Goal: Task Accomplishment & Management: Manage account settings

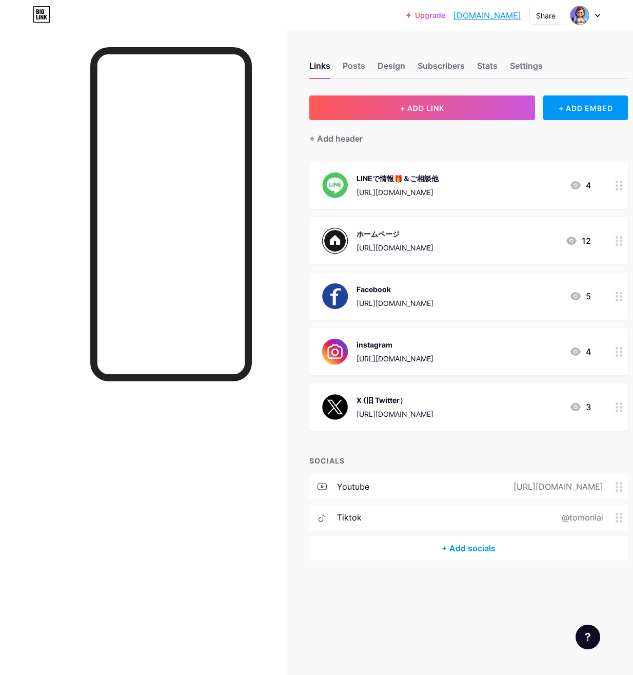
drag, startPoint x: 296, startPoint y: 4, endPoint x: 257, endPoint y: 29, distance: 46.8
click at [257, 29] on div "Upgrade tomoniai.bio.li... tomoniai.bio.link Share Switch accounts tomoniai｜シン・…" at bounding box center [316, 15] width 633 height 31
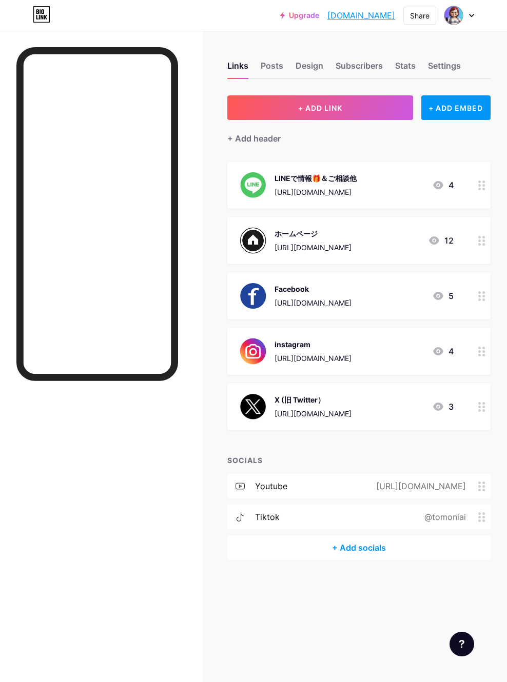
click at [367, 549] on div "+ Add socials" at bounding box center [358, 548] width 263 height 25
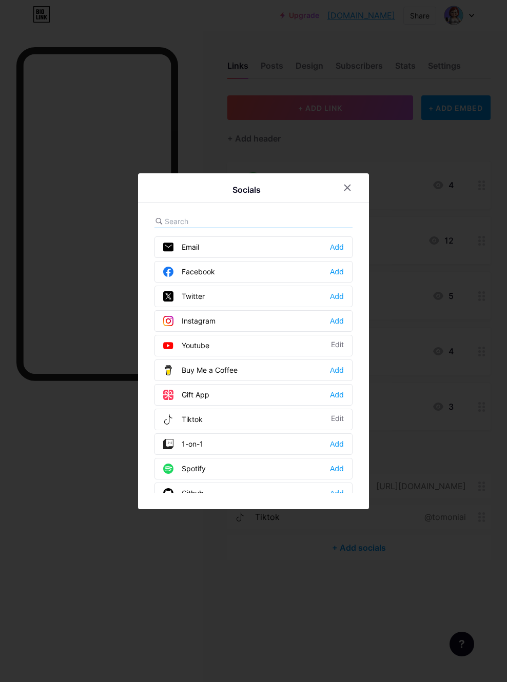
click at [169, 217] on input "text" at bounding box center [221, 221] width 113 height 11
drag, startPoint x: 274, startPoint y: 178, endPoint x: 223, endPoint y: 168, distance: 51.7
click at [223, 168] on div "Socials Email Add Facebook Add Twitter Add Instagram Add Youtube Edit Buy Me a …" at bounding box center [253, 341] width 507 height 682
click at [290, 176] on div "Socials Email Add Facebook Add Twitter Add Instagram Add Youtube Edit Buy Me a …" at bounding box center [253, 341] width 231 height 336
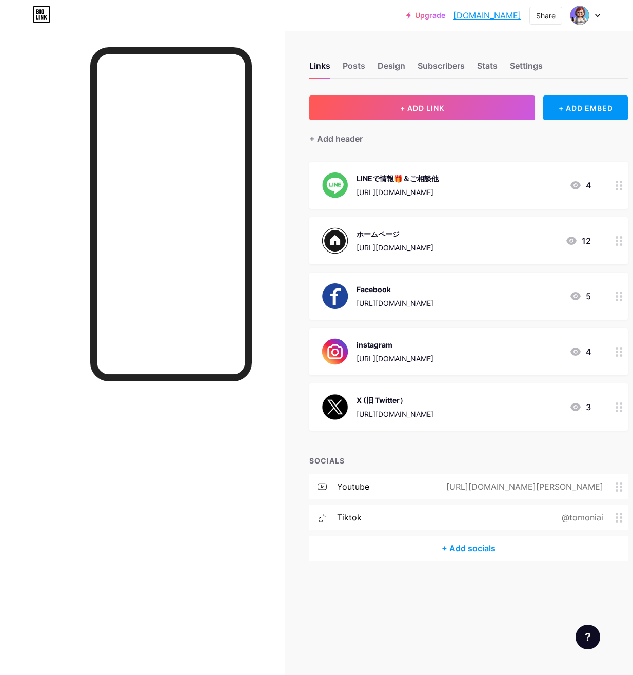
click at [466, 550] on div "+ Add socials" at bounding box center [468, 548] width 319 height 25
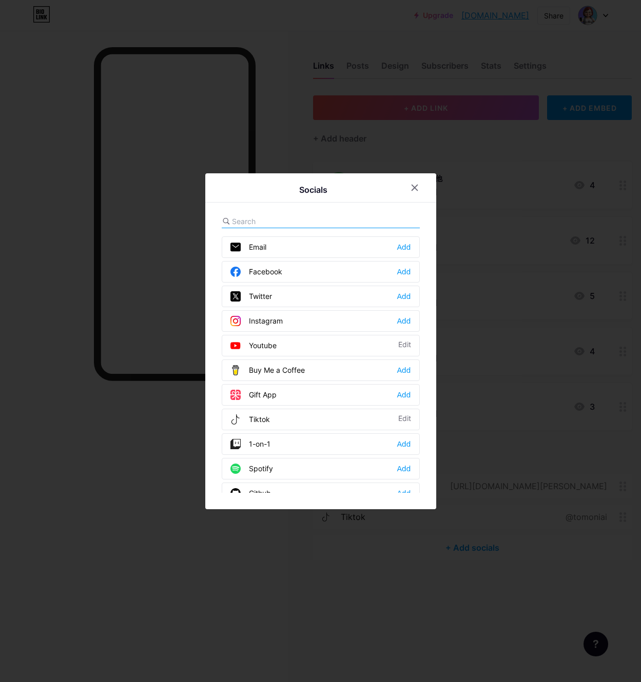
click at [238, 221] on input "text" at bounding box center [288, 221] width 113 height 11
click at [285, 249] on div "Email Add" at bounding box center [321, 247] width 198 height 22
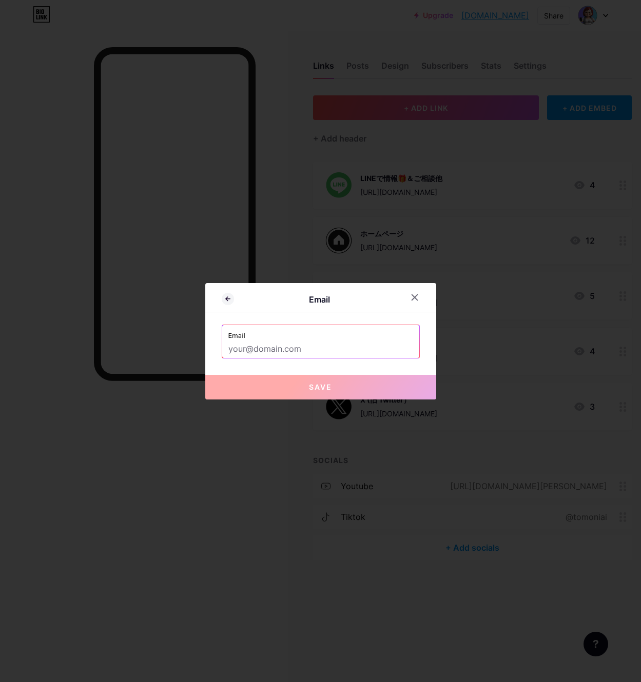
click at [234, 348] on input "text" at bounding box center [320, 349] width 185 height 17
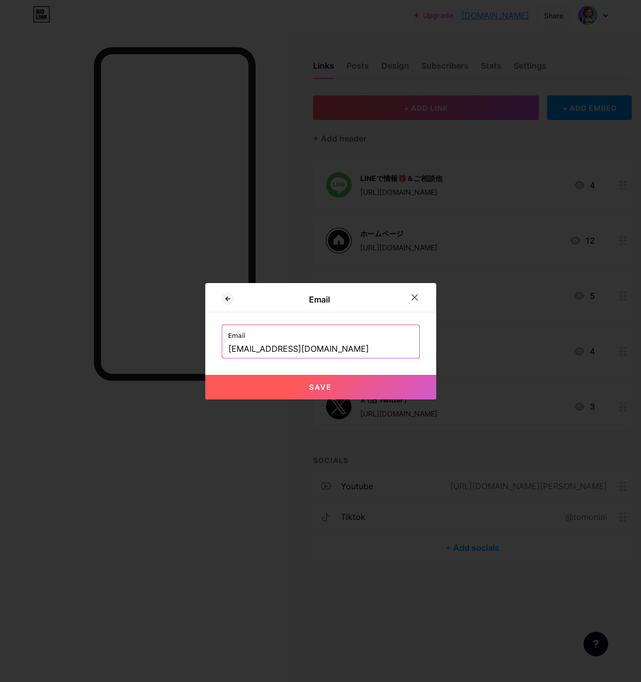
click at [327, 387] on span "Save" at bounding box center [320, 387] width 23 height 9
type input "mailto:[EMAIL_ADDRESS][DOMAIN_NAME]"
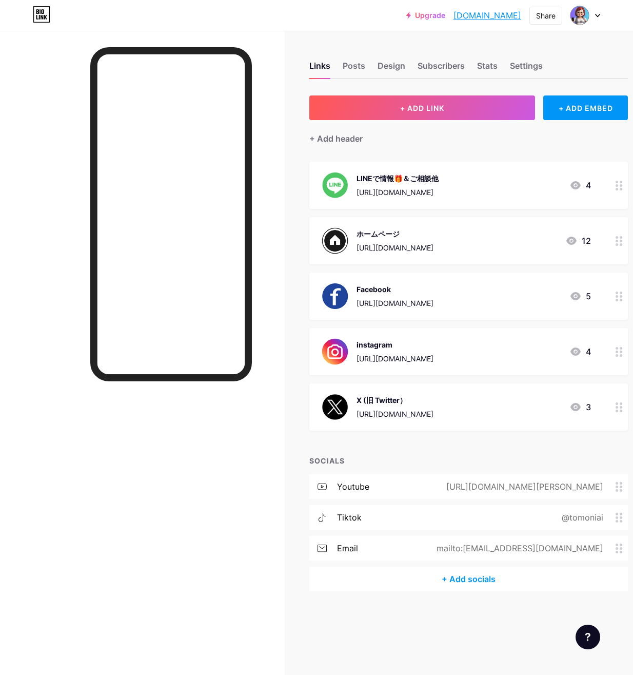
click at [467, 577] on div "+ Add socials" at bounding box center [468, 578] width 319 height 25
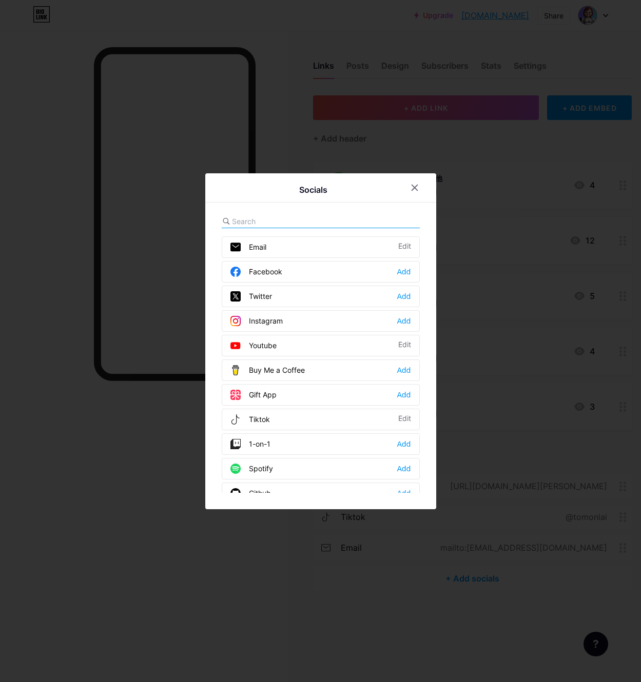
click at [249, 217] on input "text" at bounding box center [288, 221] width 113 height 11
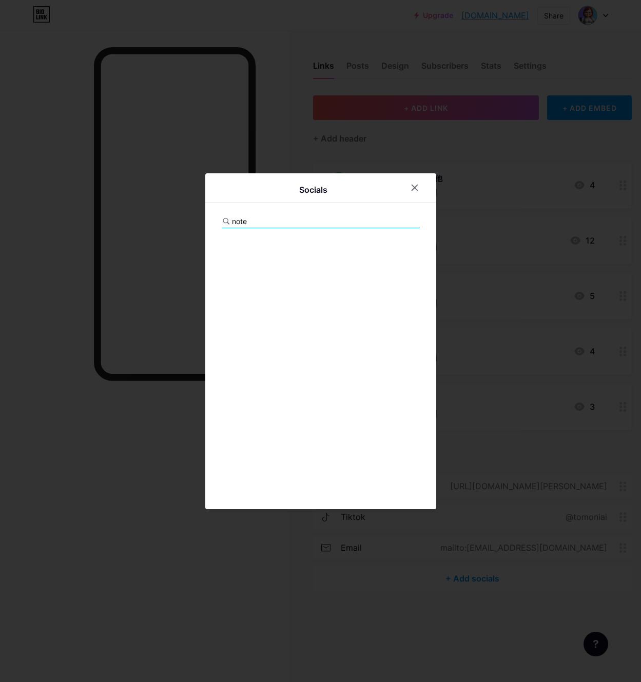
type input "note"
click at [416, 190] on icon at bounding box center [414, 188] width 6 height 6
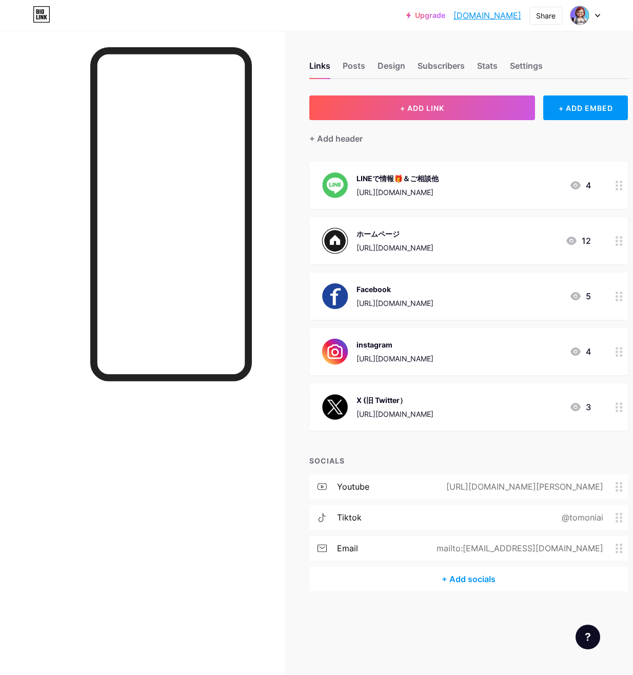
click at [488, 576] on div "+ Add socials" at bounding box center [468, 578] width 319 height 25
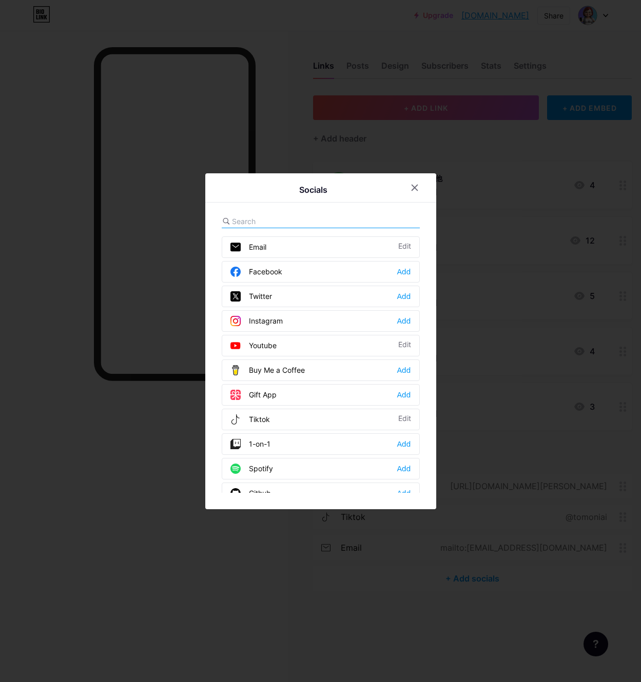
click at [236, 223] on input "text" at bounding box center [288, 221] width 113 height 11
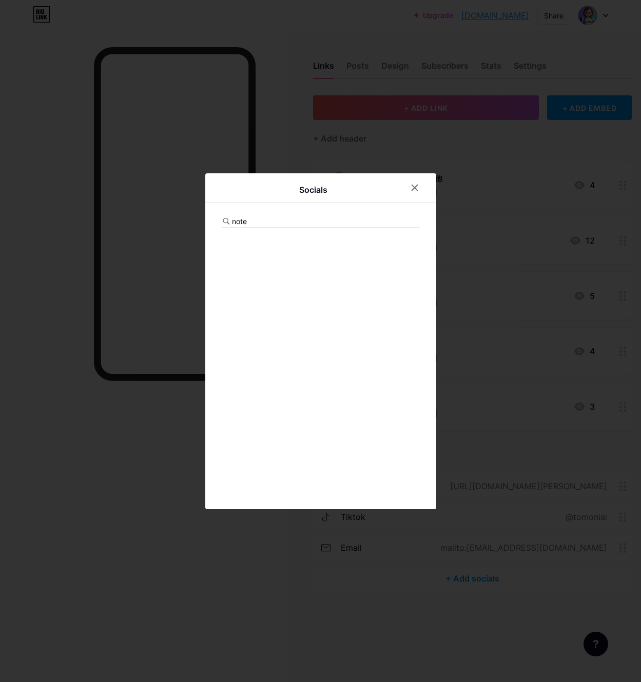
click at [265, 224] on input "note" at bounding box center [288, 221] width 113 height 11
drag, startPoint x: 264, startPoint y: 224, endPoint x: 165, endPoint y: 229, distance: 99.1
click at [210, 227] on div "Socials note" at bounding box center [320, 341] width 231 height 336
click at [276, 220] on input "note" at bounding box center [288, 221] width 113 height 11
type input "n"
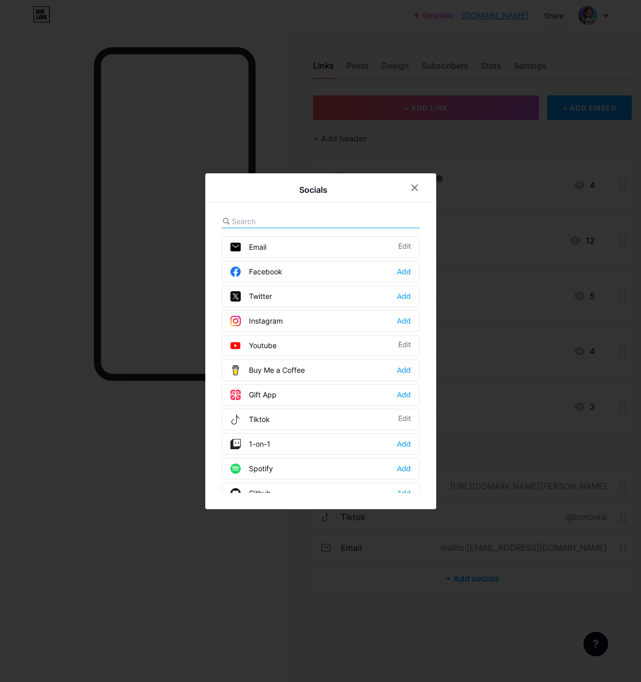
click at [241, 223] on input "text" at bounding box center [288, 221] width 113 height 11
click at [239, 220] on input "text" at bounding box center [288, 221] width 113 height 11
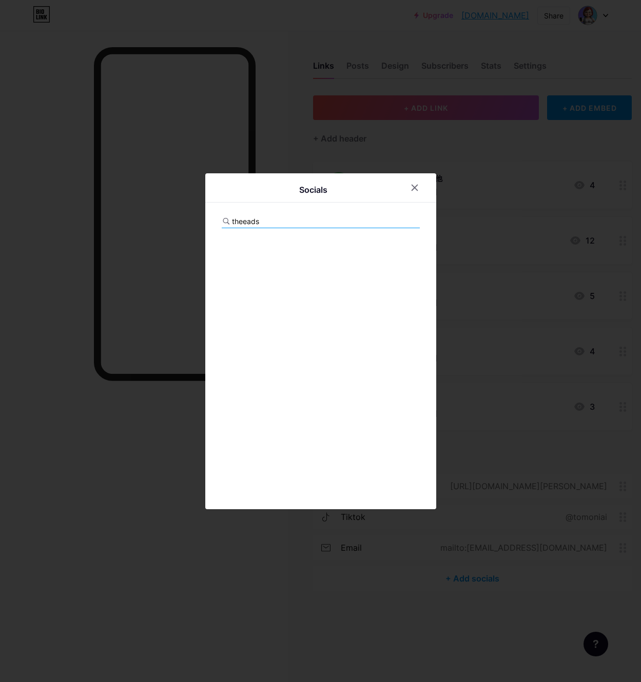
click at [294, 223] on input "theeads" at bounding box center [288, 221] width 113 height 11
type input "theeads"
click at [411, 187] on icon at bounding box center [414, 188] width 8 height 8
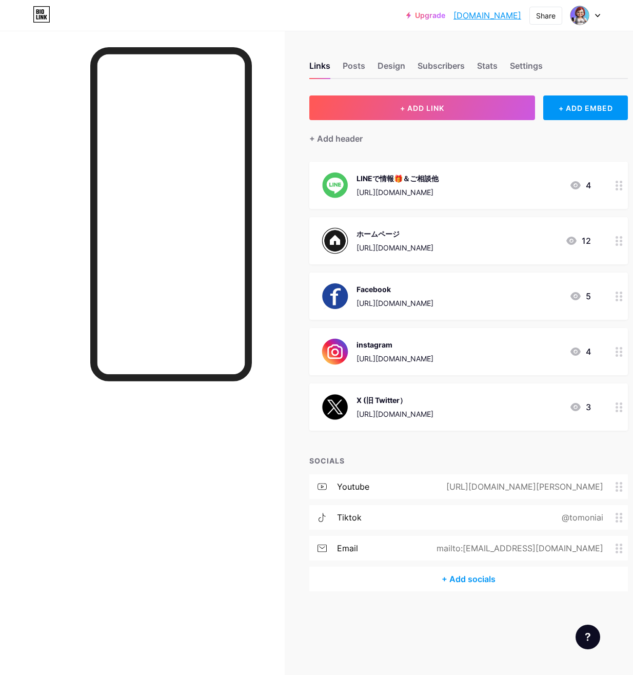
click at [465, 575] on div "+ Add socials" at bounding box center [468, 578] width 319 height 25
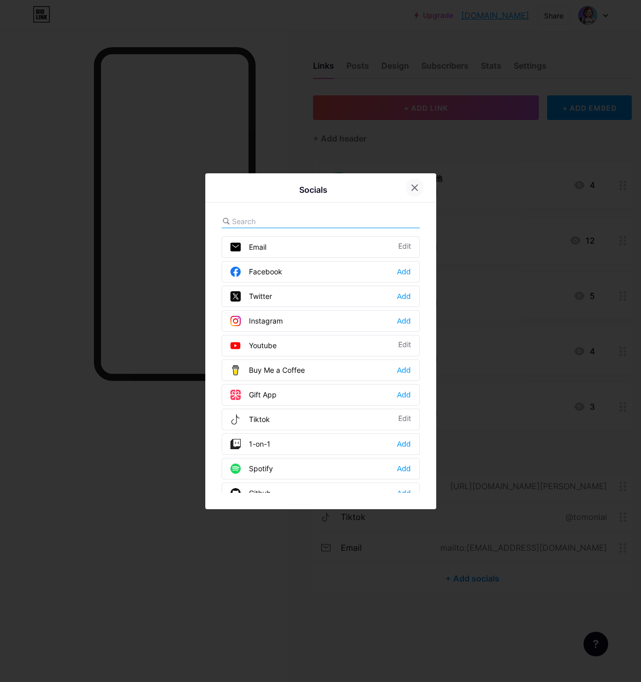
click at [415, 181] on div at bounding box center [414, 188] width 18 height 18
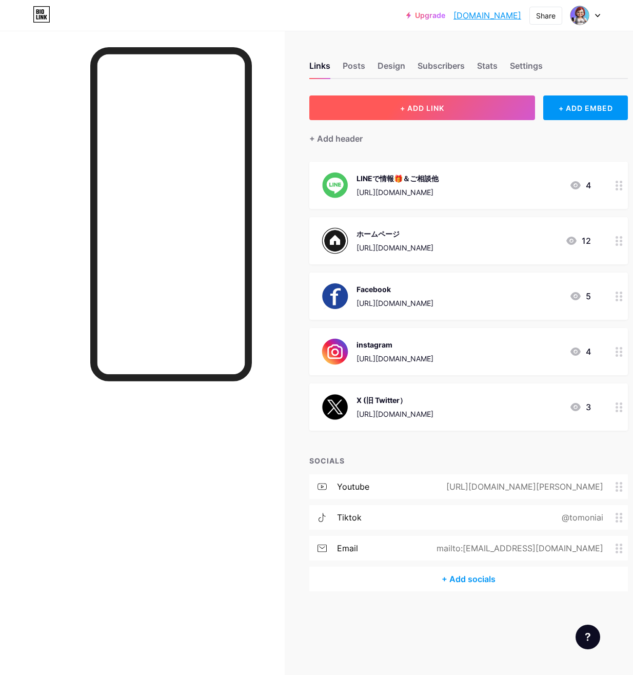
click at [425, 106] on span "+ ADD LINK" at bounding box center [422, 108] width 44 height 9
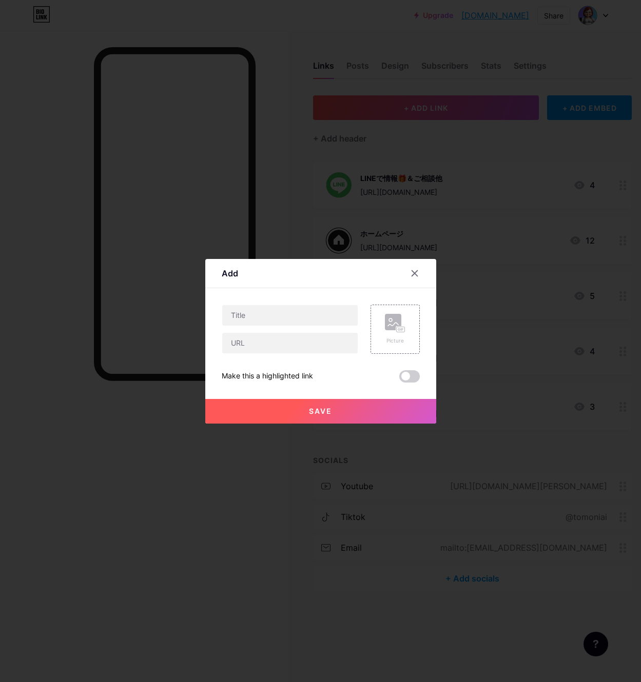
click at [414, 269] on icon at bounding box center [414, 273] width 8 height 8
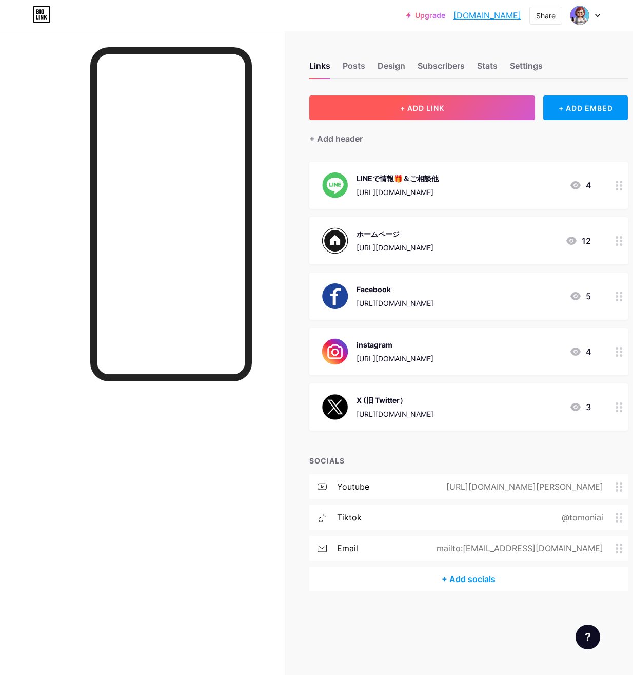
click at [450, 102] on button "+ ADD LINK" at bounding box center [422, 107] width 226 height 25
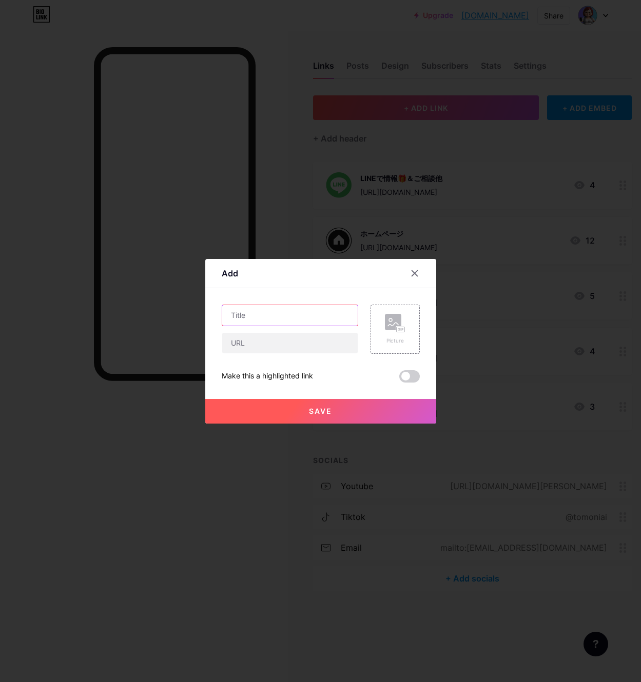
click at [255, 318] on input "text" at bounding box center [289, 315] width 135 height 21
click at [240, 315] on input "text" at bounding box center [289, 315] width 135 height 21
click at [239, 320] on input "text" at bounding box center [289, 315] width 135 height 21
type input "z"
type input "s"
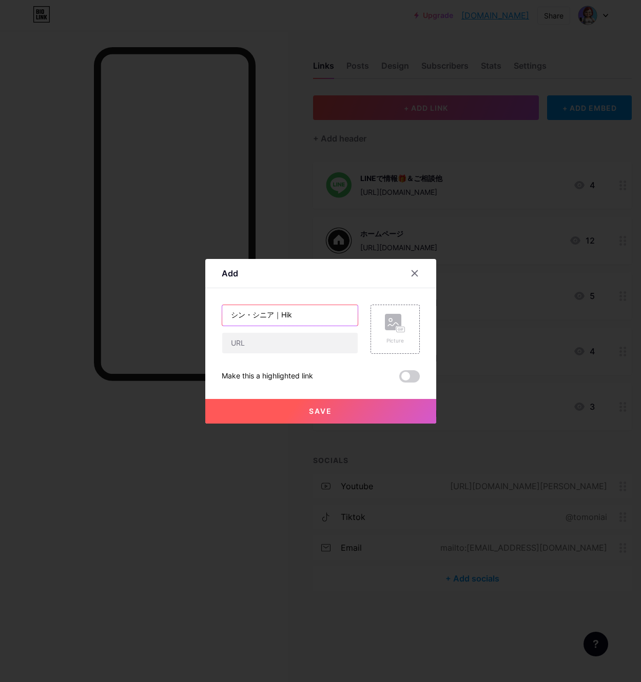
click at [294, 313] on input "シン・シニア｜Hik" at bounding box center [289, 315] width 135 height 21
click at [314, 314] on input "シン・シニア｜[PERSON_NAME]" at bounding box center [289, 315] width 135 height 21
type input "[PERSON_NAME]｜Hikariって？"
click at [233, 347] on input "text" at bounding box center [289, 343] width 135 height 21
paste input "[URL][DOMAIN_NAME]"
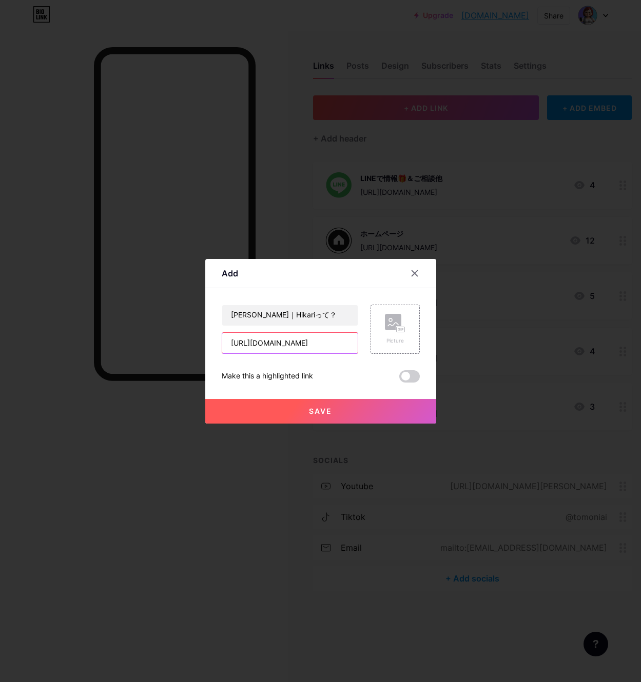
scroll to position [0, 36]
type input "[URL][DOMAIN_NAME]"
click at [395, 327] on icon at bounding box center [395, 323] width 21 height 19
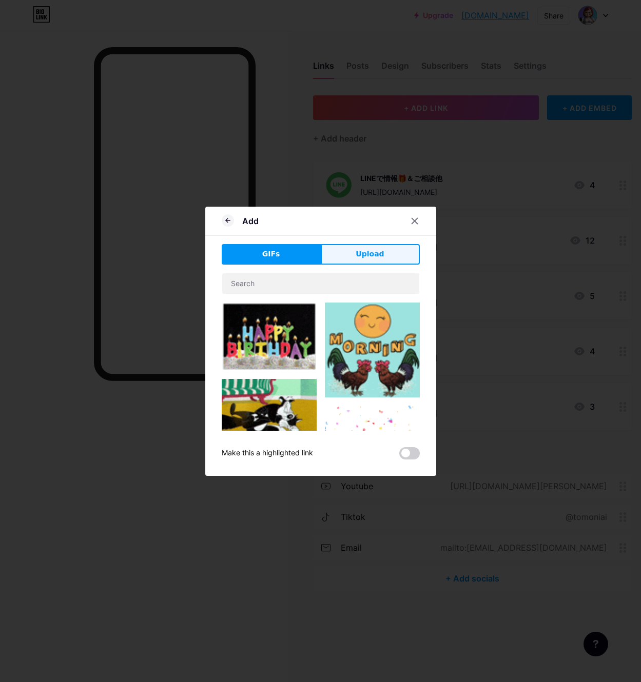
click at [337, 248] on button "Upload" at bounding box center [370, 254] width 99 height 21
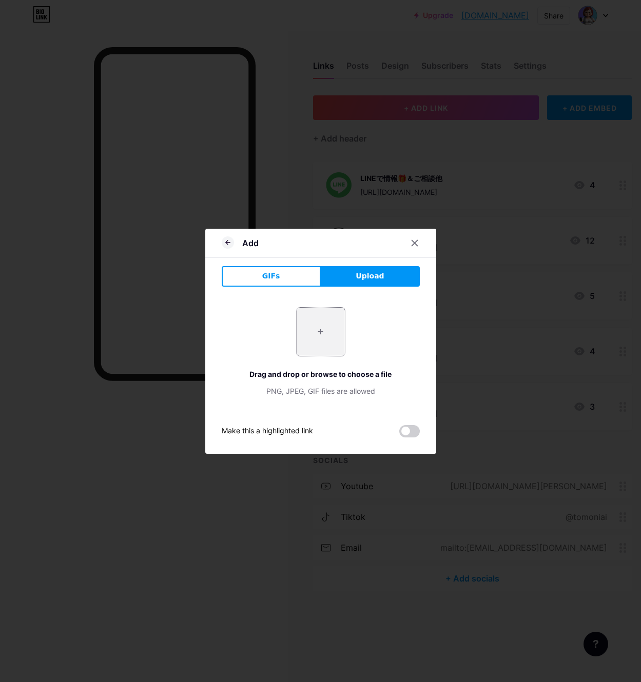
click at [310, 339] on input "file" at bounding box center [320, 332] width 48 height 48
click at [410, 243] on div at bounding box center [414, 243] width 18 height 18
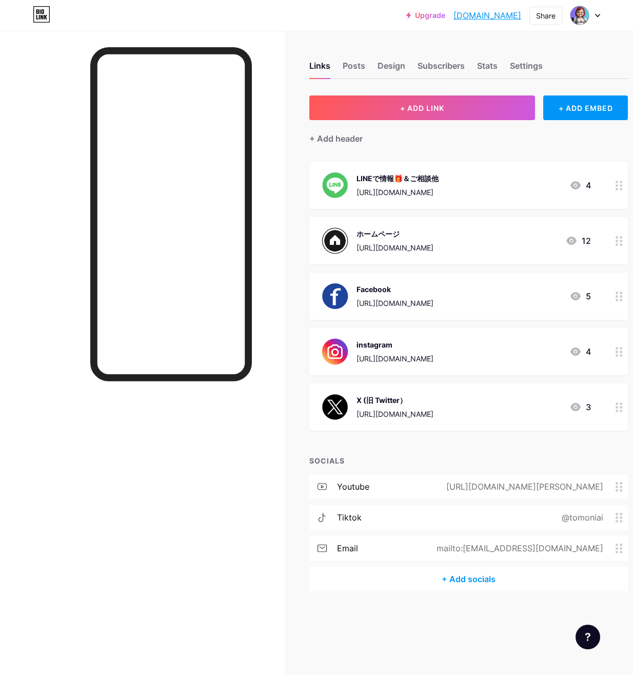
click at [431, 17] on link "Upgrade" at bounding box center [425, 15] width 39 height 8
click at [450, 103] on button "+ ADD LINK" at bounding box center [422, 107] width 226 height 25
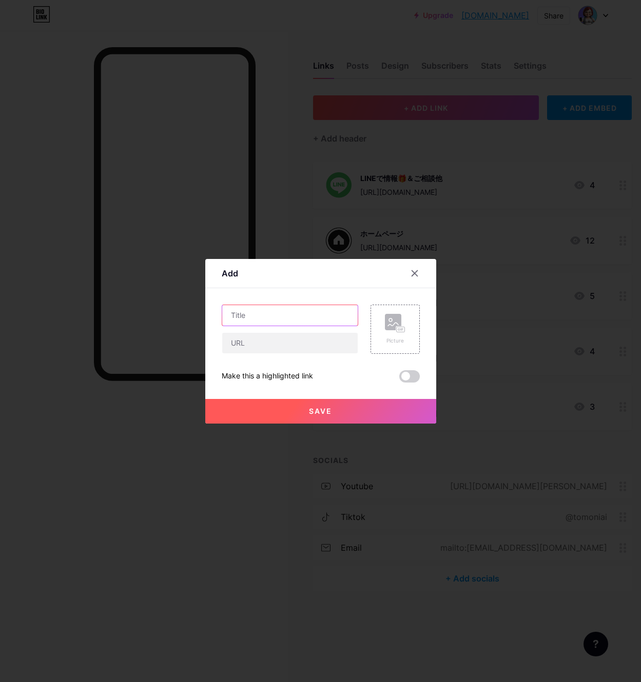
click at [249, 316] on input "text" at bounding box center [289, 315] width 135 height 21
click at [242, 317] on input "text" at bounding box center [289, 315] width 135 height 21
drag, startPoint x: 242, startPoint y: 317, endPoint x: 232, endPoint y: 319, distance: 9.9
click at [232, 319] on input "text" at bounding box center [289, 315] width 135 height 21
drag, startPoint x: 232, startPoint y: 318, endPoint x: 137, endPoint y: 352, distance: 101.1
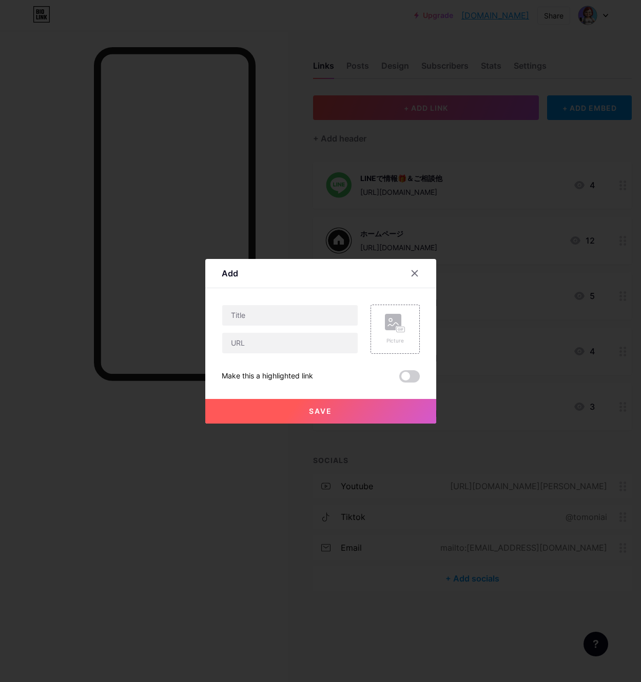
click at [137, 352] on div at bounding box center [320, 341] width 641 height 682
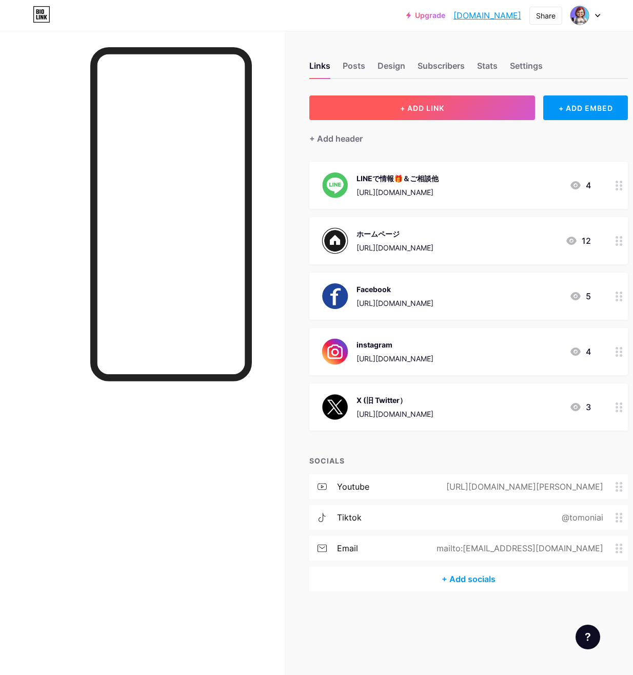
click at [362, 111] on button "+ ADD LINK" at bounding box center [422, 107] width 226 height 25
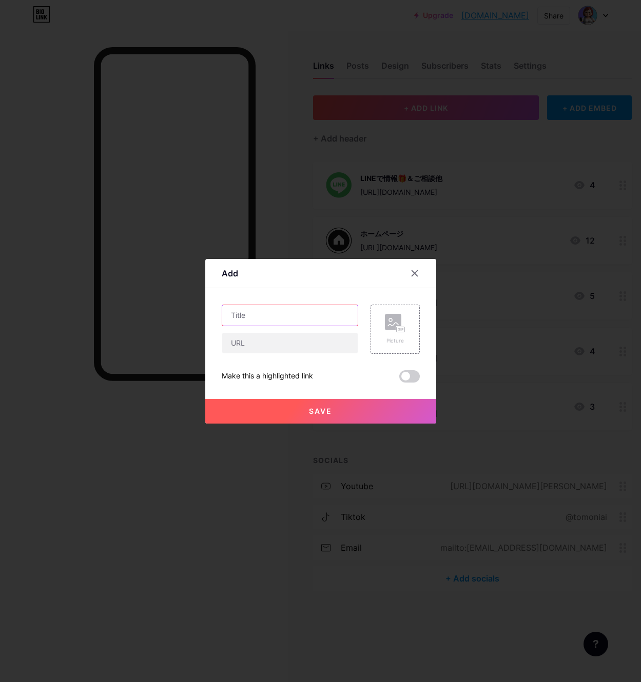
click at [252, 312] on input "text" at bounding box center [289, 315] width 135 height 21
paste input "[PERSON_NAME]｜Hikariって？🧓"
type input "[PERSON_NAME]｜Hikariって？🧓"
click at [234, 346] on input "text" at bounding box center [289, 343] width 135 height 21
click at [246, 345] on input "text" at bounding box center [289, 343] width 135 height 21
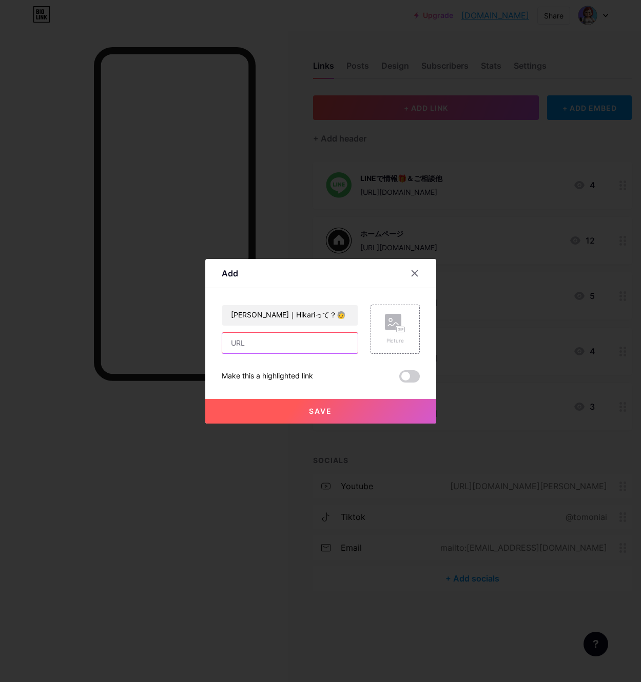
drag, startPoint x: 246, startPoint y: 345, endPoint x: 233, endPoint y: 343, distance: 13.5
click at [233, 343] on input "text" at bounding box center [289, 343] width 135 height 21
paste input "[URL][DOMAIN_NAME]"
type input "[URL][DOMAIN_NAME]"
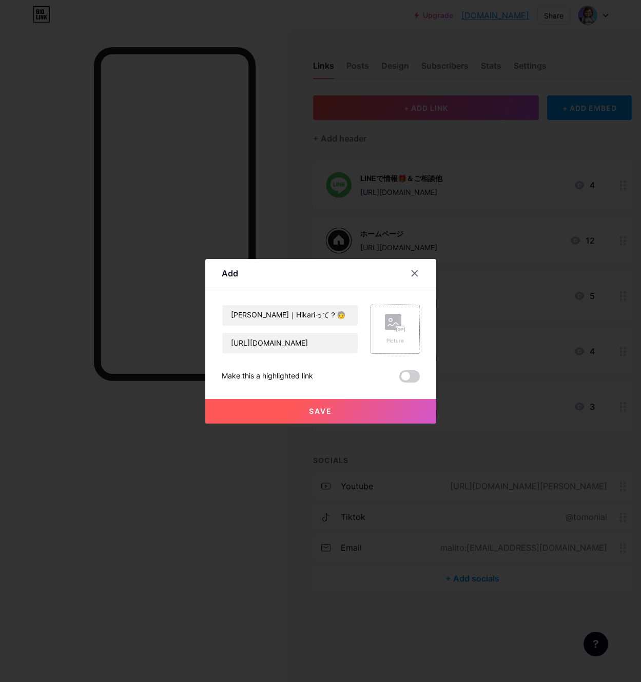
click at [399, 332] on rect at bounding box center [400, 329] width 8 height 5
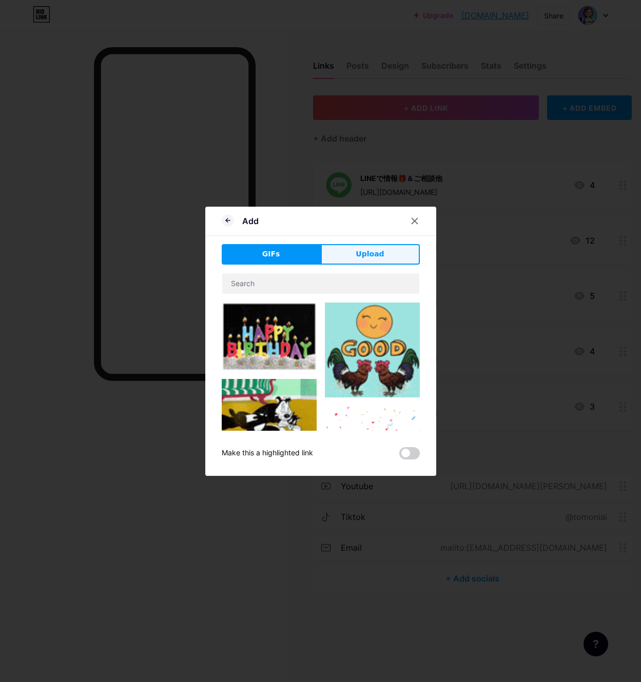
click at [367, 258] on span "Upload" at bounding box center [369, 254] width 28 height 11
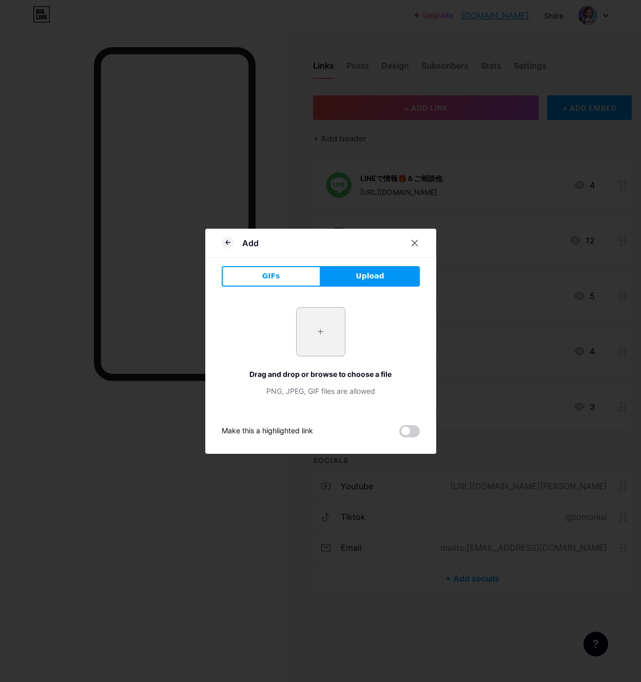
click at [316, 341] on input "file" at bounding box center [320, 332] width 48 height 48
type input "C:\fakepath\名称未設定のデザイン (40).png"
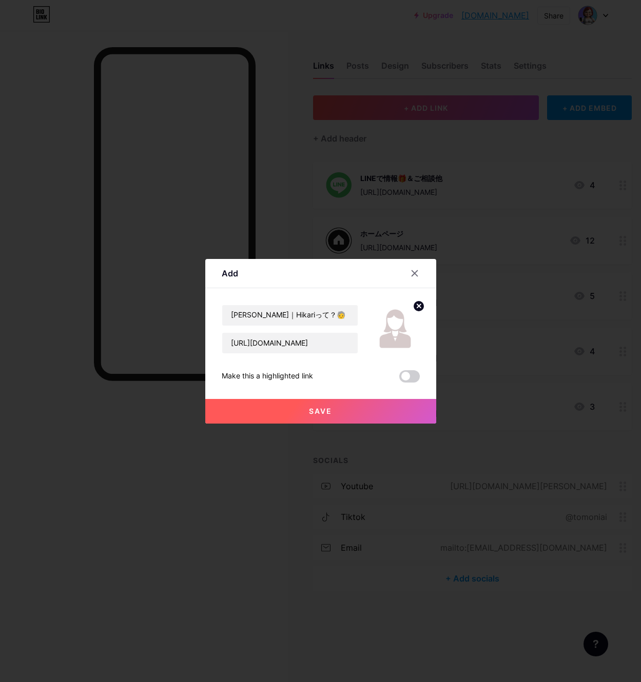
click at [314, 411] on span "Save" at bounding box center [320, 411] width 23 height 9
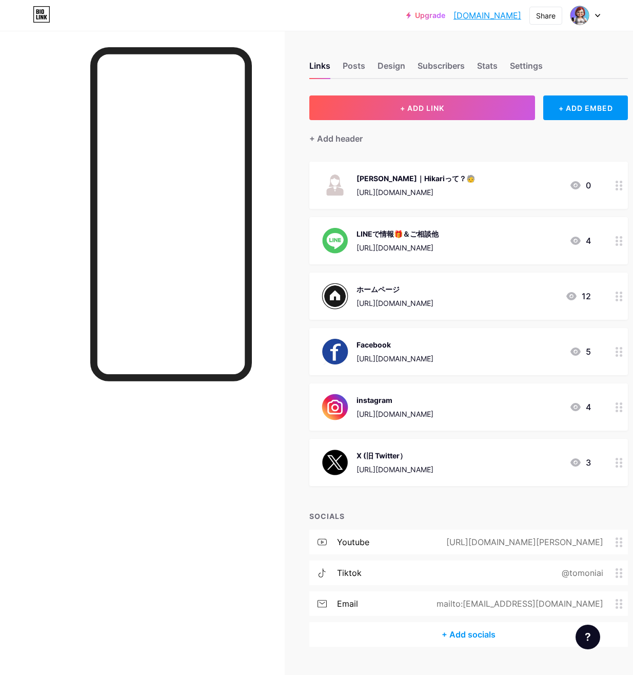
click at [337, 190] on img at bounding box center [335, 185] width 27 height 27
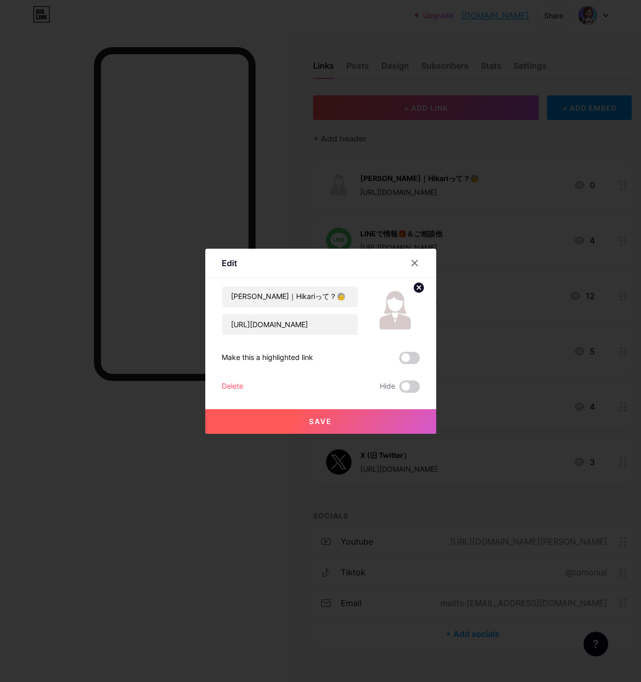
click at [390, 312] on img at bounding box center [394, 310] width 49 height 49
click at [418, 286] on icon at bounding box center [419, 288] width 4 height 4
click at [392, 310] on rect at bounding box center [393, 303] width 16 height 16
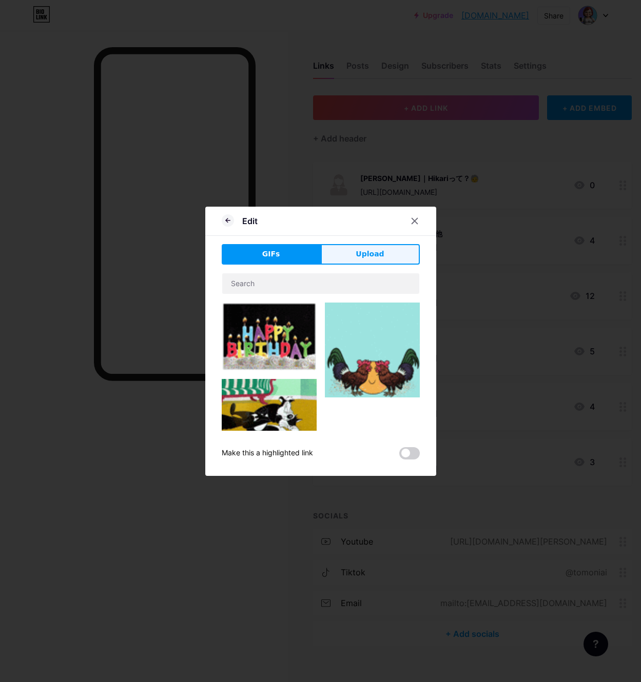
click at [365, 259] on span "Upload" at bounding box center [369, 254] width 28 height 11
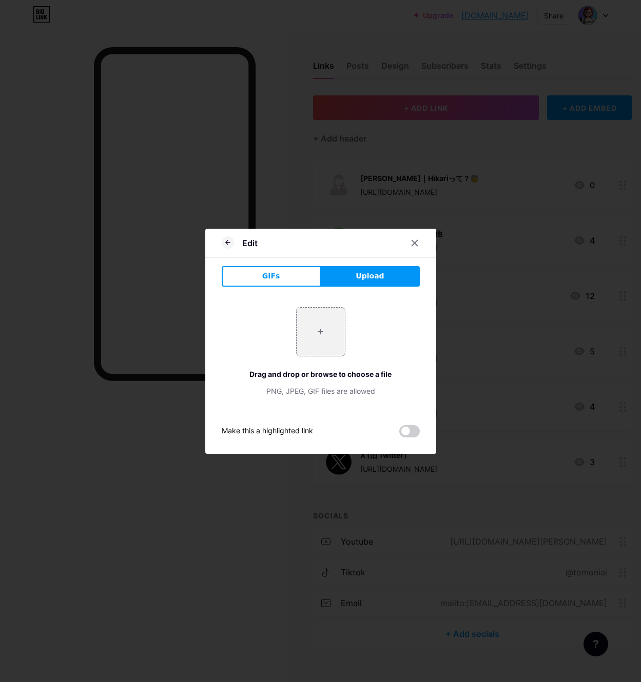
click at [360, 277] on span "Upload" at bounding box center [369, 276] width 28 height 11
click at [329, 332] on input "file" at bounding box center [320, 332] width 48 height 48
type input "C:\fakepath\名称未設定のデザイン (41).png"
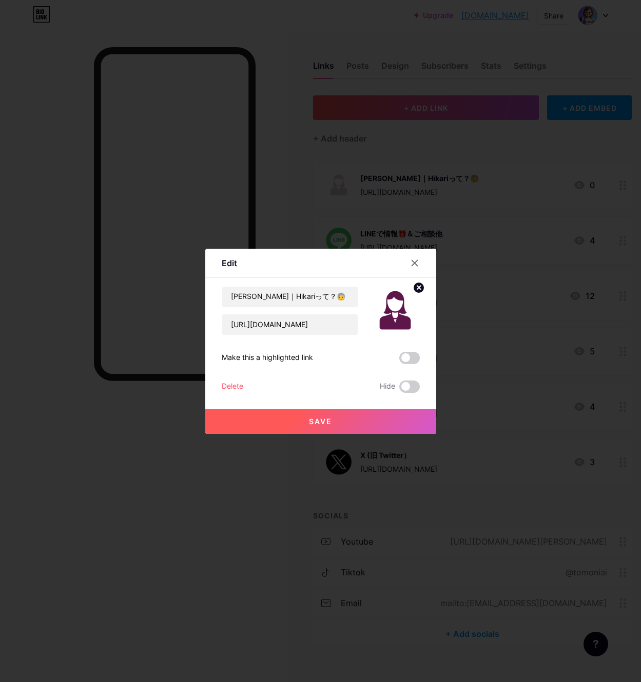
click at [318, 422] on span "Save" at bounding box center [320, 421] width 23 height 9
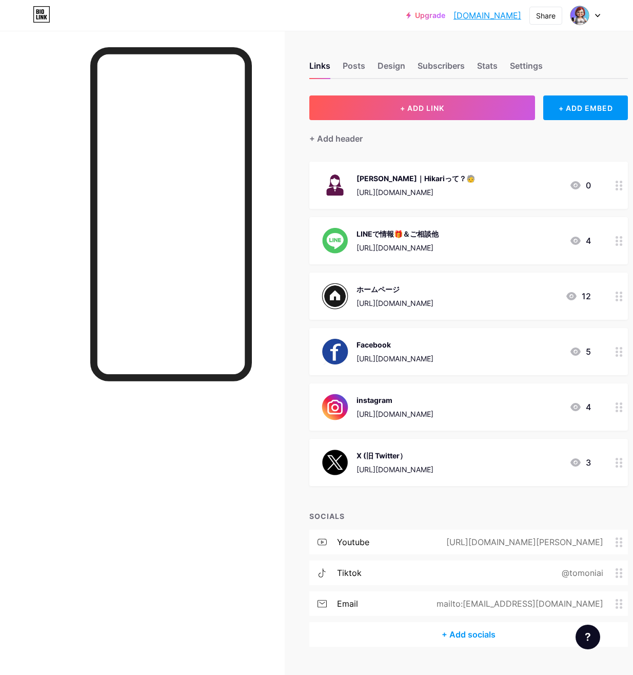
click at [57, 513] on div at bounding box center [142, 368] width 285 height 675
click at [621, 547] on div "youtube [URL][DOMAIN_NAME][PERSON_NAME]" at bounding box center [468, 541] width 319 height 25
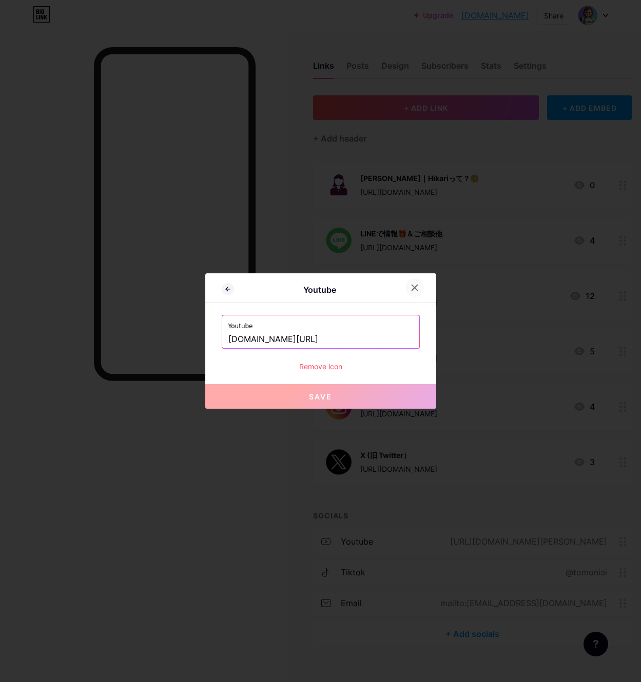
click at [416, 290] on icon at bounding box center [414, 288] width 8 height 8
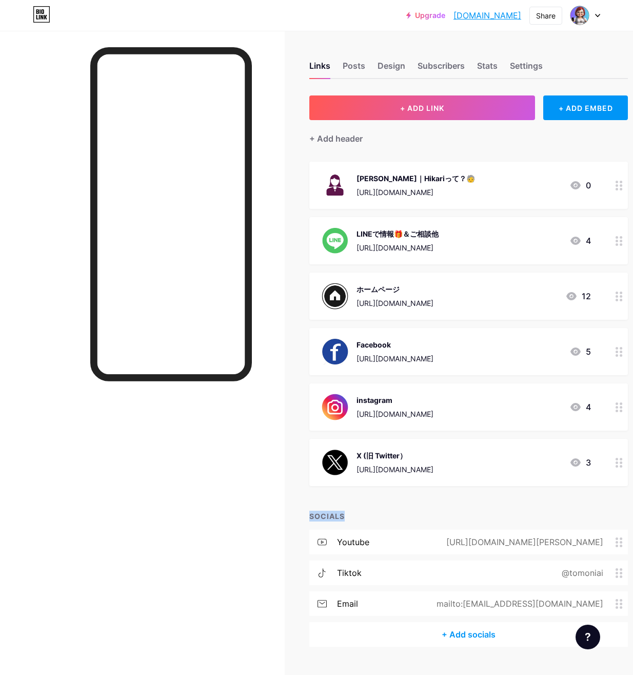
drag, startPoint x: 350, startPoint y: 511, endPoint x: 302, endPoint y: 516, distance: 48.9
click at [302, 516] on div "Links Posts Design Subscribers Stats Settings + ADD LINK + ADD EMBED + Add head…" at bounding box center [335, 364] width 671 height 667
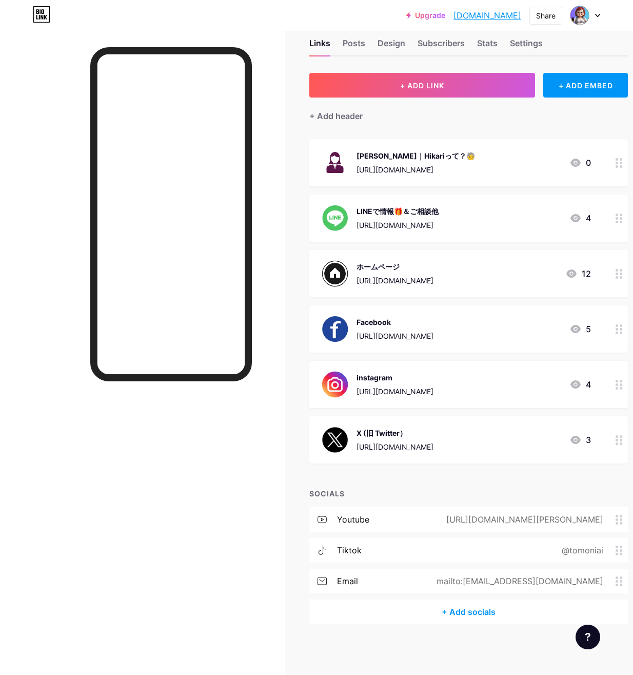
click at [619, 522] on icon at bounding box center [619, 520] width 7 height 10
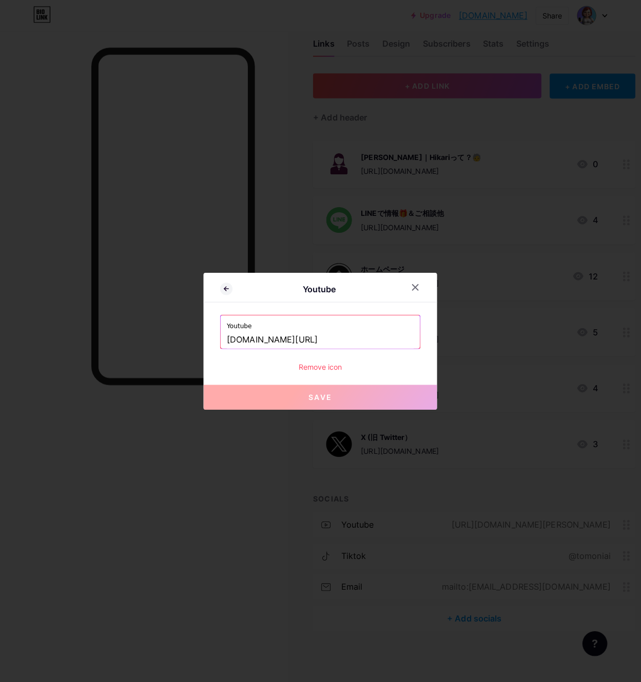
scroll to position [15, 0]
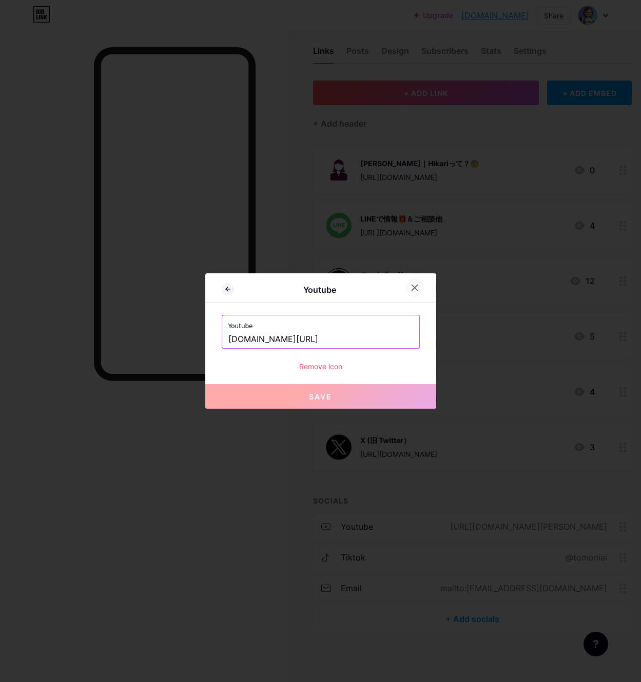
click at [412, 285] on icon at bounding box center [414, 288] width 8 height 8
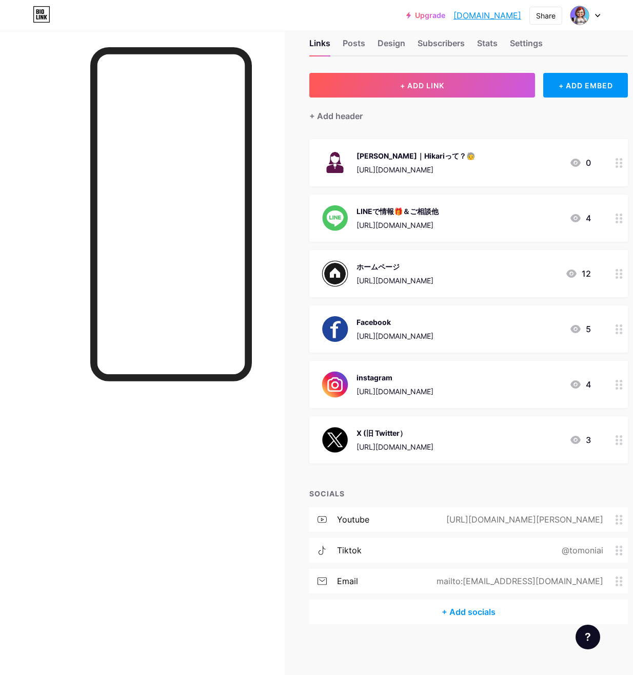
click at [576, 518] on div "[URL][DOMAIN_NAME][PERSON_NAME]" at bounding box center [523, 519] width 186 height 12
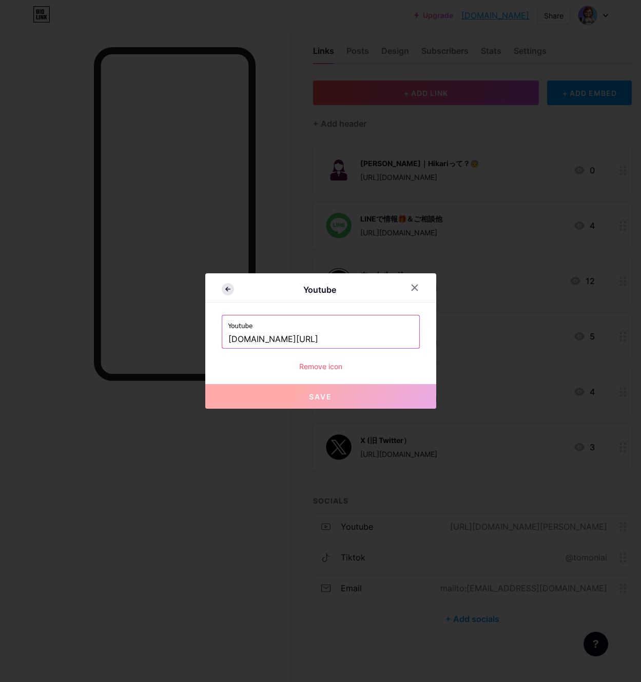
click at [222, 289] on icon at bounding box center [228, 289] width 12 height 12
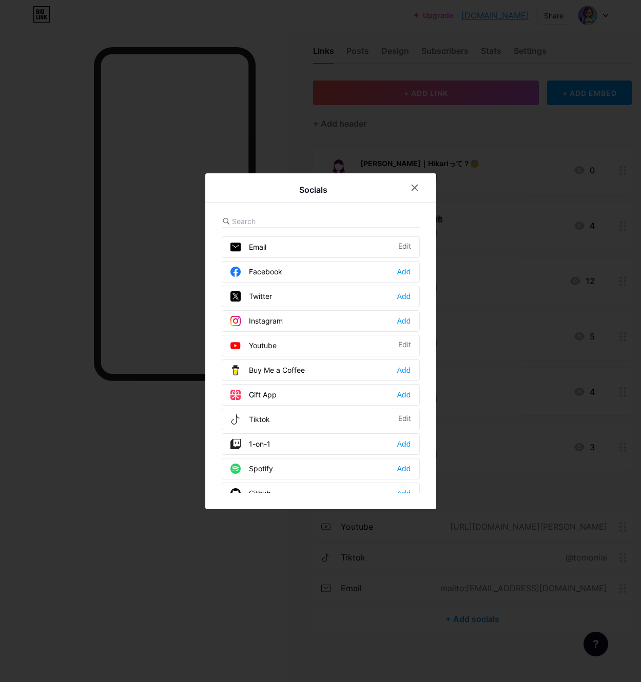
click at [81, 389] on div at bounding box center [320, 341] width 641 height 682
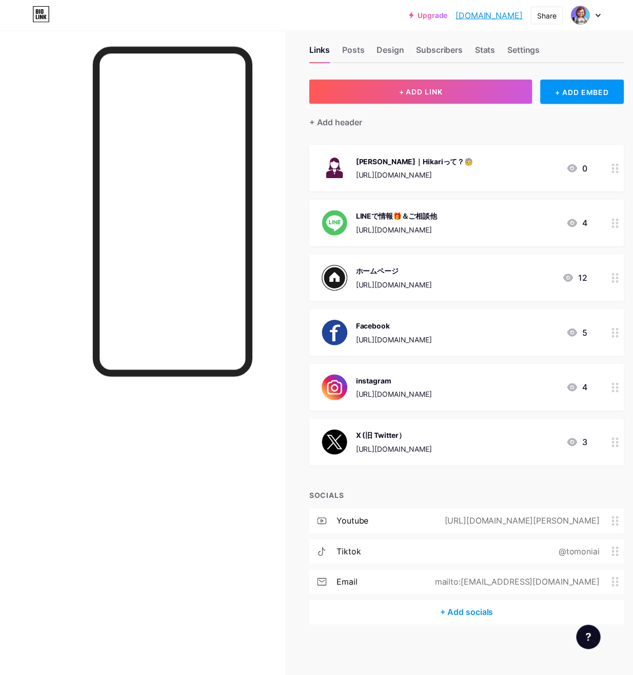
scroll to position [23, 0]
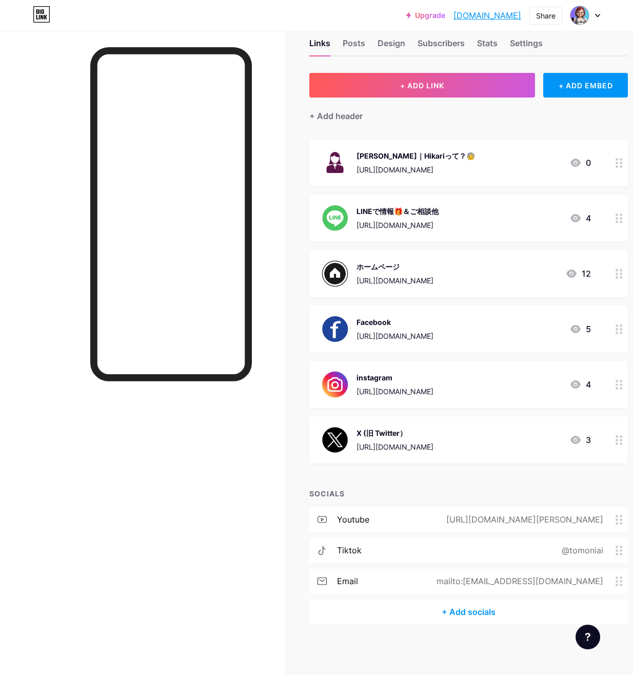
click at [353, 520] on div "youtube" at bounding box center [353, 519] width 32 height 12
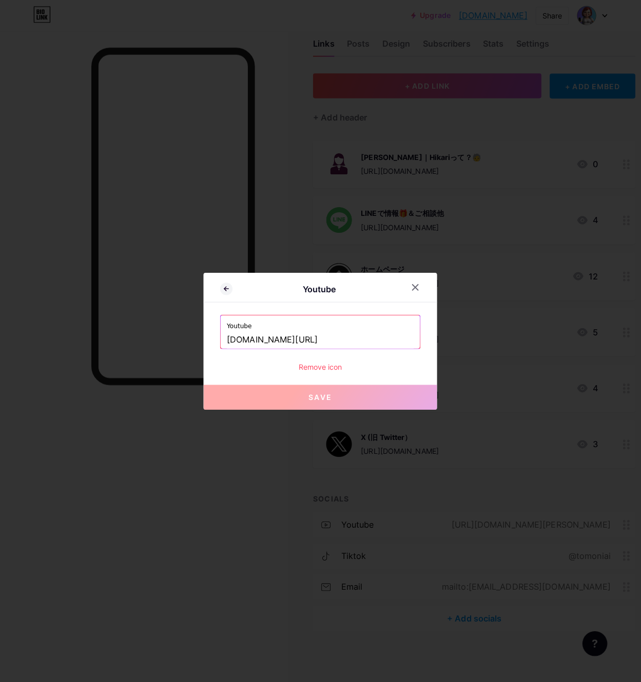
scroll to position [15, 0]
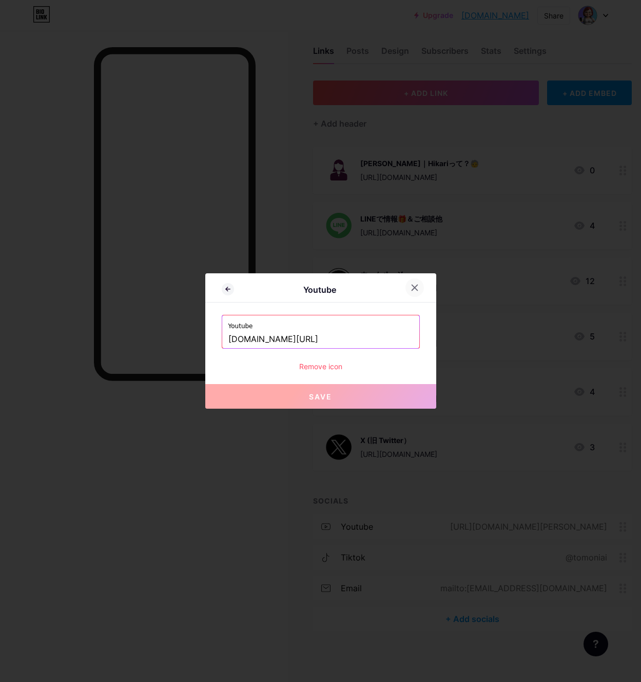
click at [412, 287] on icon at bounding box center [414, 288] width 8 height 8
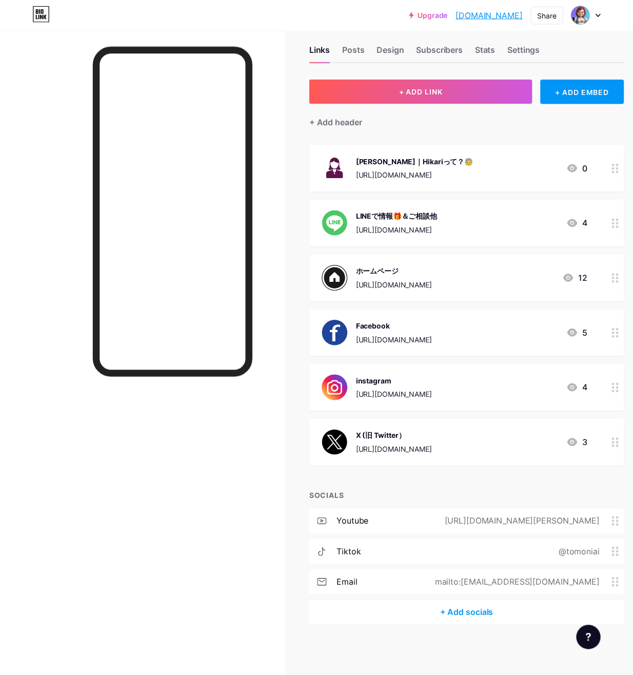
scroll to position [23, 0]
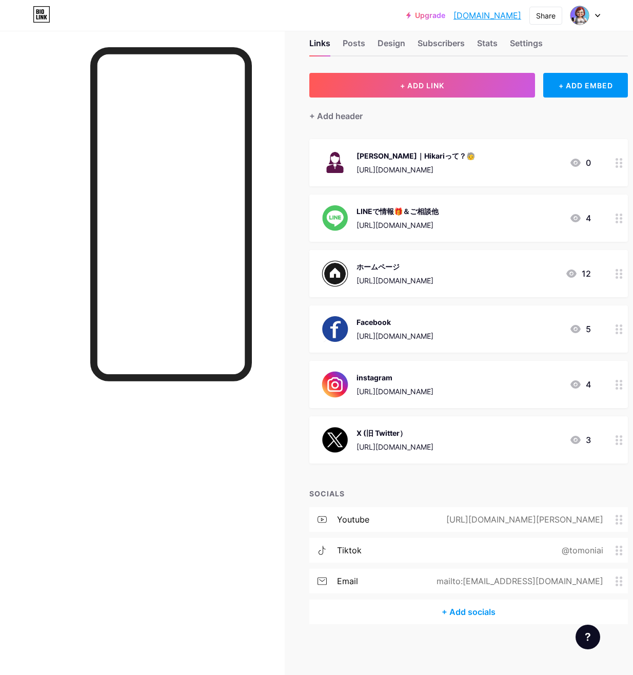
click at [618, 552] on circle at bounding box center [617, 553] width 3 height 3
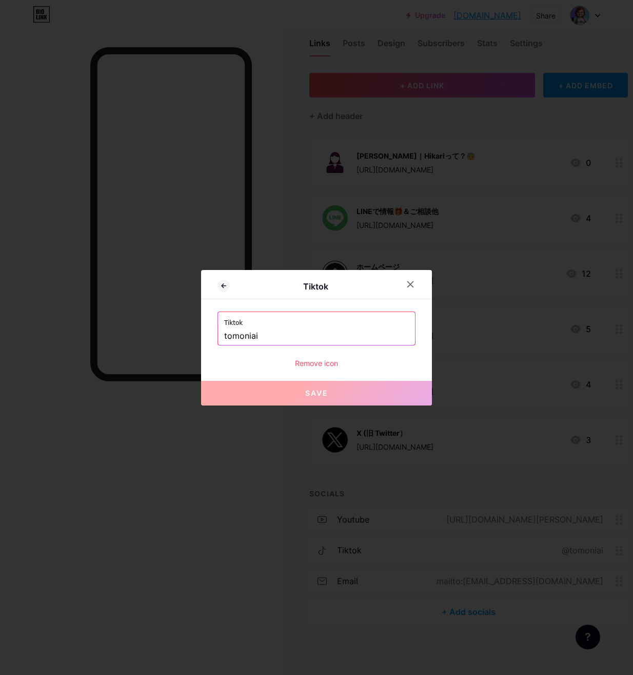
scroll to position [15, 0]
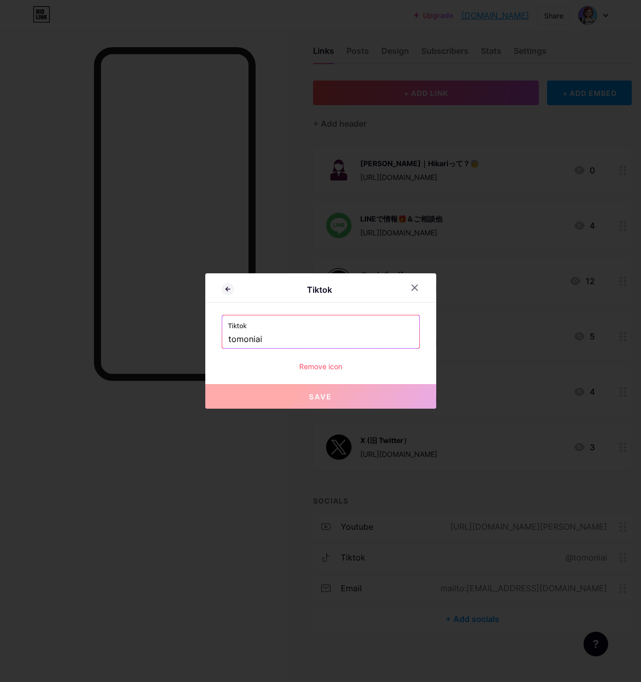
drag, startPoint x: 271, startPoint y: 345, endPoint x: 222, endPoint y: 311, distance: 59.0
click at [222, 311] on div "Tiktok Tiktok tomoniai Remove icon Save" at bounding box center [320, 340] width 231 height 135
click at [313, 368] on div "Remove icon" at bounding box center [321, 366] width 198 height 11
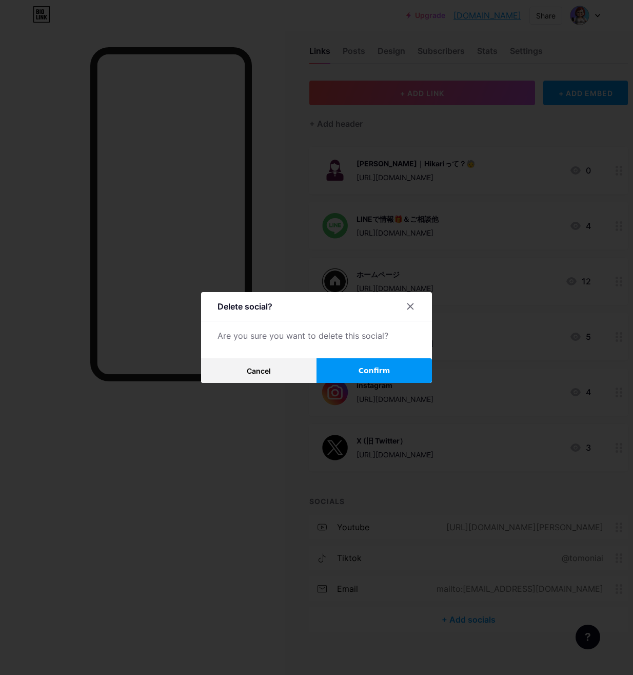
click at [368, 376] on span "Confirm" at bounding box center [375, 370] width 32 height 11
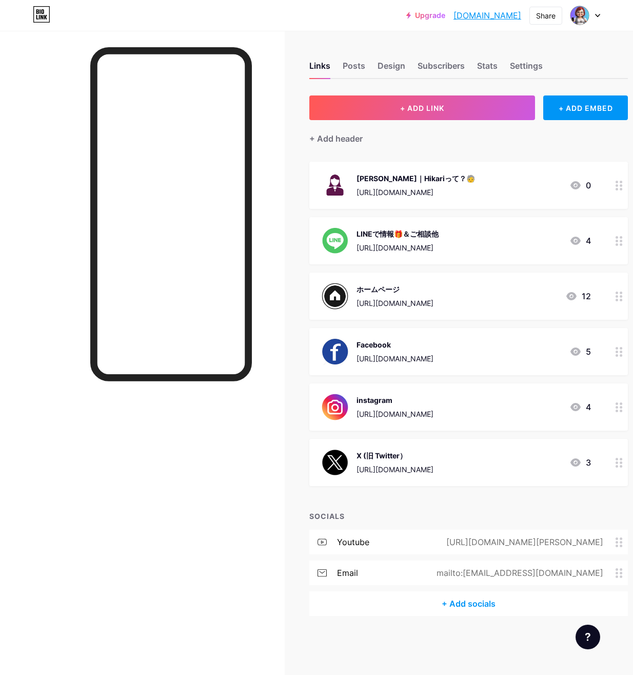
scroll to position [8, 0]
click at [357, 536] on div "youtube" at bounding box center [353, 542] width 32 height 12
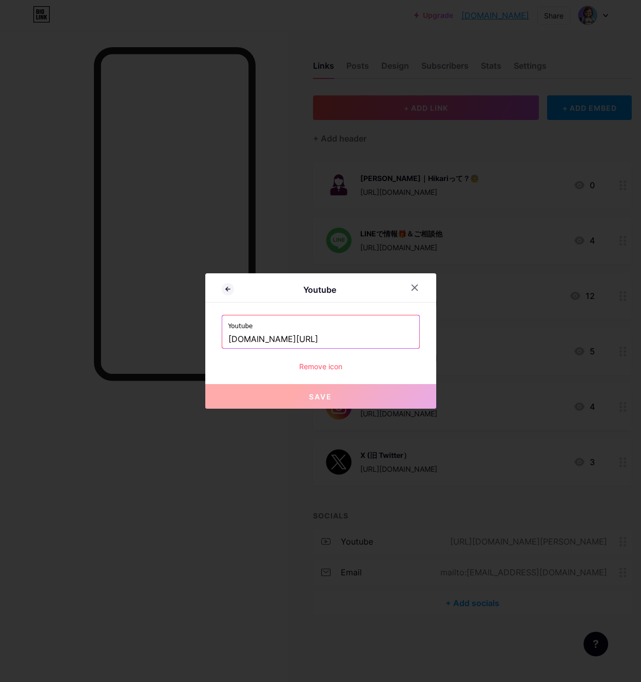
click at [321, 370] on div "Remove icon" at bounding box center [321, 366] width 198 height 11
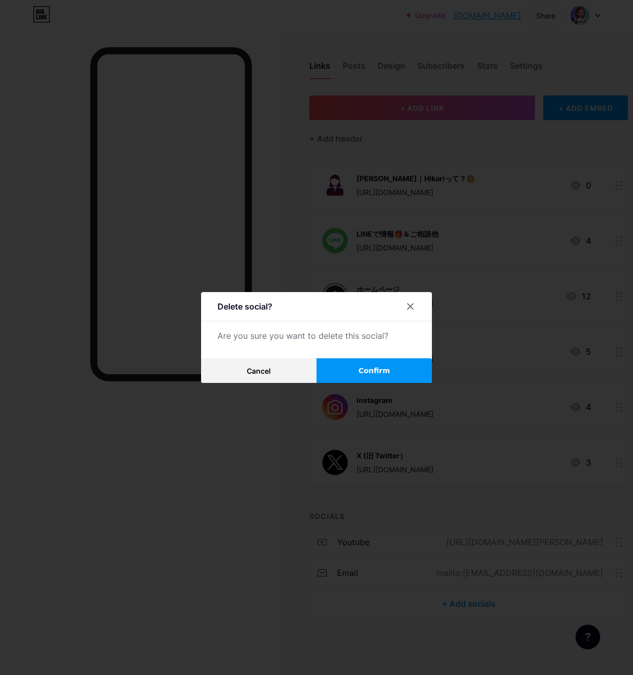
click at [366, 375] on span "Confirm" at bounding box center [375, 370] width 32 height 11
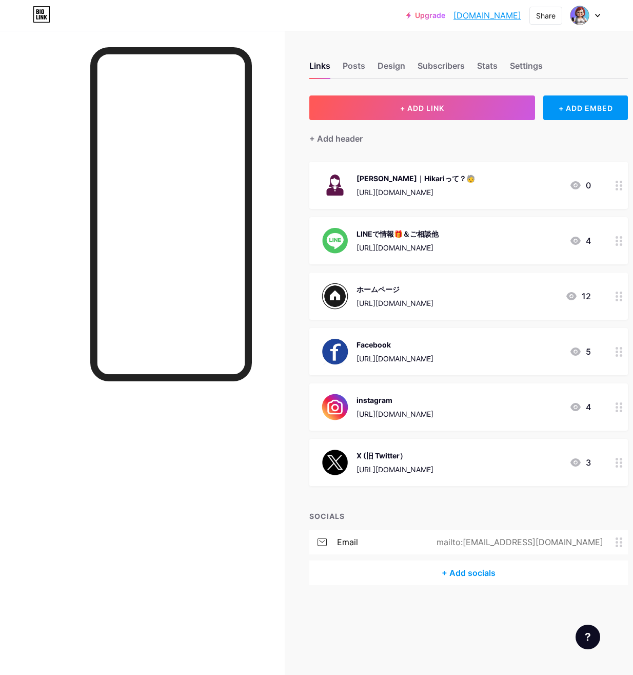
click at [346, 543] on div "email" at bounding box center [347, 542] width 21 height 12
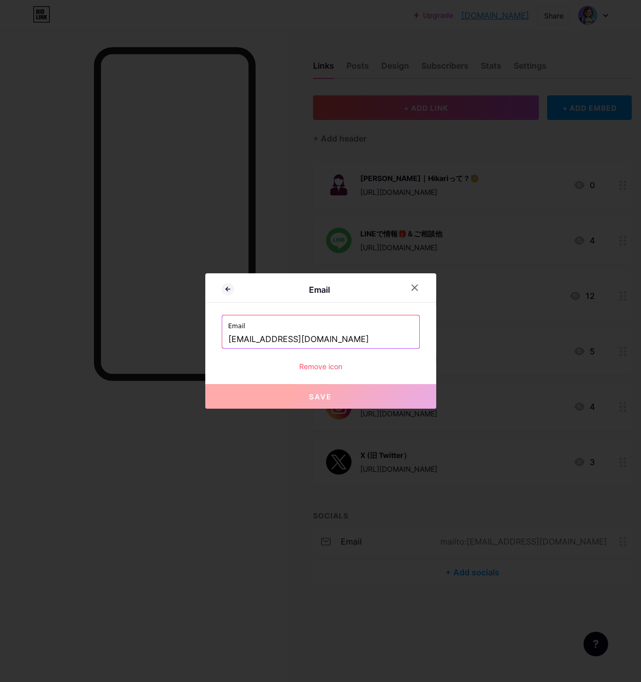
click at [316, 368] on div "Remove icon" at bounding box center [321, 366] width 198 height 11
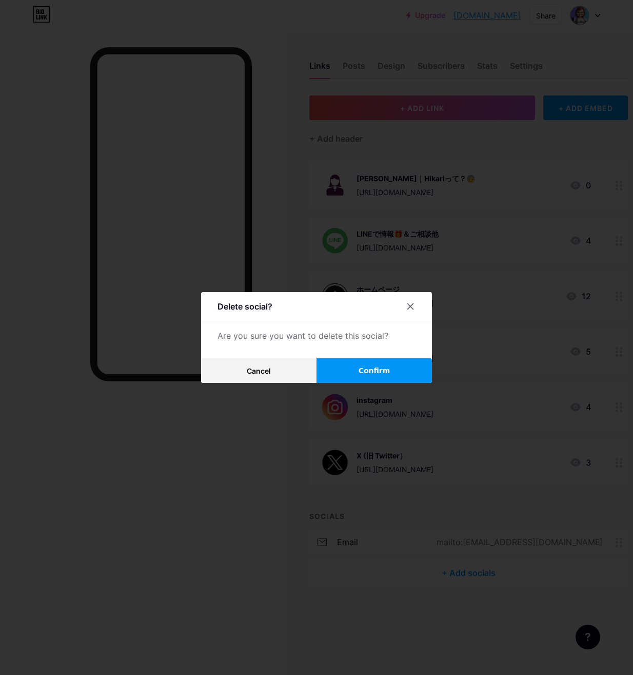
click at [353, 373] on button "Confirm" at bounding box center [373, 370] width 115 height 25
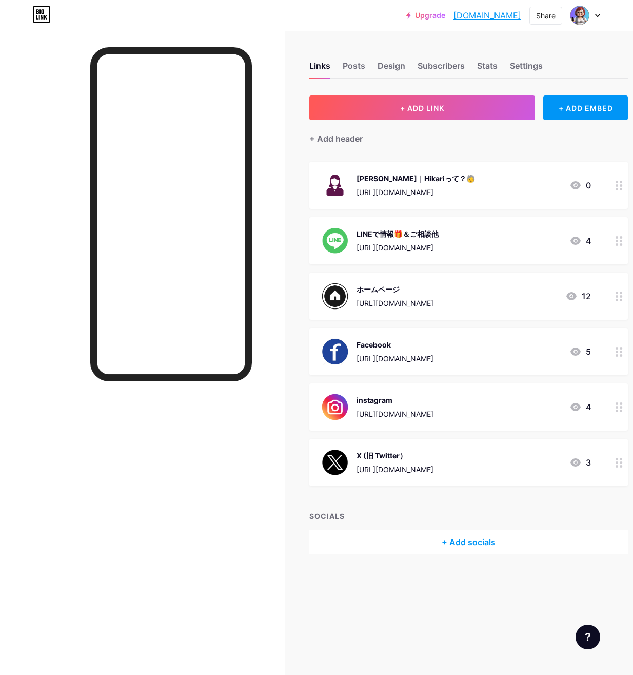
click at [356, 243] on div "LINEで情報🎁＆ご相談他 [URL][DOMAIN_NAME]" at bounding box center [380, 240] width 117 height 27
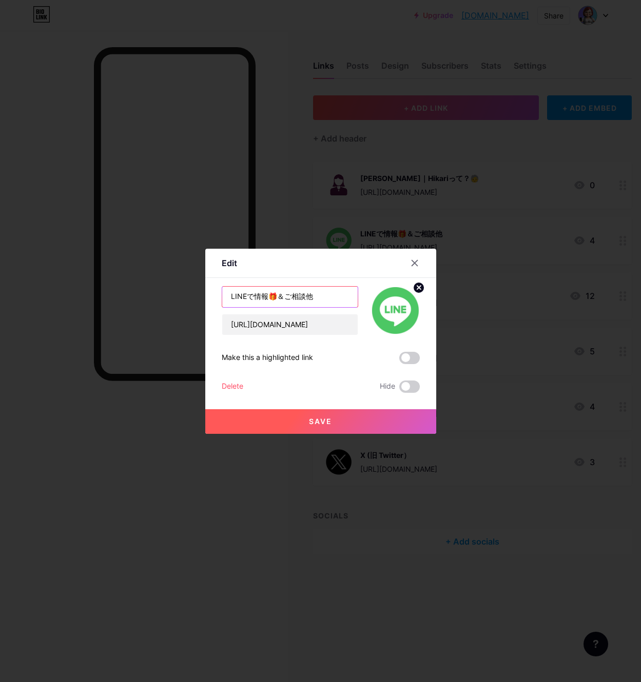
drag, startPoint x: 322, startPoint y: 295, endPoint x: 189, endPoint y: 296, distance: 132.9
click at [189, 296] on div "Edit Content YouTube Play YouTube video without leaving your page. ADD Vimeo Pl…" at bounding box center [320, 341] width 641 height 682
click at [236, 300] on input "text" at bounding box center [289, 297] width 135 height 21
paste input "お友だち登録はこちら🤝"
type input "お友だち登録はこちら🤝"
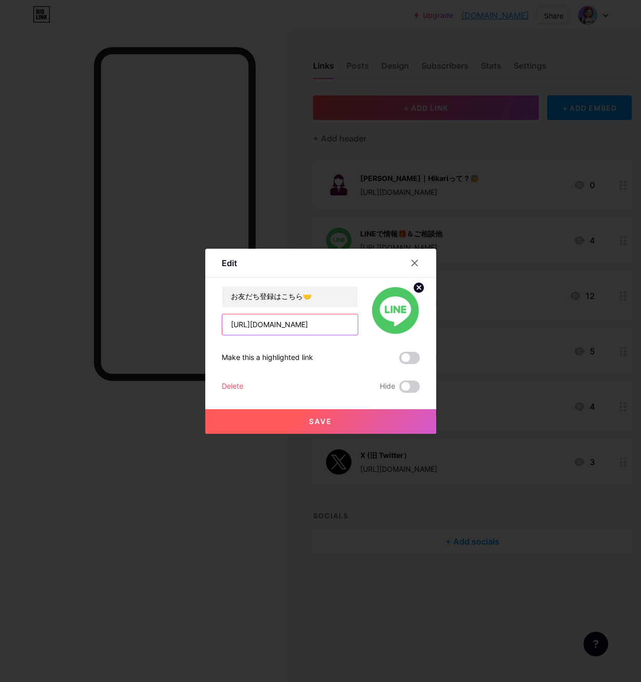
drag, startPoint x: 314, startPoint y: 327, endPoint x: 215, endPoint y: 328, distance: 98.5
click at [215, 328] on div "Edit Content YouTube Play YouTube video without leaving your page. ADD Vimeo Pl…" at bounding box center [320, 341] width 231 height 185
click at [235, 325] on input "text" at bounding box center [289, 324] width 135 height 21
paste input "[URL][DOMAIN_NAME]"
type input "[URL][DOMAIN_NAME]"
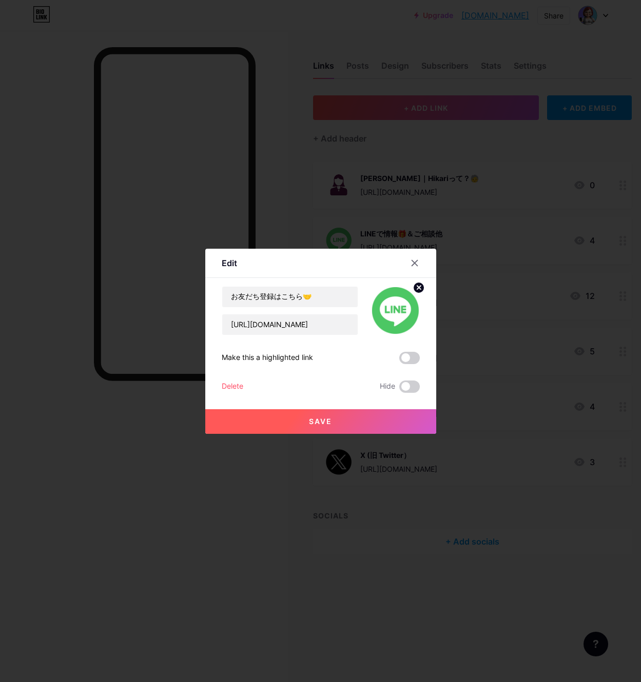
click at [328, 423] on span "Save" at bounding box center [320, 421] width 23 height 9
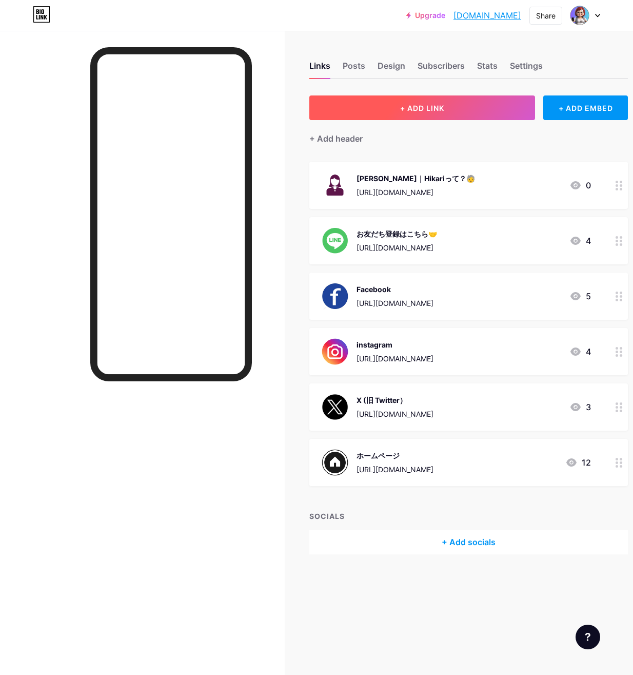
click at [425, 106] on span "+ ADD LINK" at bounding box center [422, 108] width 44 height 9
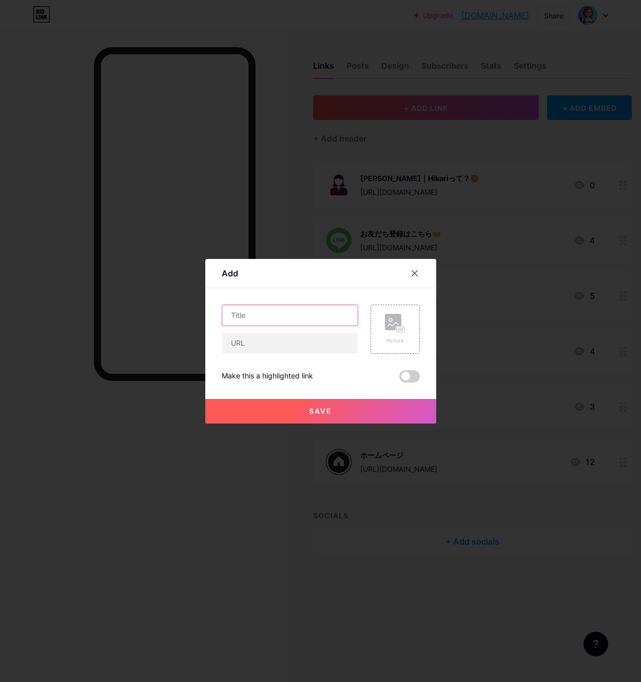
click at [265, 316] on input "text" at bounding box center [289, 315] width 135 height 21
paste input "考えや想いを読む📝"
type input "考えや想いを読む📝"
click at [244, 344] on input "text" at bounding box center [289, 343] width 135 height 21
drag, startPoint x: 244, startPoint y: 344, endPoint x: 229, endPoint y: 343, distance: 14.9
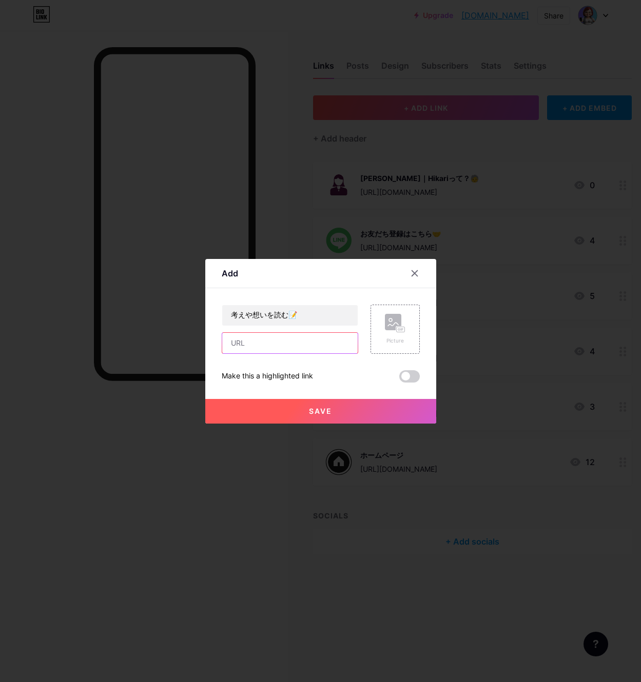
click at [229, 343] on input "text" at bounding box center [289, 343] width 135 height 21
paste input "[URL][DOMAIN_NAME]"
type input "[URL][DOMAIN_NAME]"
click at [391, 332] on icon at bounding box center [395, 323] width 21 height 19
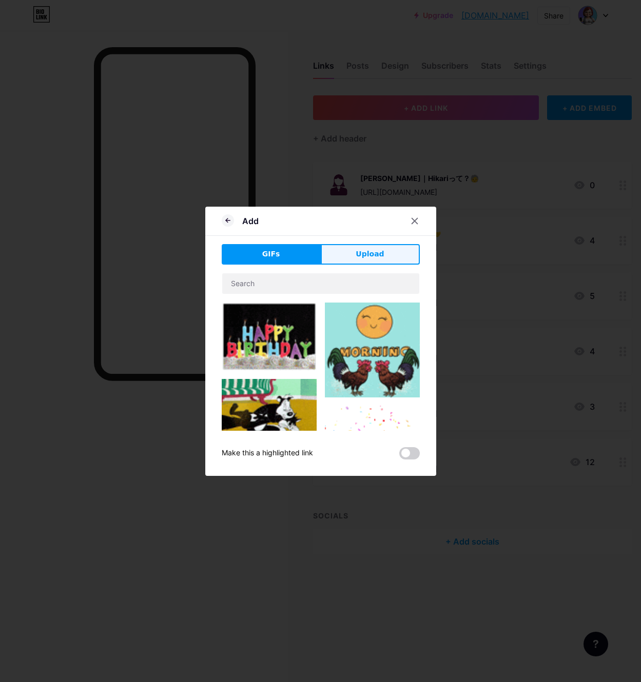
click at [382, 260] on button "Upload" at bounding box center [370, 254] width 99 height 21
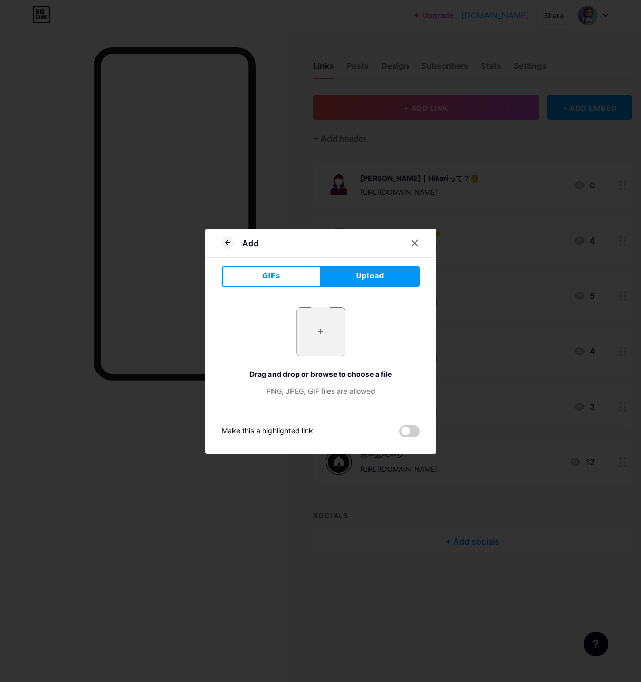
click at [315, 335] on input "file" at bounding box center [320, 332] width 48 height 48
type input "C:\fakepath\名称未設定のデザイン (15).png"
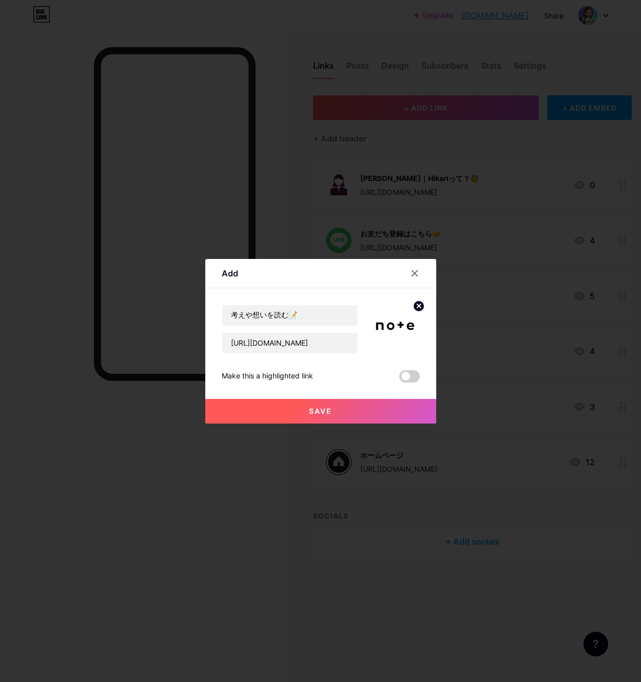
click at [319, 410] on span "Save" at bounding box center [320, 411] width 23 height 9
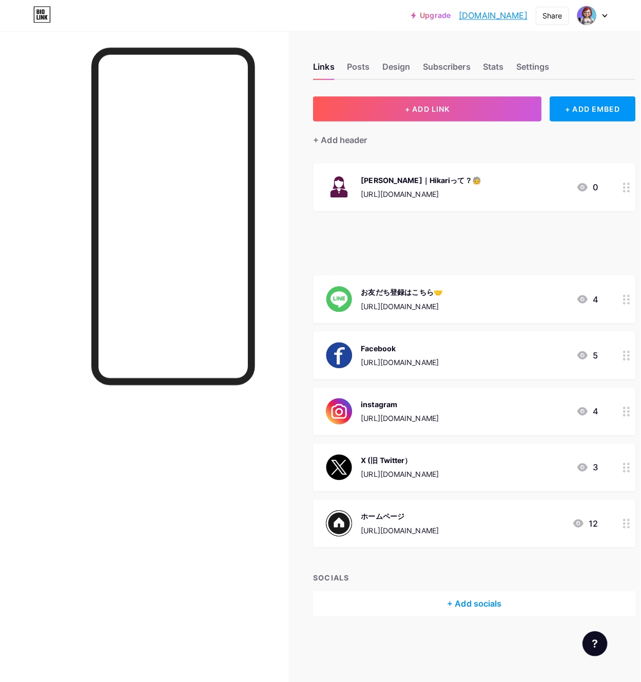
scroll to position [0, 32]
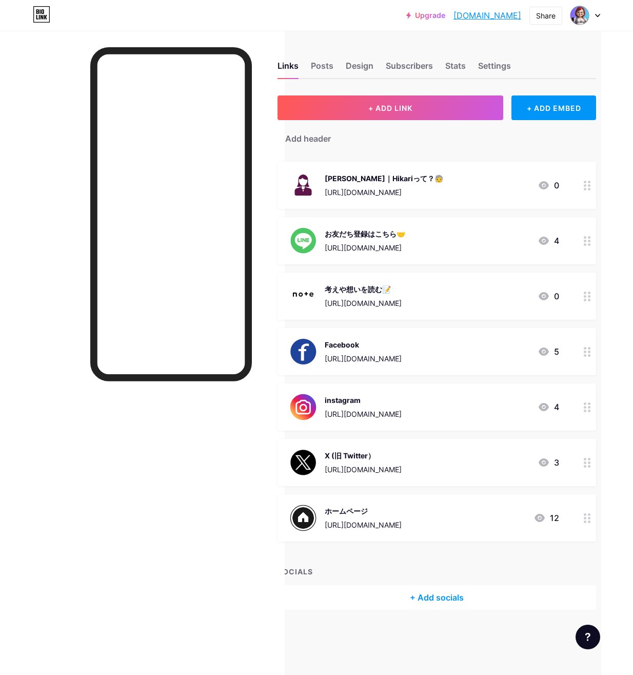
click at [339, 350] on div "Facebook [URL][DOMAIN_NAME]" at bounding box center [363, 351] width 77 height 27
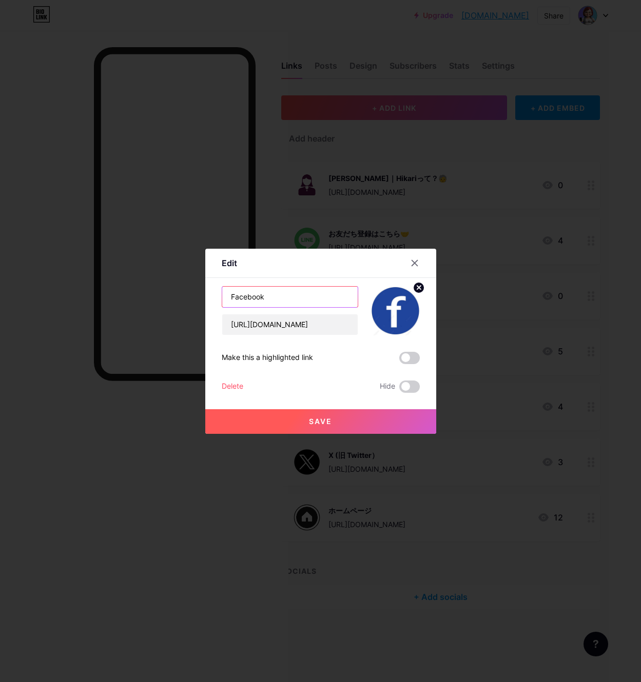
drag, startPoint x: 246, startPoint y: 300, endPoint x: 252, endPoint y: 300, distance: 6.2
click at [246, 300] on input "Facebook" at bounding box center [289, 297] width 135 height 21
drag, startPoint x: 282, startPoint y: 295, endPoint x: 205, endPoint y: 298, distance: 76.5
click at [205, 298] on div "Edit Content YouTube Play YouTube video without leaving your page. ADD Vimeo Pl…" at bounding box center [320, 341] width 231 height 185
click at [234, 298] on input "text" at bounding box center [289, 297] width 135 height 21
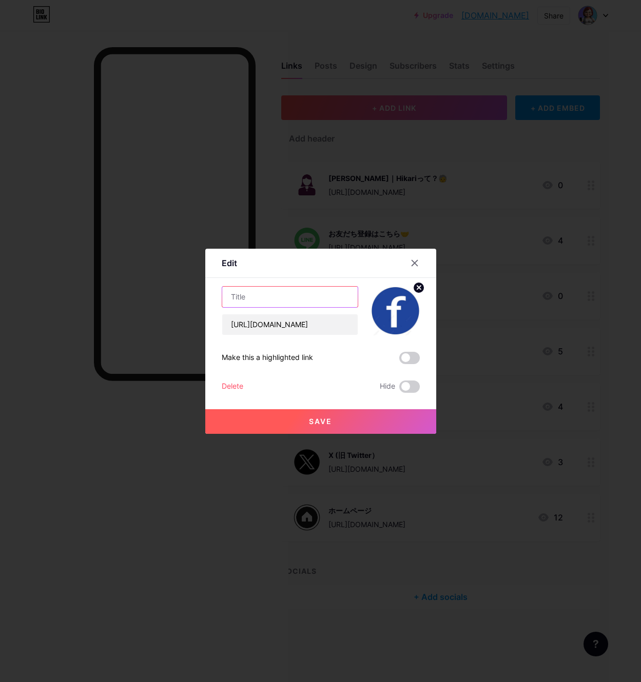
paste input "日々の活動をのぞいてみる👀"
type input "日々の活動をのぞいてみる👀"
drag, startPoint x: 229, startPoint y: 326, endPoint x: 378, endPoint y: 321, distance: 148.8
click at [378, 321] on div "日々の活動をのぞいてみる👀 [URL][DOMAIN_NAME]" at bounding box center [321, 310] width 198 height 49
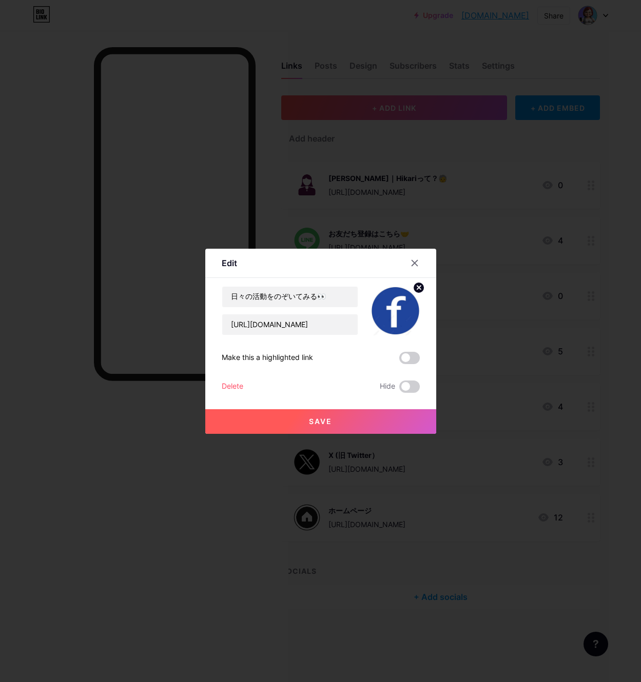
click at [310, 422] on span "Save" at bounding box center [320, 421] width 23 height 9
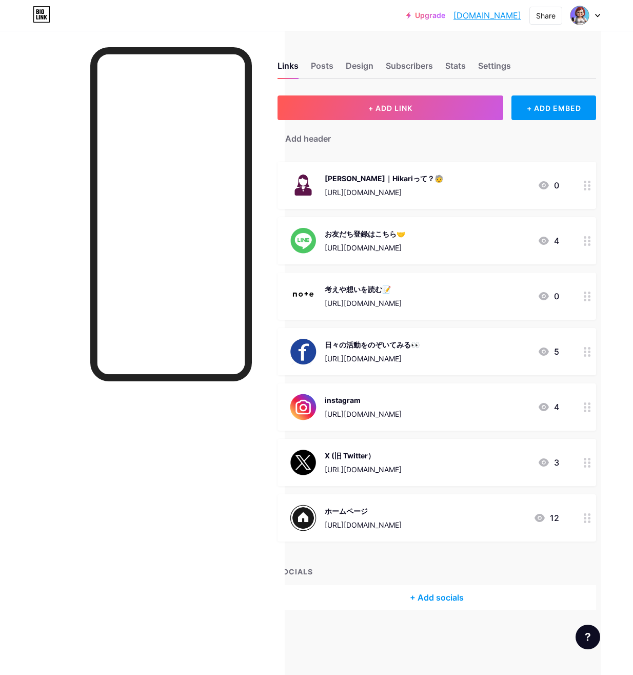
click at [353, 412] on div "[URL][DOMAIN_NAME]" at bounding box center [363, 413] width 77 height 11
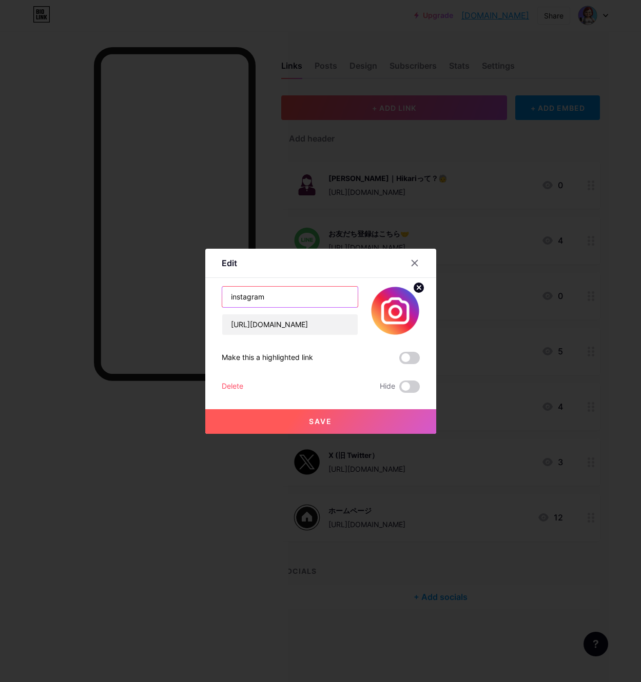
click at [270, 297] on input "instagram" at bounding box center [289, 297] width 135 height 21
drag, startPoint x: 270, startPoint y: 297, endPoint x: 81, endPoint y: 295, distance: 189.8
click at [81, 295] on div "Edit Content YouTube Play YouTube video without leaving your page. ADD Vimeo Pl…" at bounding box center [320, 341] width 641 height 682
click at [231, 301] on input "text" at bounding box center [289, 297] width 135 height 21
paste input "暮らしのAI活用術をを見る✨"
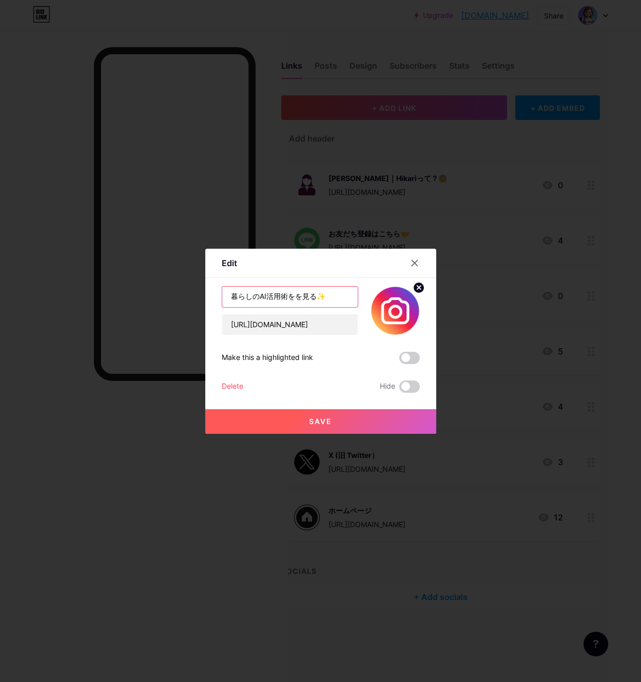
type input "暮らしのAI活用術をを見る✨"
drag, startPoint x: 352, startPoint y: 325, endPoint x: 238, endPoint y: 329, distance: 114.5
click at [238, 329] on input "[URL][DOMAIN_NAME]" at bounding box center [289, 324] width 135 height 21
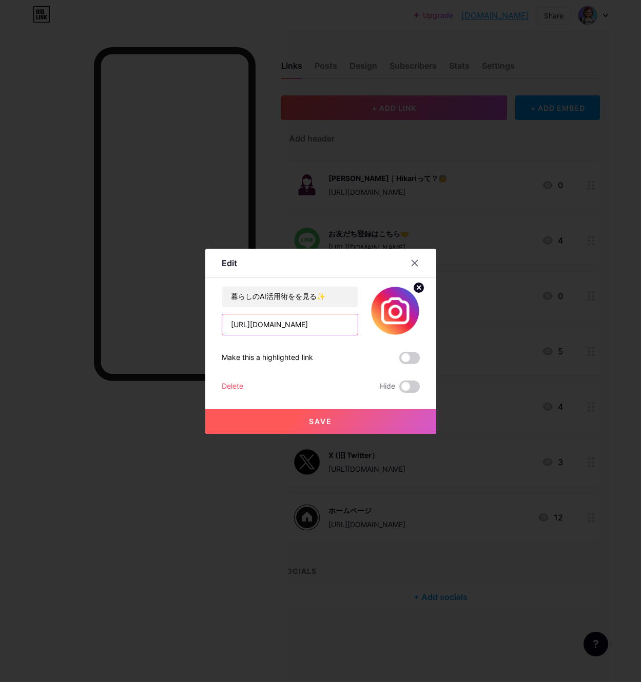
drag, startPoint x: 224, startPoint y: 328, endPoint x: 376, endPoint y: 331, distance: 151.9
click at [376, 331] on div "暮らしのAI活用術をを見る✨ [URL][DOMAIN_NAME]" at bounding box center [321, 310] width 198 height 49
click at [243, 325] on input "text" at bounding box center [289, 324] width 135 height 21
drag, startPoint x: 243, startPoint y: 325, endPoint x: 232, endPoint y: 325, distance: 10.8
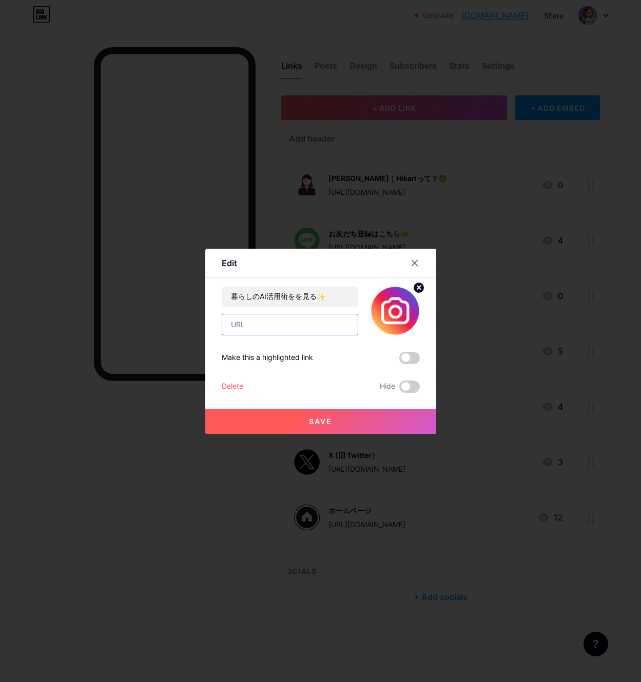
click at [232, 325] on input "text" at bounding box center [289, 324] width 135 height 21
paste input "[URL][DOMAIN_NAME]"
type input "[URL][DOMAIN_NAME]"
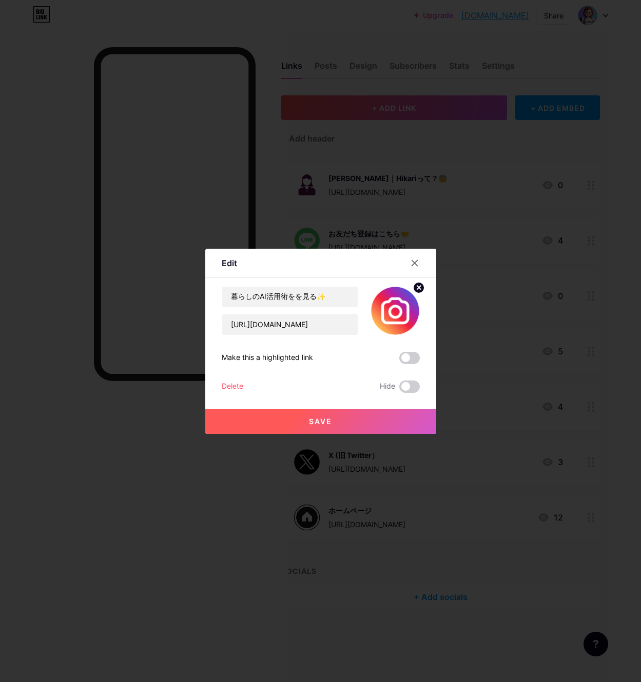
click at [322, 423] on span "Save" at bounding box center [320, 421] width 23 height 9
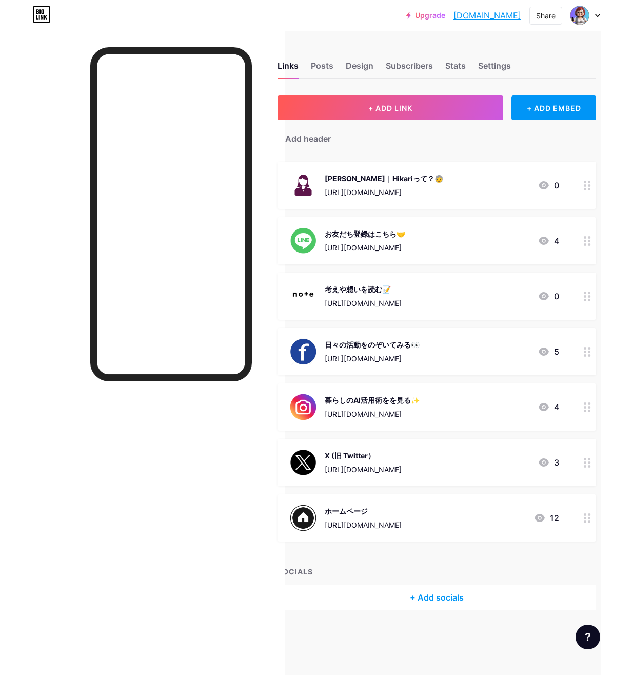
click at [365, 452] on div "X (旧 Twitter）" at bounding box center [363, 455] width 77 height 11
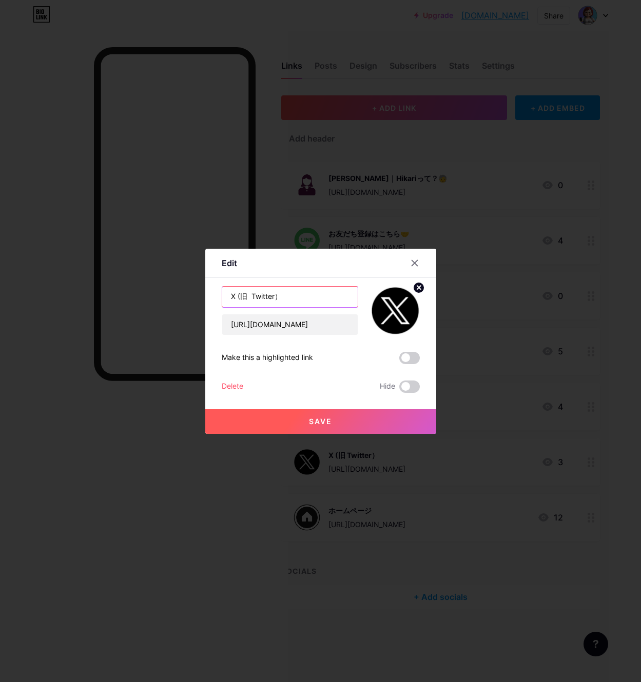
drag, startPoint x: 282, startPoint y: 296, endPoint x: 178, endPoint y: 294, distance: 103.6
click at [178, 294] on div "Edit Content YouTube Play YouTube video without leaving your page. ADD Vimeo Pl…" at bounding box center [320, 341] width 641 height 682
click at [227, 296] on input "text" at bounding box center [289, 297] width 135 height 21
paste input "AI最新ニュースをチェック✅"
type input "AI最新ニュースをチェック✅"
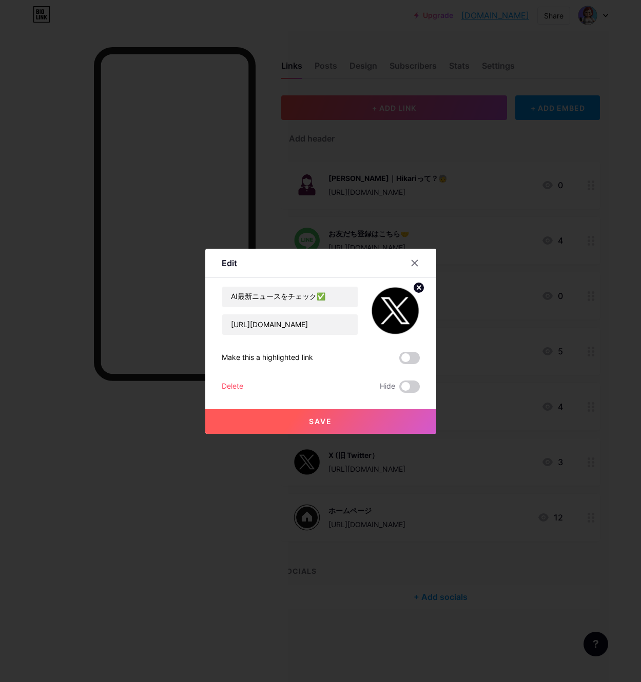
click at [316, 417] on button "Save" at bounding box center [320, 421] width 231 height 25
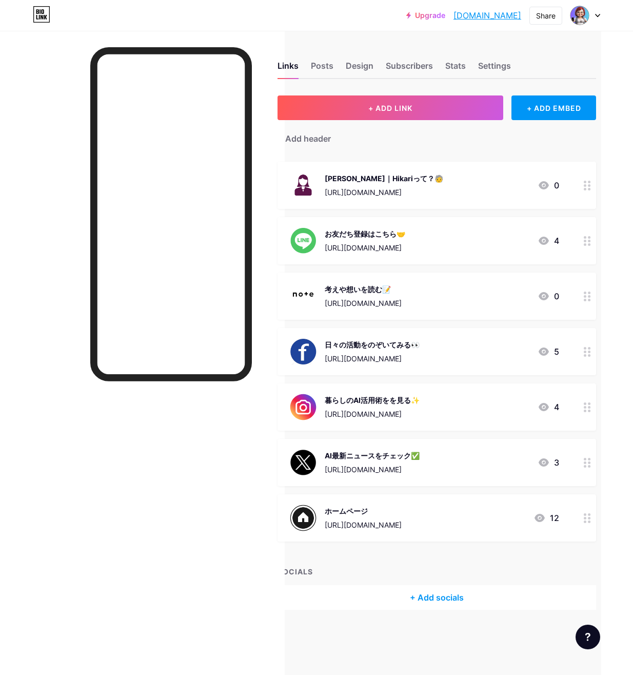
scroll to position [8, 32]
click at [400, 95] on button "+ ADD LINK" at bounding box center [391, 107] width 226 height 25
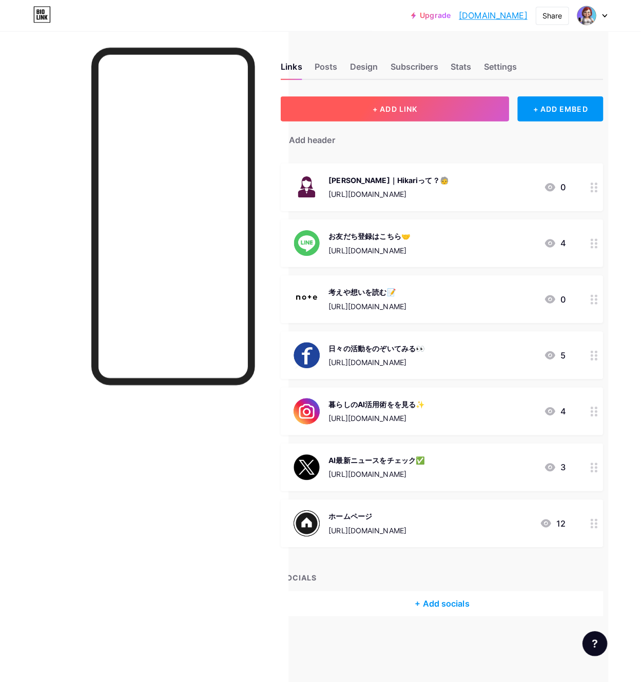
scroll to position [0, 32]
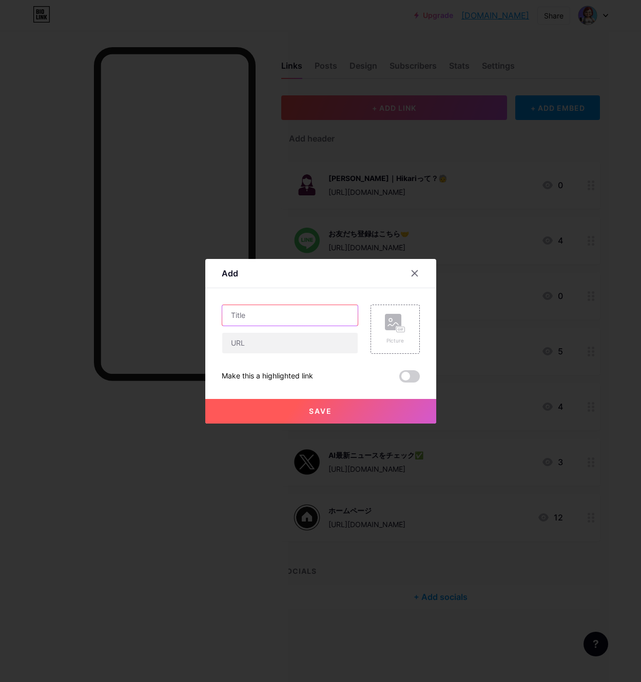
click at [234, 318] on input "text" at bounding box center [289, 315] width 135 height 21
paste input "動画でAIを学ぶ▶️"
type input "動画でAIを学ぶ▶️"
click at [262, 348] on input "text" at bounding box center [289, 343] width 135 height 21
drag, startPoint x: 242, startPoint y: 346, endPoint x: 241, endPoint y: 340, distance: 6.3
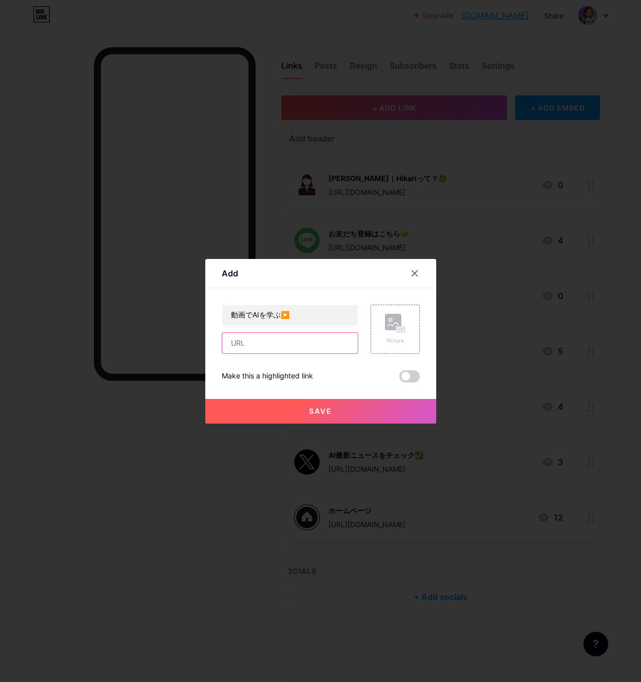
click at [241, 340] on input "text" at bounding box center [289, 343] width 135 height 21
paste input "[URL][DOMAIN_NAME][PERSON_NAME]"
type input "[URL][DOMAIN_NAME][PERSON_NAME]"
click at [399, 337] on div "Picture" at bounding box center [395, 341] width 21 height 8
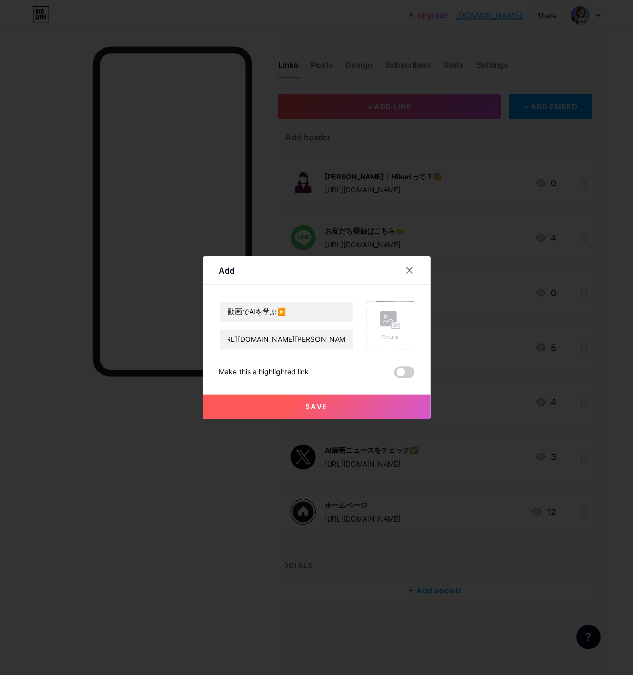
scroll to position [0, 0]
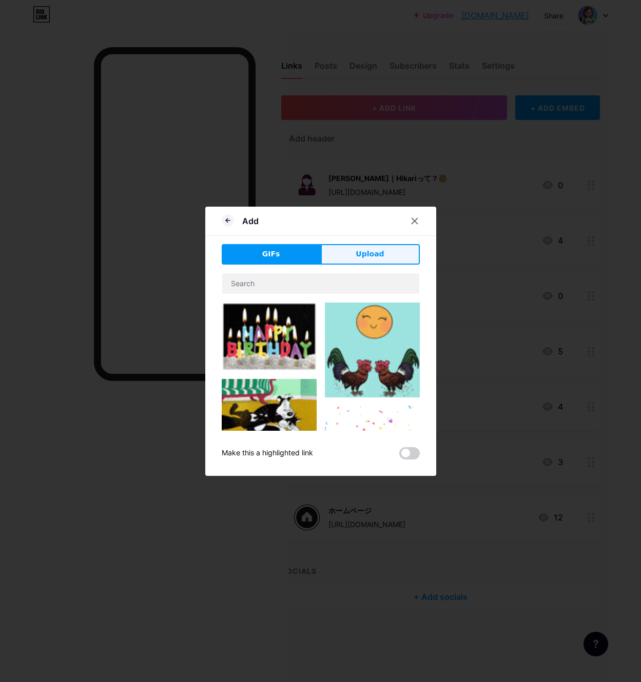
click at [348, 258] on button "Upload" at bounding box center [370, 254] width 99 height 21
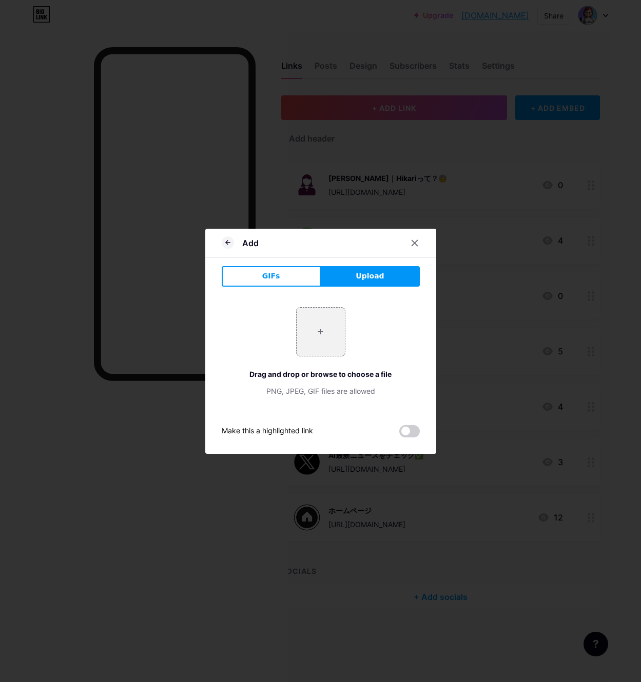
click at [355, 279] on button "Upload" at bounding box center [370, 276] width 99 height 21
click at [322, 328] on input "file" at bounding box center [320, 332] width 48 height 48
type input "C:\fakepath\名称未設定のデザイン (39).png"
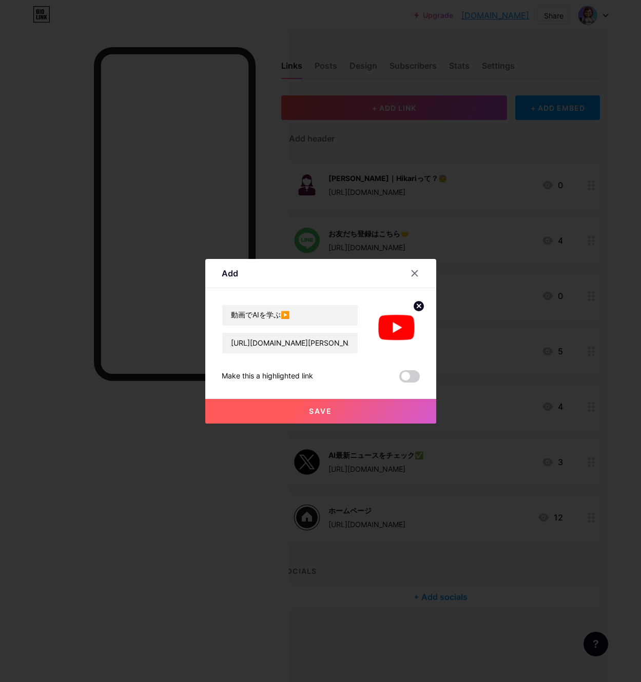
click at [325, 407] on span "Save" at bounding box center [320, 411] width 23 height 9
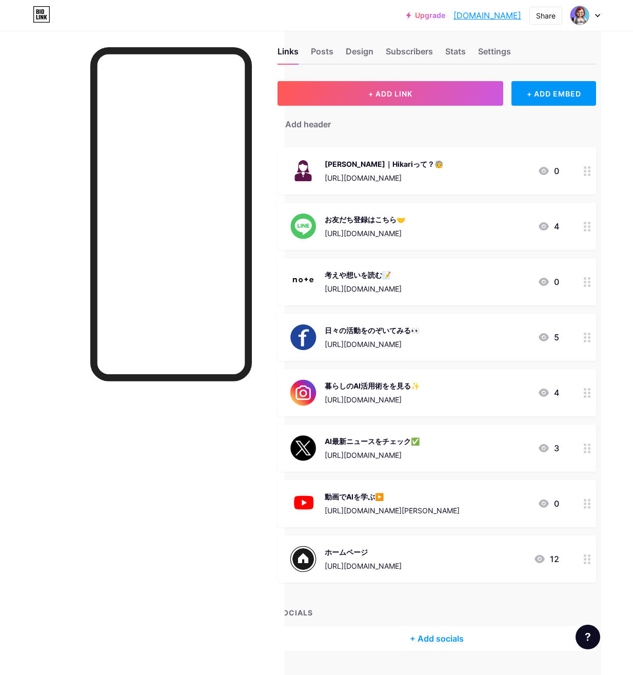
scroll to position [0, 32]
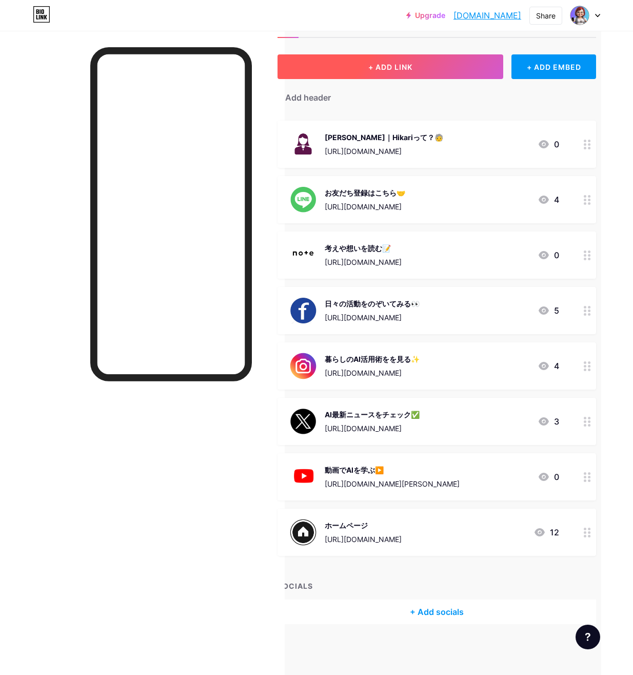
click at [379, 64] on span "+ ADD LINK" at bounding box center [390, 67] width 44 height 9
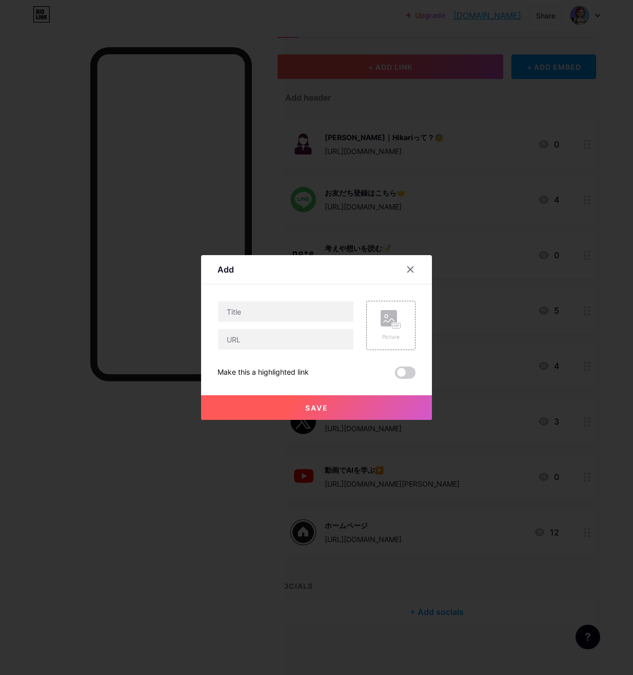
scroll to position [33, 32]
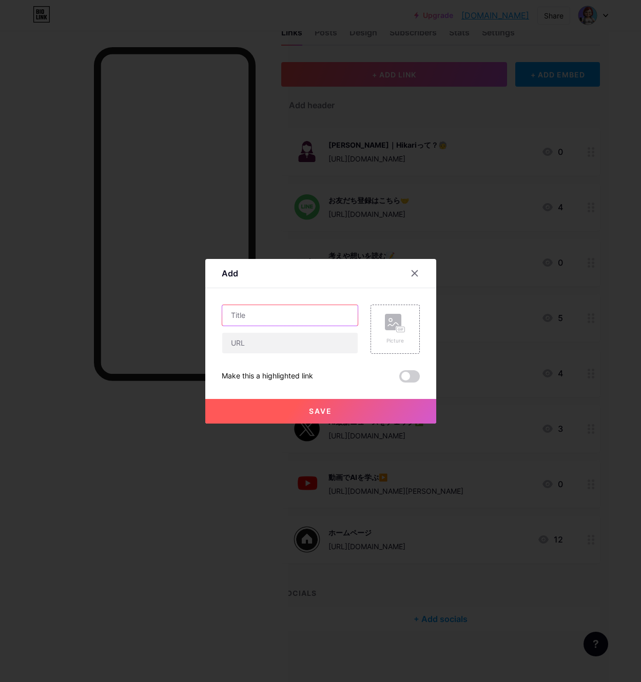
click at [239, 320] on input "text" at bounding box center [289, 315] width 135 height 21
paste input "1分でわかる！楽しいAI💡"
type input "1分でわかる！楽しいAI💡"
click at [250, 346] on input "text" at bounding box center [289, 343] width 135 height 21
paste input "[URL][DOMAIN_NAME]"
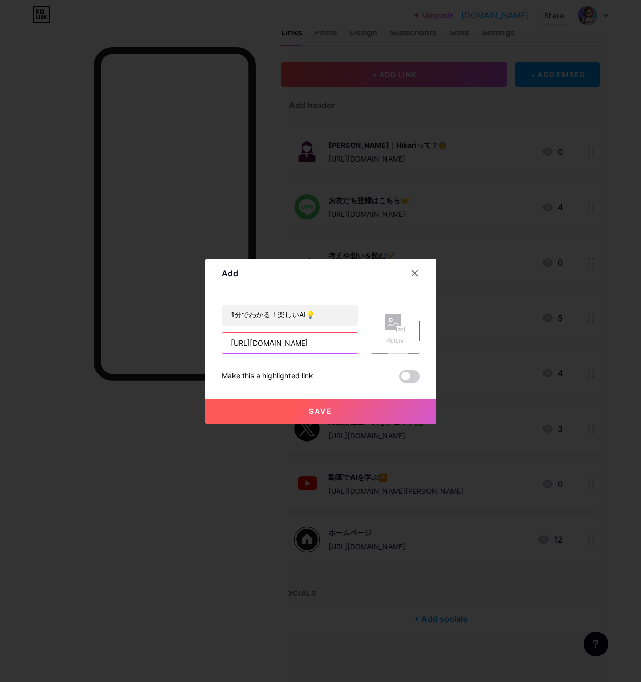
type input "[URL][DOMAIN_NAME]"
click at [394, 326] on rect at bounding box center [393, 322] width 16 height 16
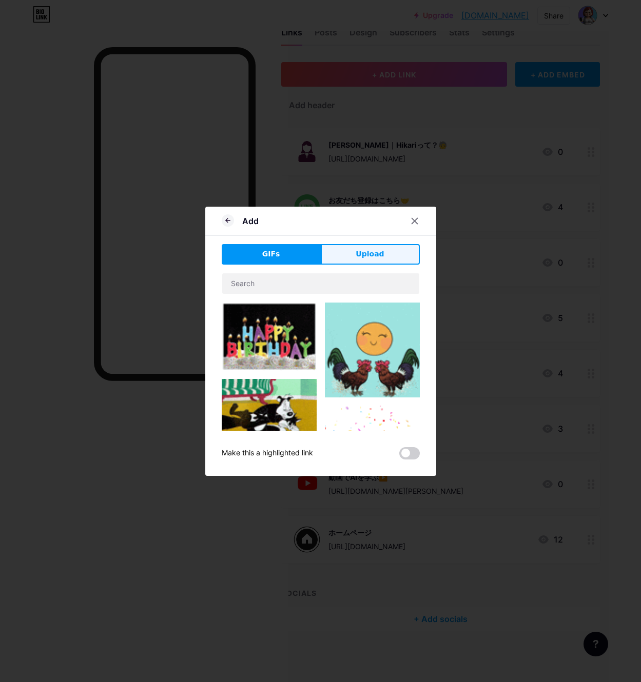
click at [365, 253] on span "Upload" at bounding box center [369, 254] width 28 height 11
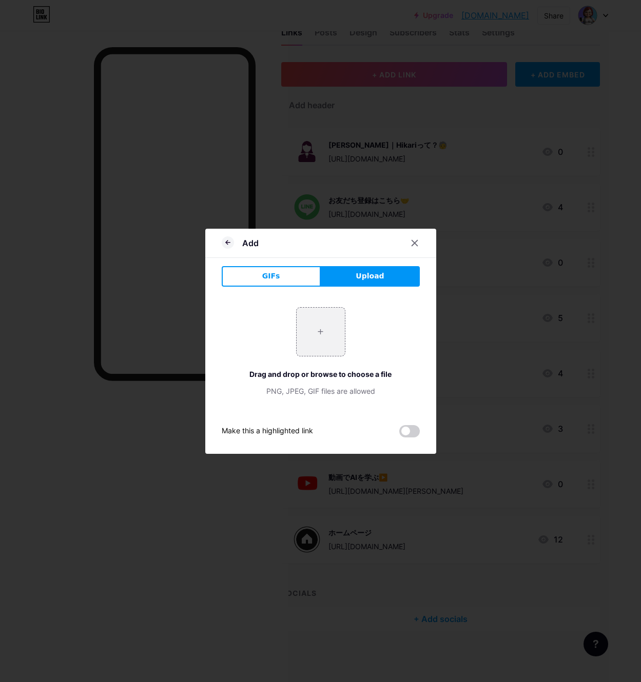
click at [363, 278] on span "Upload" at bounding box center [369, 276] width 28 height 11
click at [326, 325] on input "file" at bounding box center [320, 332] width 48 height 48
click at [488, 311] on div at bounding box center [320, 341] width 641 height 682
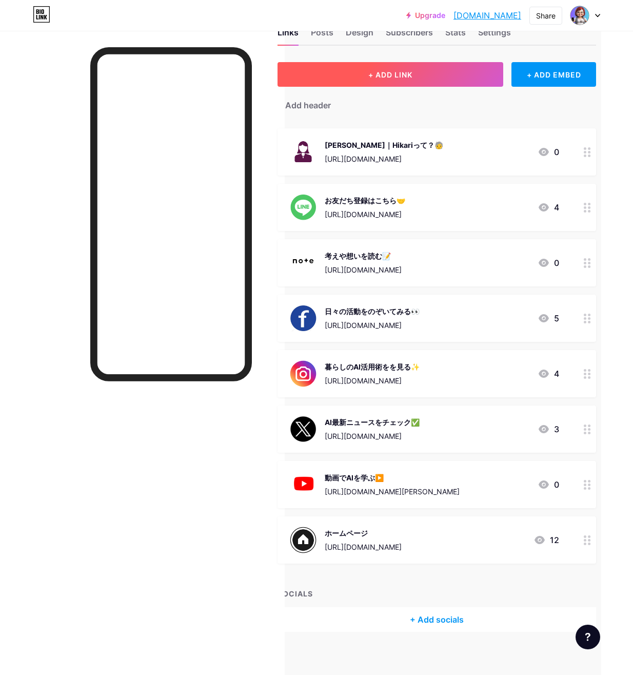
click at [407, 78] on span "+ ADD LINK" at bounding box center [390, 74] width 44 height 9
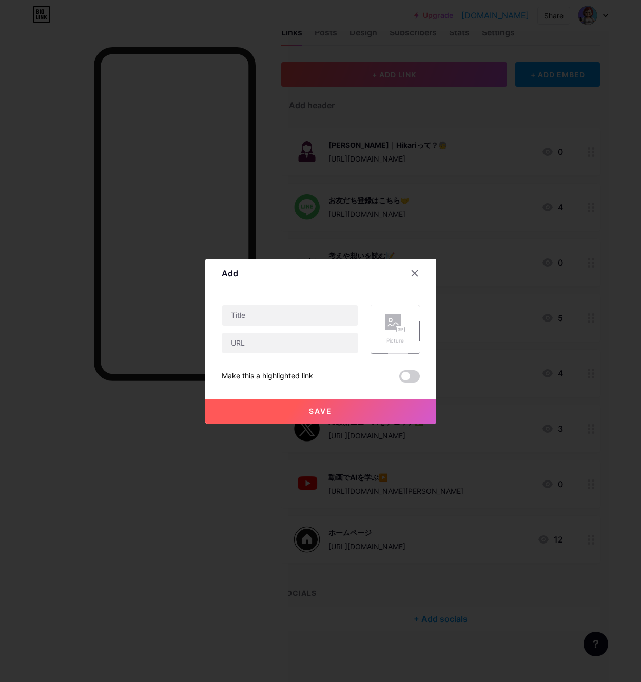
click at [395, 324] on rect at bounding box center [393, 322] width 16 height 16
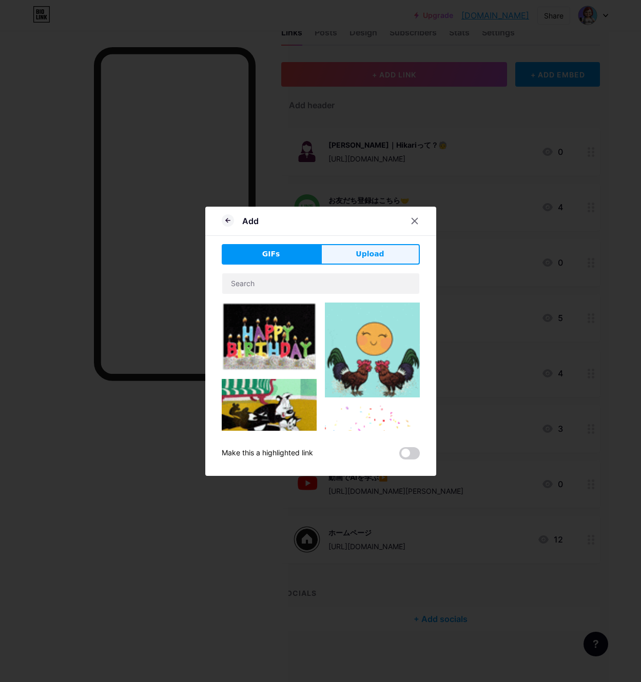
click at [358, 258] on span "Upload" at bounding box center [369, 254] width 28 height 11
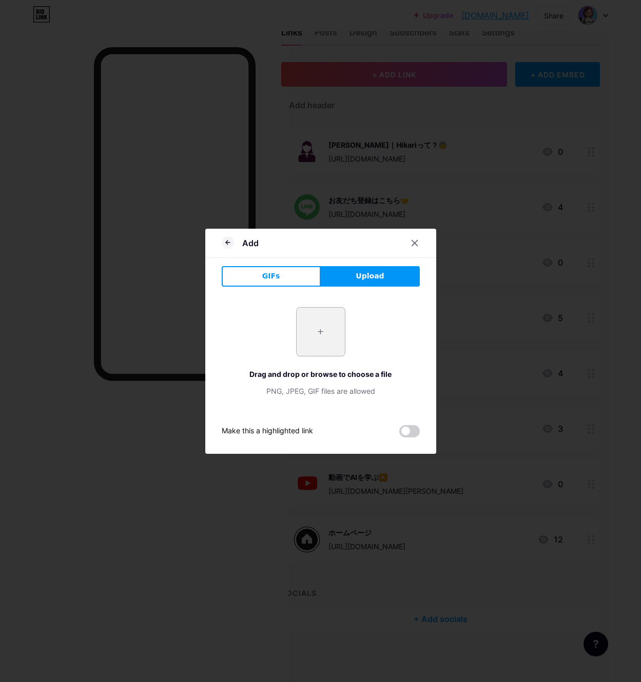
click at [326, 327] on input "file" at bounding box center [320, 332] width 48 height 48
type input "C:\fakepath\スクリーンショット [DATE] 190243.png"
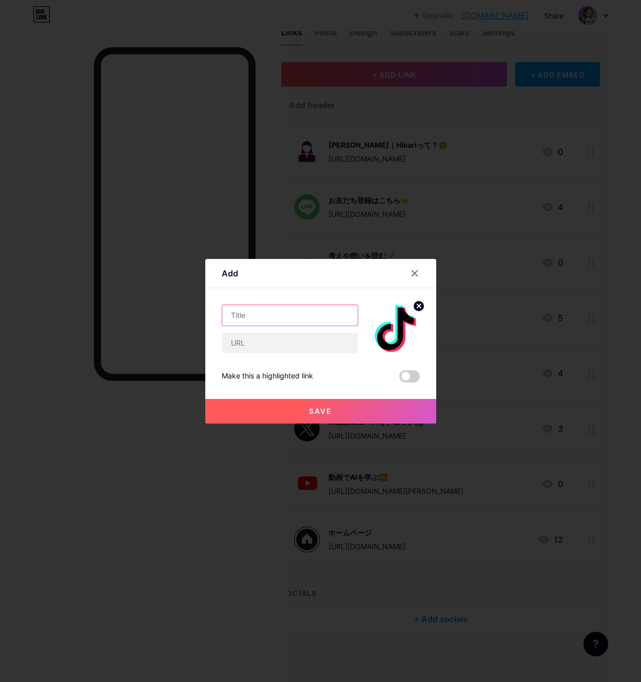
click at [305, 315] on input "text" at bounding box center [289, 315] width 135 height 21
paste input "1分でわかる！楽しいAI💡"
type input "1分でわかる！楽しいAI💡"
click at [331, 488] on div at bounding box center [320, 341] width 641 height 682
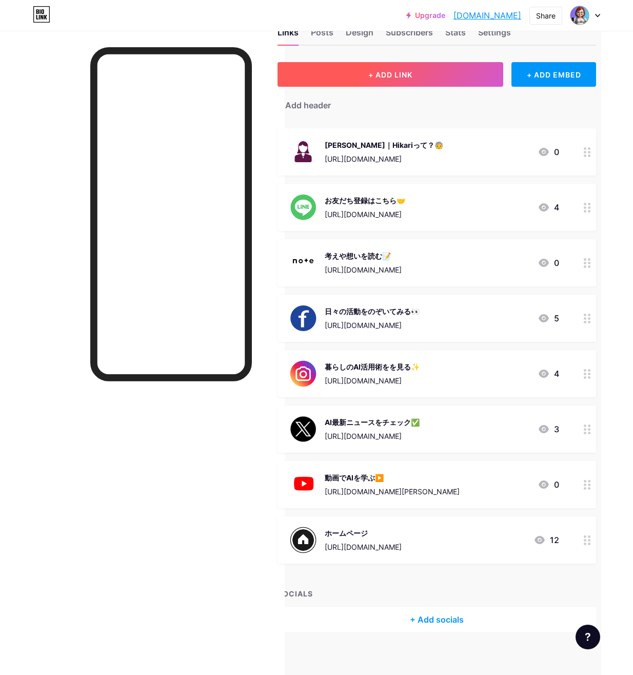
click at [366, 75] on button "+ ADD LINK" at bounding box center [391, 74] width 226 height 25
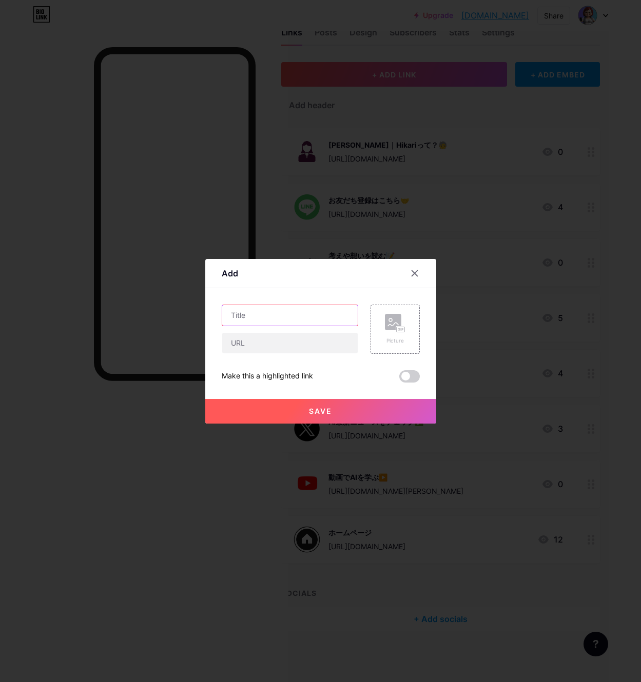
click at [245, 316] on input "text" at bounding box center [289, 315] width 135 height 21
click at [289, 323] on input "text" at bounding box center [289, 315] width 135 height 21
paste input "1分でわかる！楽しいAI💡"
type input "1分でわかる！楽しいAI💡"
click at [318, 351] on input "text" at bounding box center [289, 343] width 135 height 21
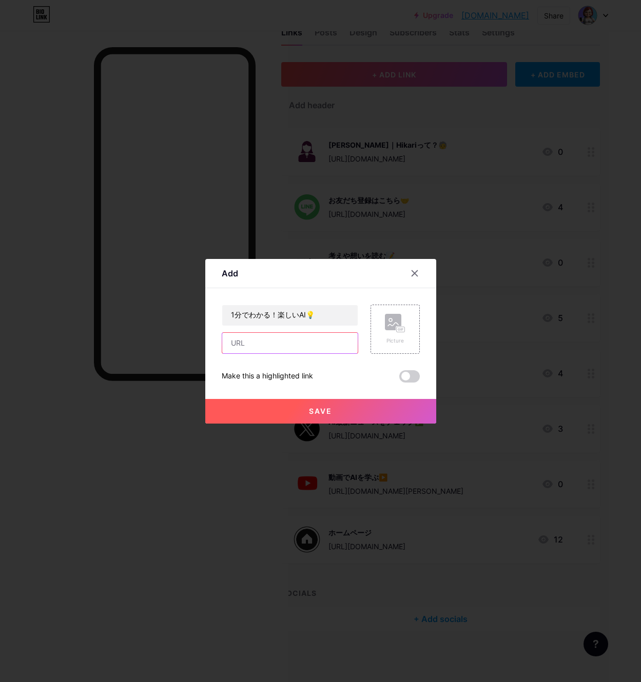
click at [242, 343] on input "text" at bounding box center [289, 343] width 135 height 21
drag, startPoint x: 242, startPoint y: 343, endPoint x: 235, endPoint y: 343, distance: 6.7
click at [235, 343] on input "text" at bounding box center [289, 343] width 135 height 21
paste input "[URL][DOMAIN_NAME]"
type input "[URL][DOMAIN_NAME]"
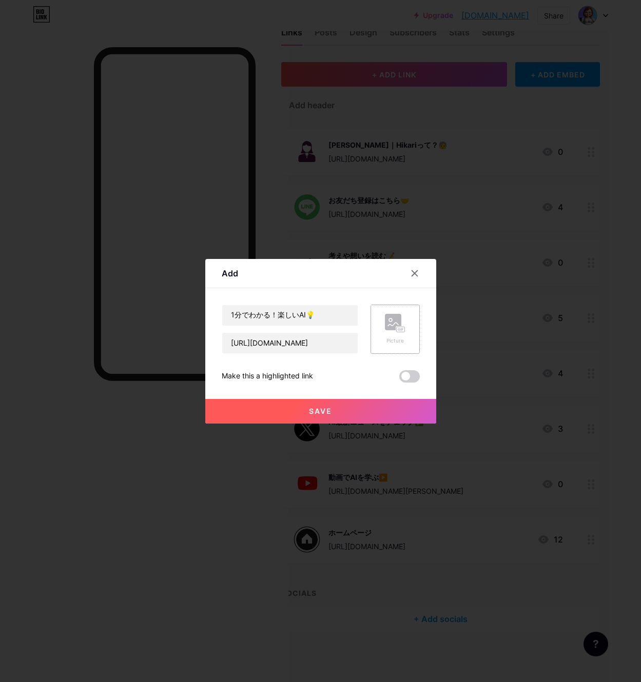
click at [396, 326] on rect at bounding box center [399, 329] width 9 height 6
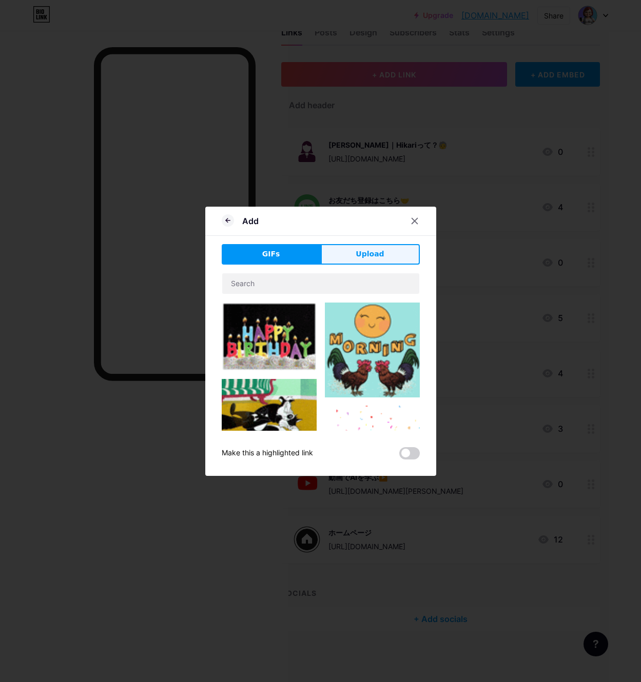
click at [374, 257] on span "Upload" at bounding box center [369, 254] width 28 height 11
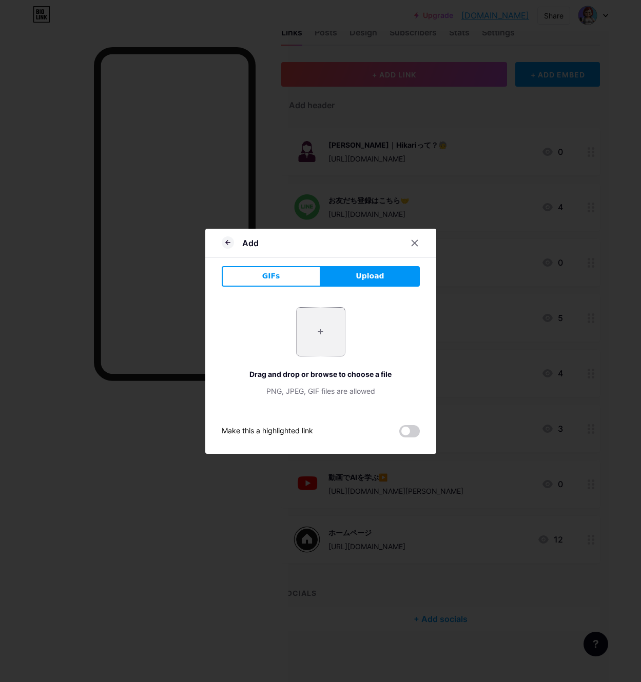
click at [312, 332] on input "file" at bounding box center [320, 332] width 48 height 48
type input "C:\fakepath\スクリーンショット [DATE] 190243.png"
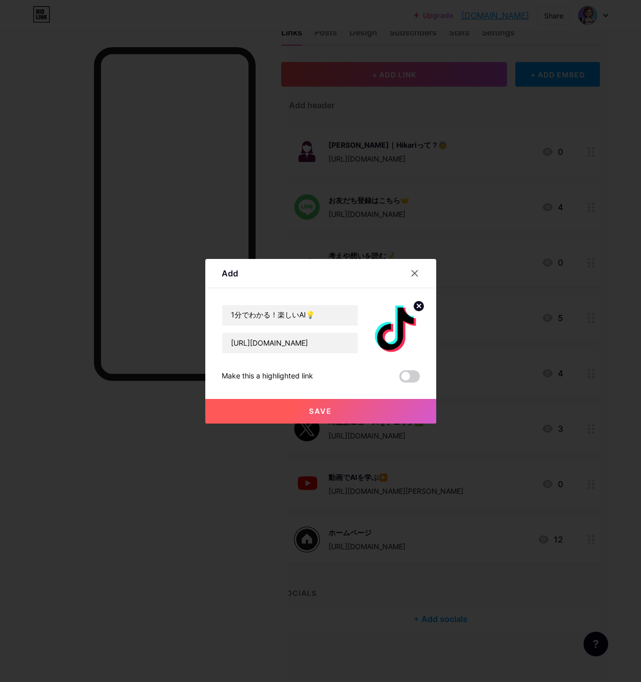
click at [325, 409] on span "Save" at bounding box center [320, 411] width 23 height 9
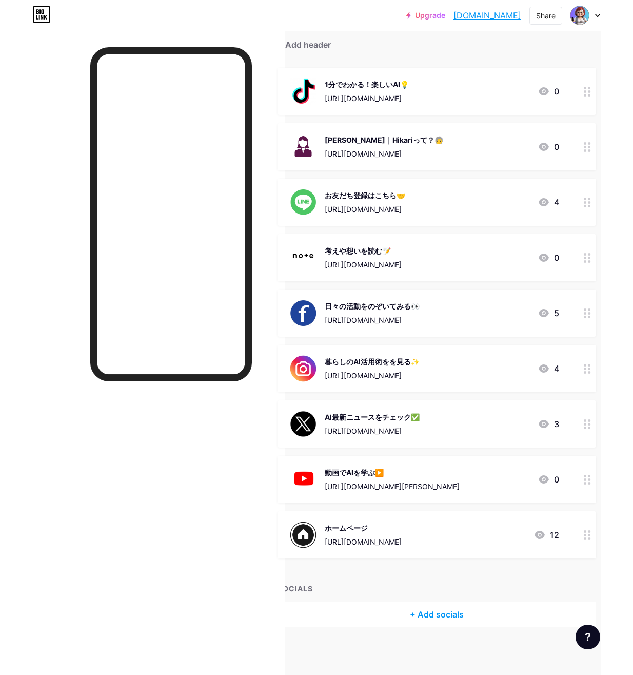
scroll to position [96, 32]
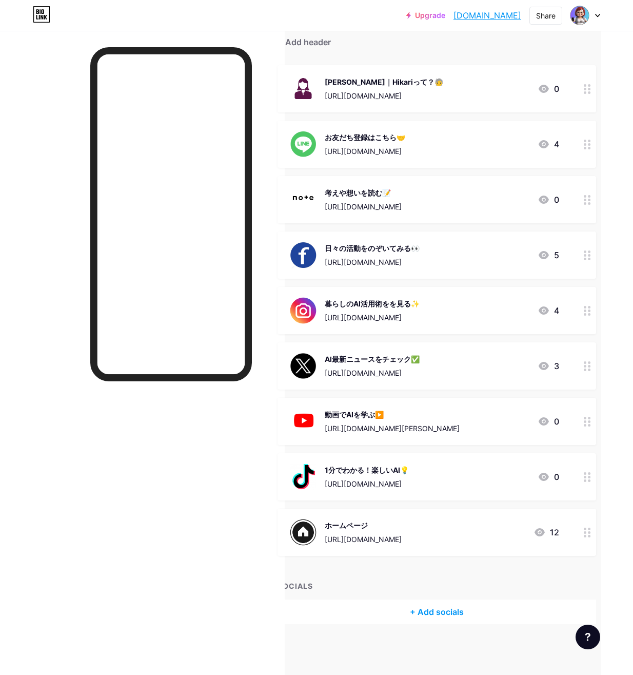
click at [428, 15] on link "Upgrade" at bounding box center [425, 15] width 39 height 8
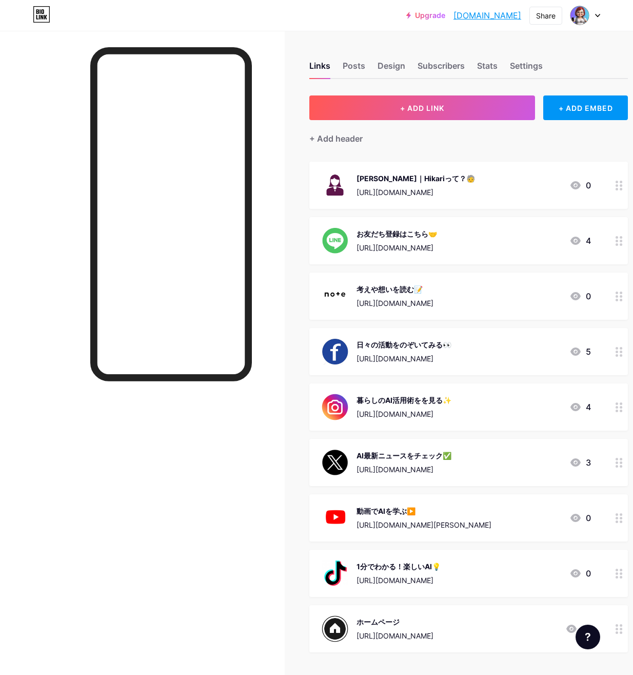
click at [412, 228] on div "お友だち登録はこちら🤝" at bounding box center [397, 233] width 81 height 11
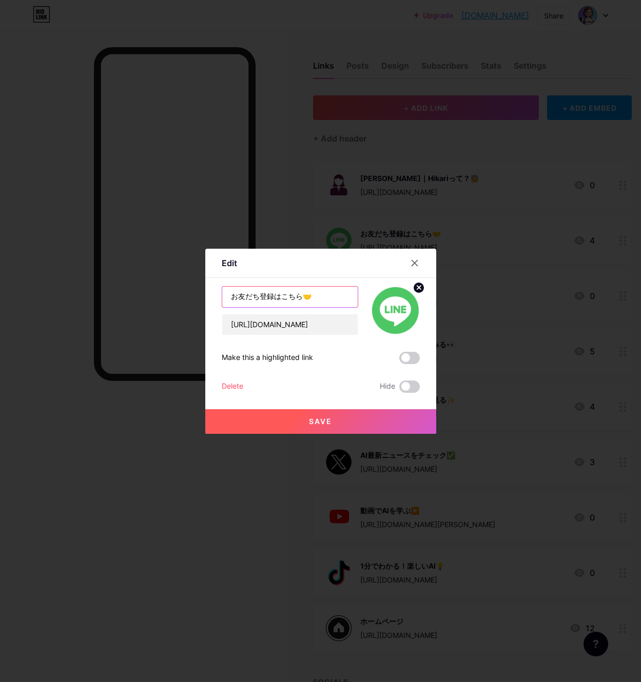
click at [281, 297] on input "お友だち登録はこちら🤝" at bounding box center [289, 297] width 135 height 21
type input "お友だち登録は　こちら🤝"
click at [338, 421] on button "Save" at bounding box center [320, 421] width 231 height 25
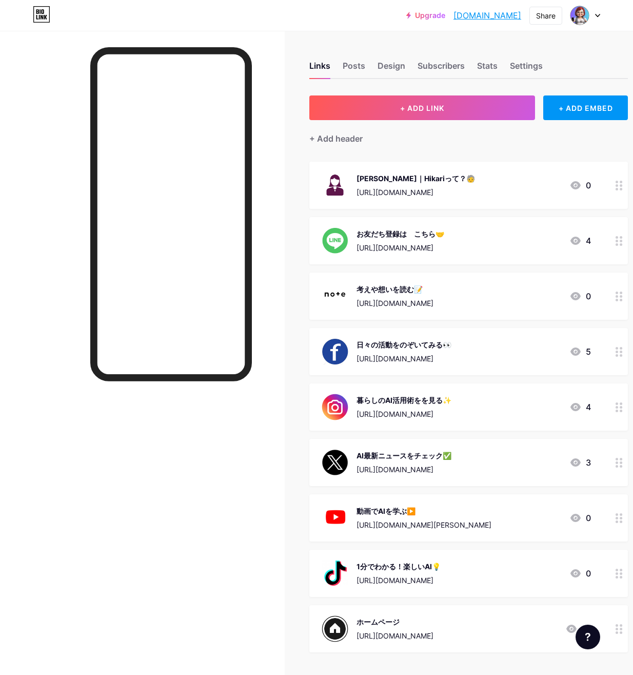
click at [367, 285] on div "考えや想いを読む📝" at bounding box center [395, 289] width 77 height 11
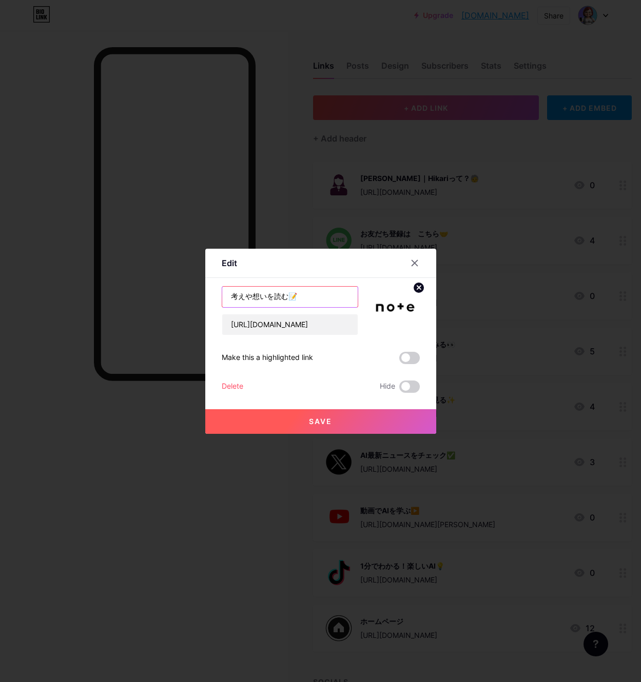
click at [289, 298] on input "考えや想いを読む📝" at bounding box center [289, 297] width 135 height 21
click at [278, 295] on input "考えや想いを読んでね📝" at bounding box center [289, 297] width 135 height 21
click at [274, 300] on input "考えや想いを読んでね📝" at bounding box center [289, 297] width 135 height 21
type input "考えや想いを　読んでね📝"
click at [314, 422] on span "Save" at bounding box center [320, 421] width 23 height 9
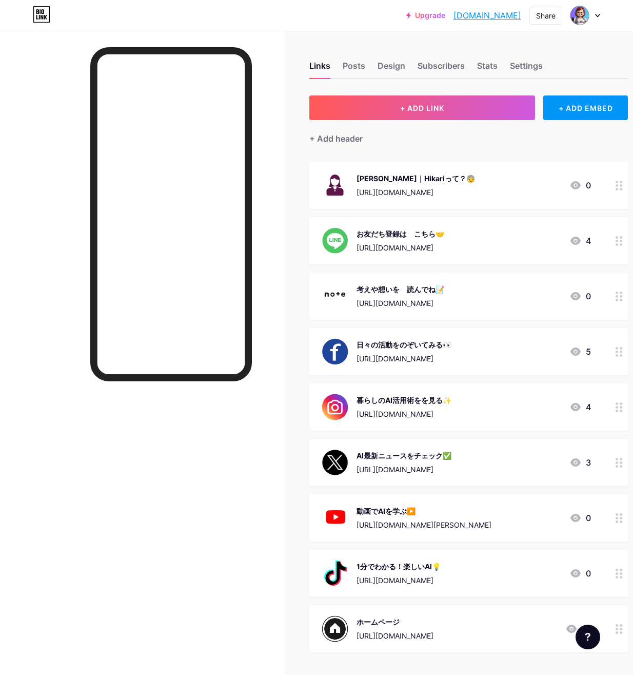
click at [398, 292] on div "考えや想いを　読んでね📝" at bounding box center [401, 289] width 88 height 11
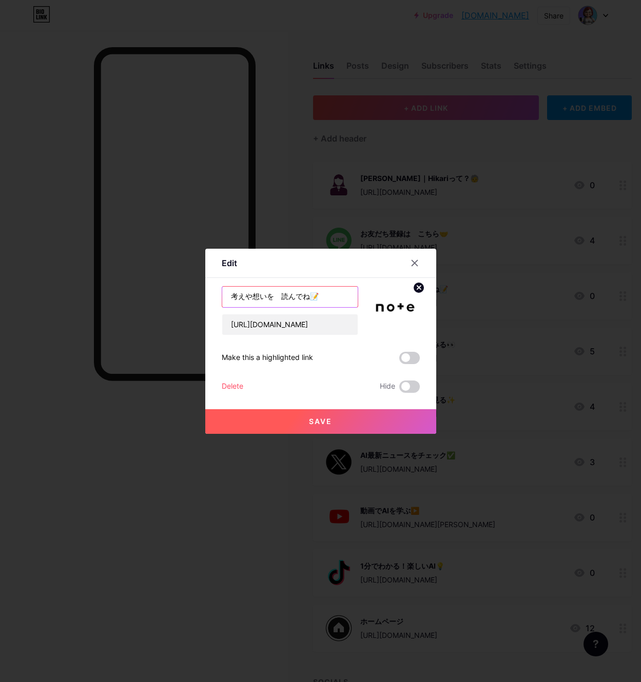
click at [283, 292] on input "考えや想いを　読んでね📝" at bounding box center [289, 297] width 135 height 21
type input "考えや想いを　　読んでね📝"
click at [311, 423] on span "Save" at bounding box center [320, 421] width 23 height 9
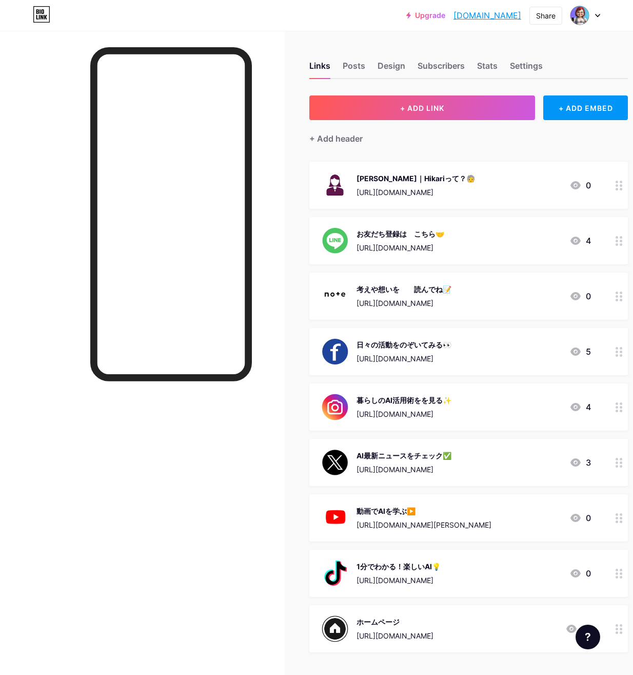
click at [398, 353] on div "[URL][DOMAIN_NAME]" at bounding box center [404, 358] width 95 height 11
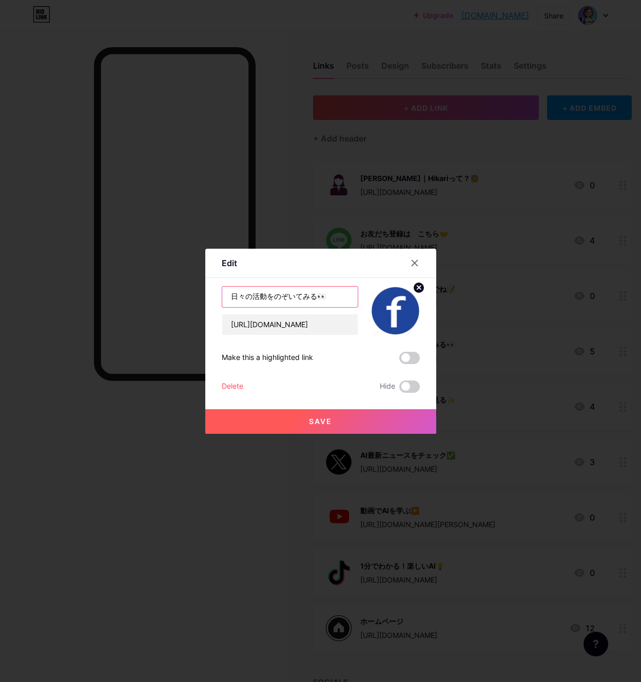
click at [272, 295] on input "日々の活動をのぞいてみる👀" at bounding box center [289, 297] width 135 height 21
type input "日々の活動を　　のぞいてみる👀"
click at [314, 421] on span "Save" at bounding box center [320, 421] width 23 height 9
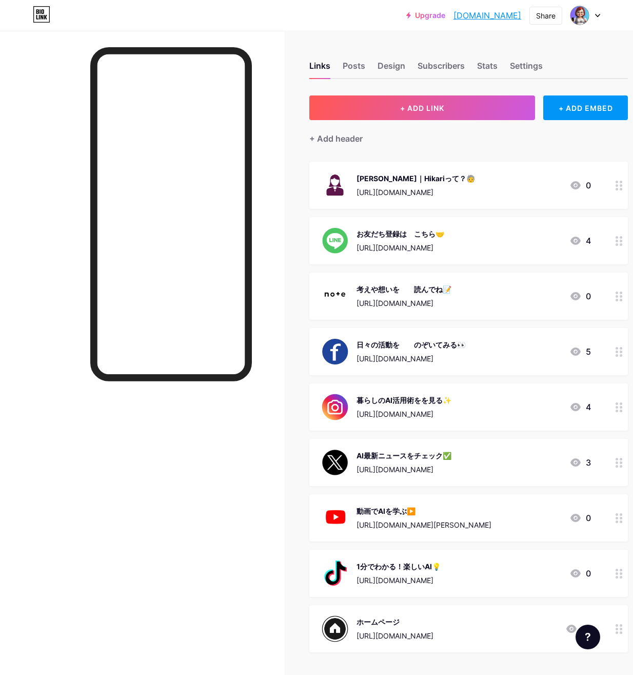
click at [369, 410] on div "[URL][DOMAIN_NAME]" at bounding box center [404, 413] width 95 height 11
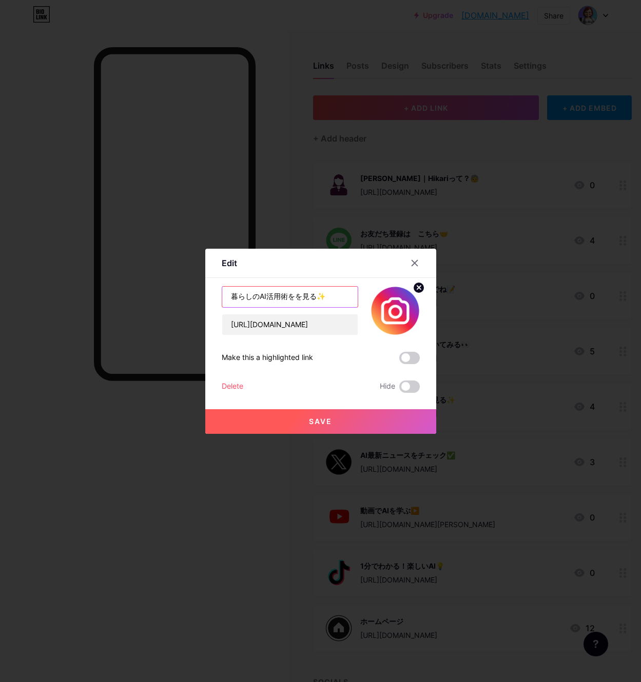
click at [293, 296] on input "暮らしのAI活用術をを見る✨" at bounding box center [289, 297] width 135 height 21
click at [308, 296] on input "暮らしのAI活用術を見る✨" at bounding box center [289, 297] width 135 height 21
type input "暮らしのAI活用術を見てみよう✨"
click at [321, 422] on span "Save" at bounding box center [320, 421] width 23 height 9
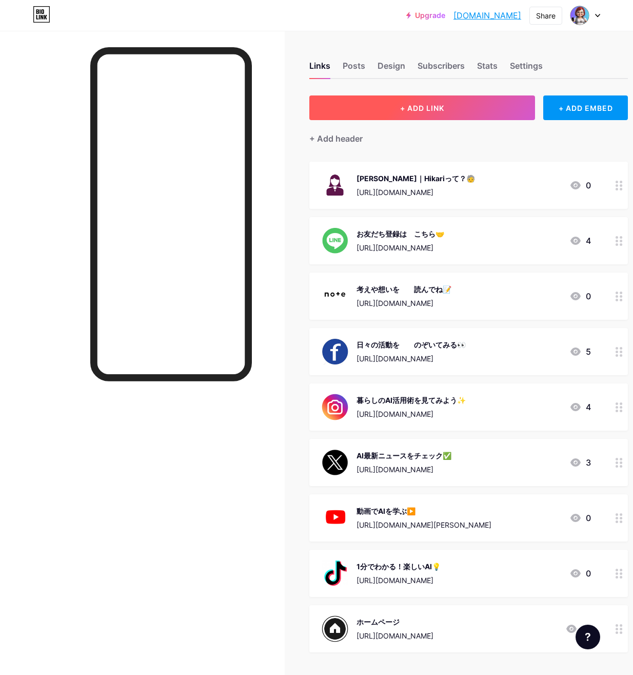
click at [409, 101] on button "+ ADD LINK" at bounding box center [422, 107] width 226 height 25
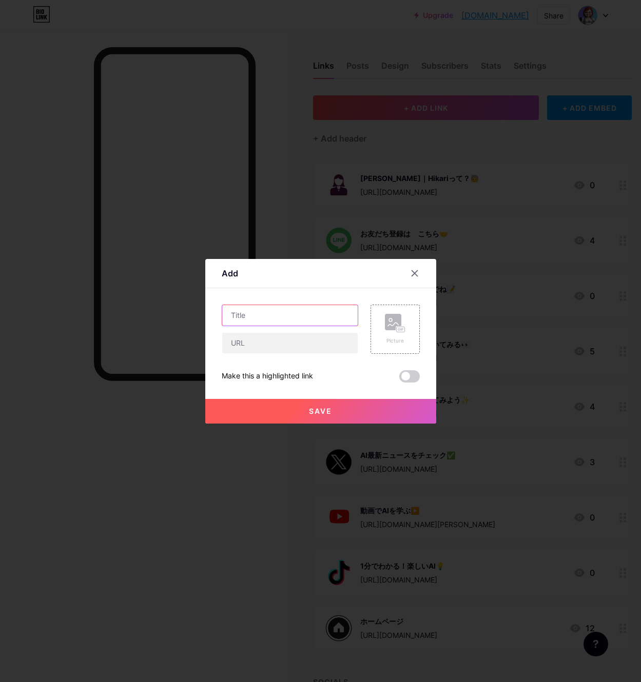
click at [313, 315] on input "text" at bounding box center [289, 315] width 135 height 21
paste input "ちょっとしたつぶやき💬"
type input "ちょっとしたつぶやき💬"
click at [257, 341] on input "text" at bounding box center [289, 343] width 135 height 21
click at [329, 369] on div "ちょっとしたつぶやき💬 Picture Make this a highlighted link Save" at bounding box center [321, 344] width 198 height 78
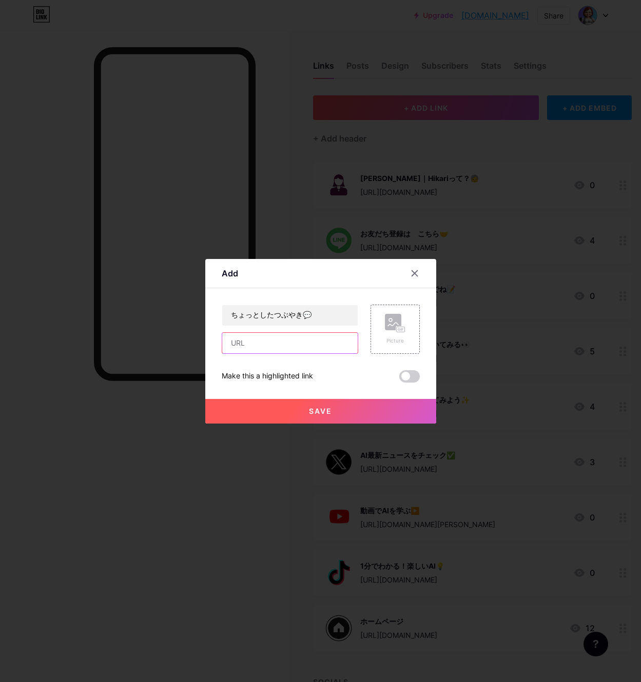
click at [245, 342] on input "text" at bounding box center [289, 343] width 135 height 21
drag, startPoint x: 244, startPoint y: 343, endPoint x: 234, endPoint y: 343, distance: 10.3
click at [234, 343] on input "text" at bounding box center [289, 343] width 135 height 21
paste input "[URL][DOMAIN_NAME]"
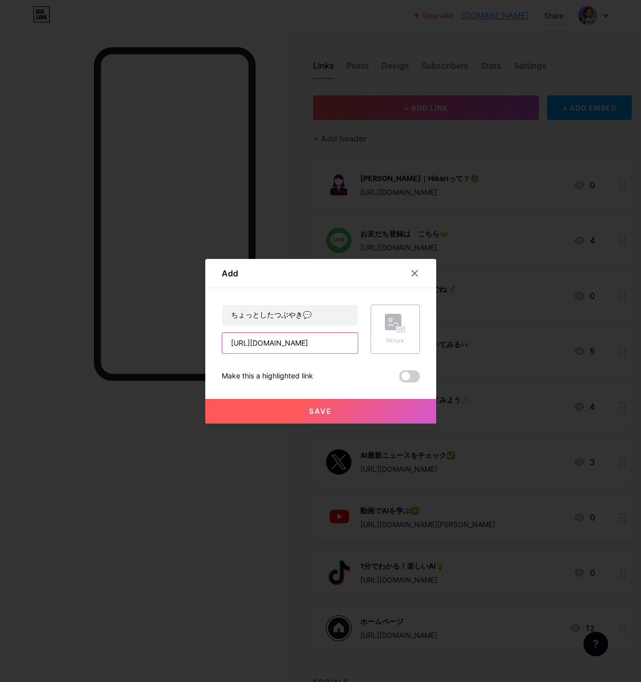
type input "[URL][DOMAIN_NAME]"
click at [395, 325] on rect at bounding box center [393, 322] width 16 height 16
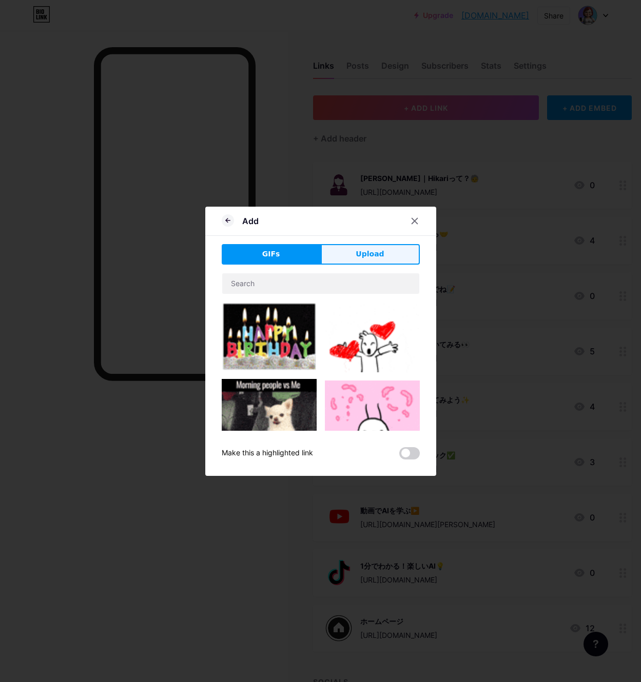
click at [369, 254] on span "Upload" at bounding box center [369, 254] width 28 height 11
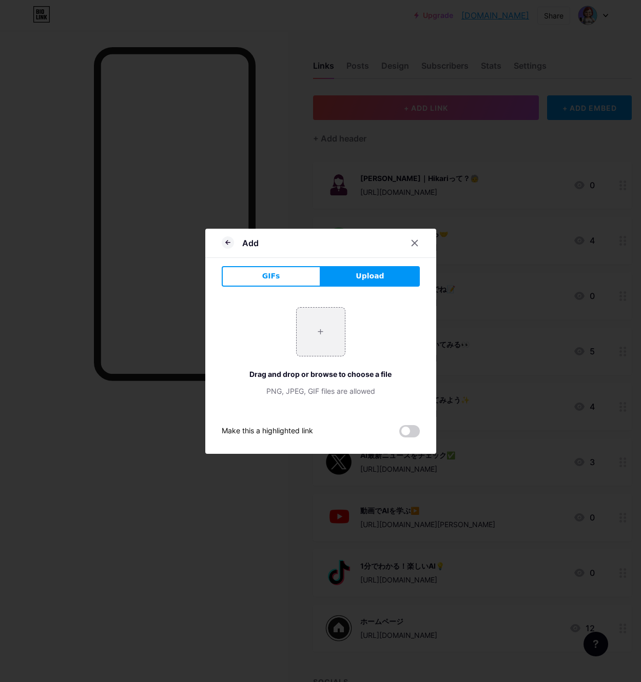
click at [352, 276] on button "Upload" at bounding box center [370, 276] width 99 height 21
click at [316, 331] on input "file" at bounding box center [320, 332] width 48 height 48
type input "C:\fakepath\名称未設定のデザイン (22).png"
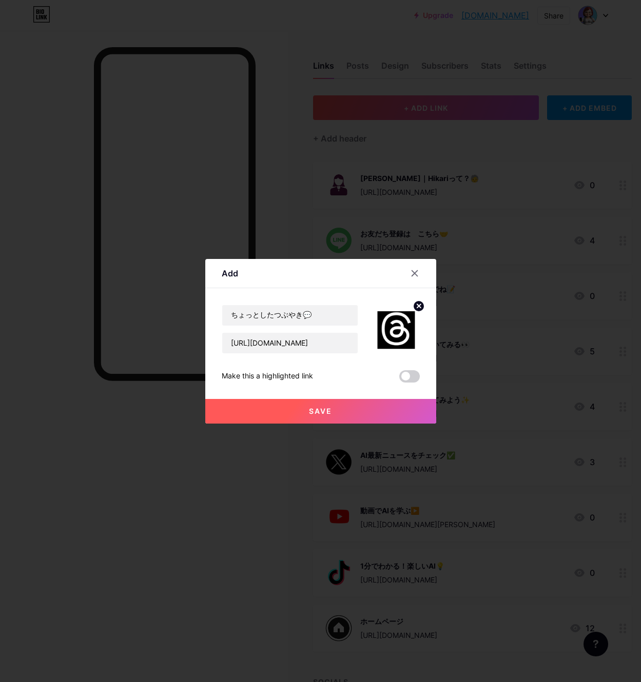
click at [314, 408] on span "Save" at bounding box center [320, 411] width 23 height 9
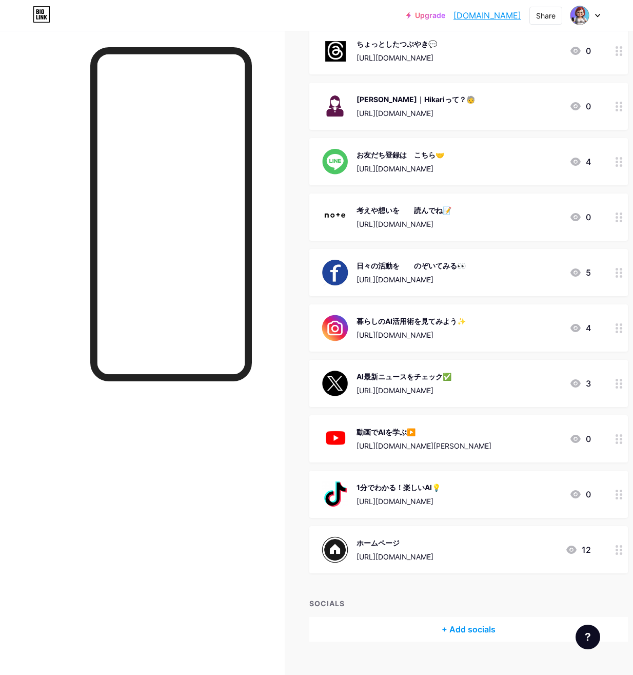
scroll to position [152, 0]
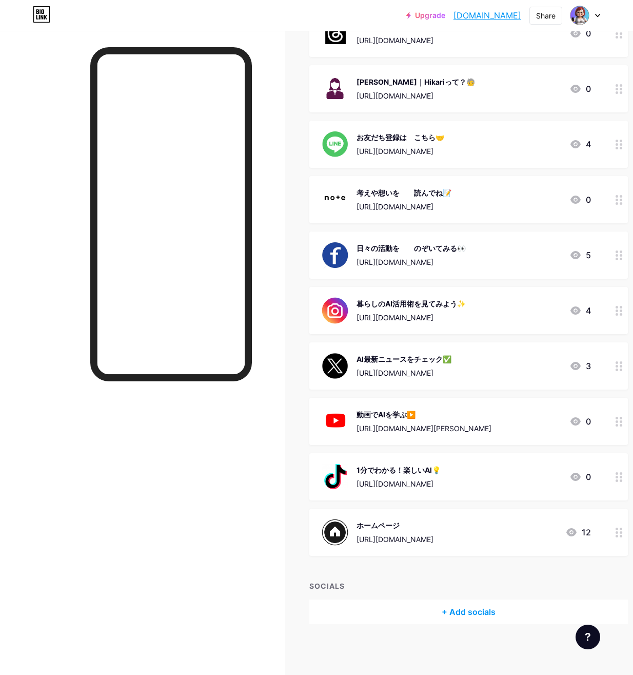
click at [417, 473] on div "1分でわかる！楽しいAI💡" at bounding box center [399, 469] width 84 height 11
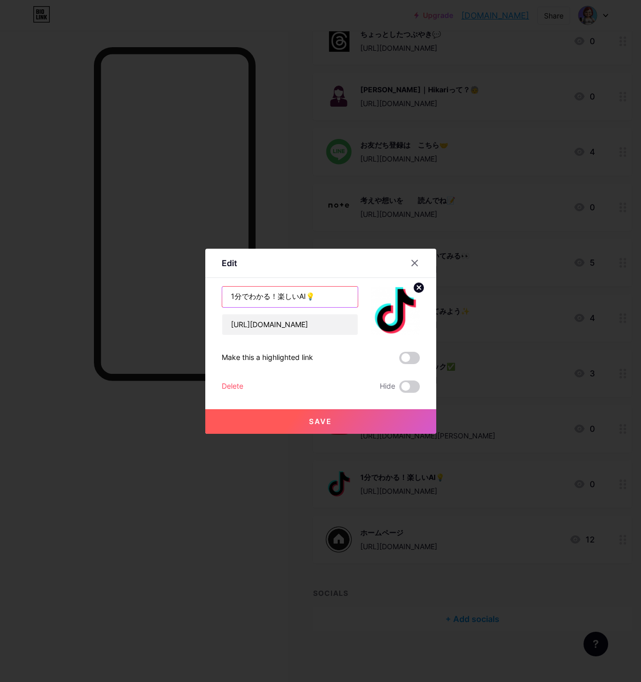
click at [278, 297] on input "1分でわかる！楽しいAI💡" at bounding box center [289, 297] width 135 height 21
type input "1分でわかる！　　楽しいAI💡"
click at [317, 421] on span "Save" at bounding box center [320, 421] width 23 height 9
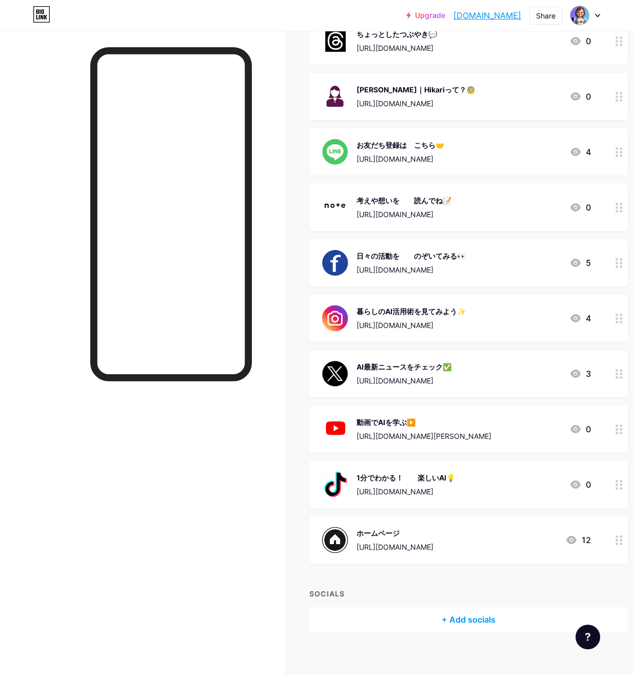
click at [404, 538] on div "ホームページ [URL][DOMAIN_NAME]" at bounding box center [395, 539] width 77 height 27
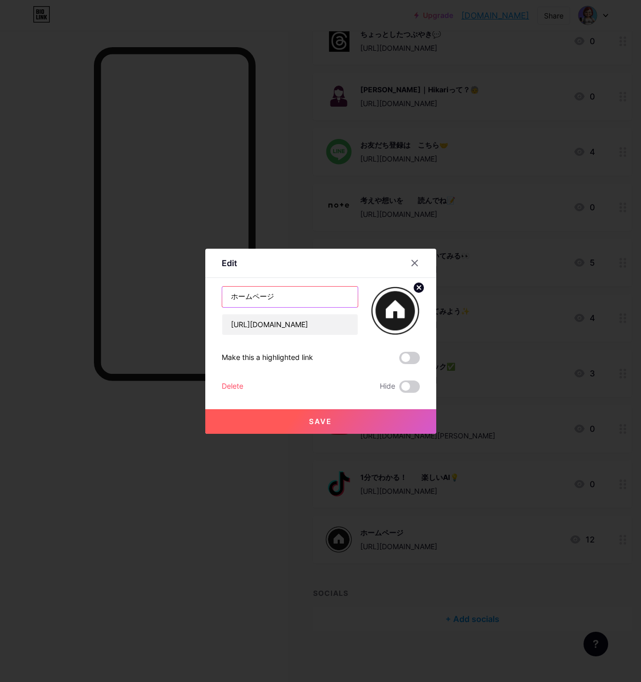
drag, startPoint x: 288, startPoint y: 295, endPoint x: 208, endPoint y: 289, distance: 80.3
click at [208, 289] on div "Edit Content YouTube Play YouTube video without leaving your page. ADD Vimeo Pl…" at bounding box center [320, 341] width 231 height 185
click at [416, 257] on div at bounding box center [414, 263] width 18 height 18
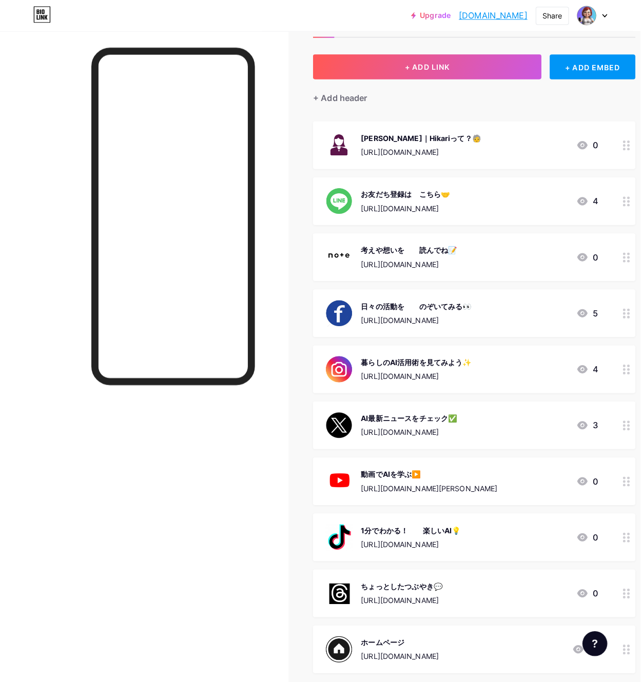
scroll to position [0, 0]
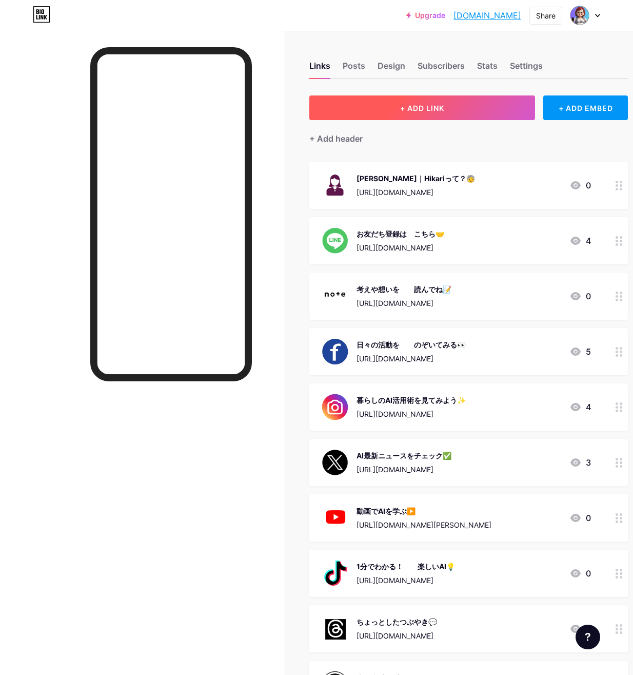
click at [402, 109] on button "+ ADD LINK" at bounding box center [422, 107] width 226 height 25
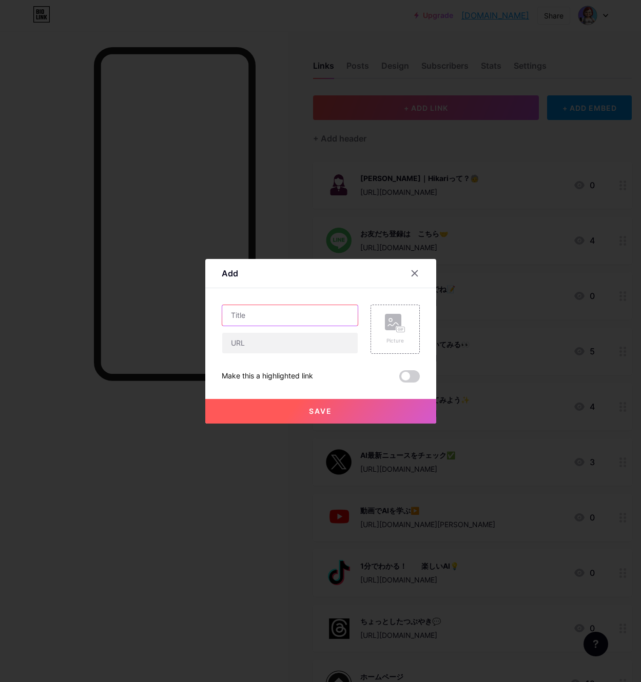
click at [238, 319] on input "text" at bounding box center [289, 315] width 135 height 21
click at [235, 314] on input "text" at bounding box center [289, 315] width 135 height 21
paste input "お問い合わせはこちら"
type input "お問い合わせはこちら"
click at [244, 345] on input "text" at bounding box center [289, 343] width 135 height 21
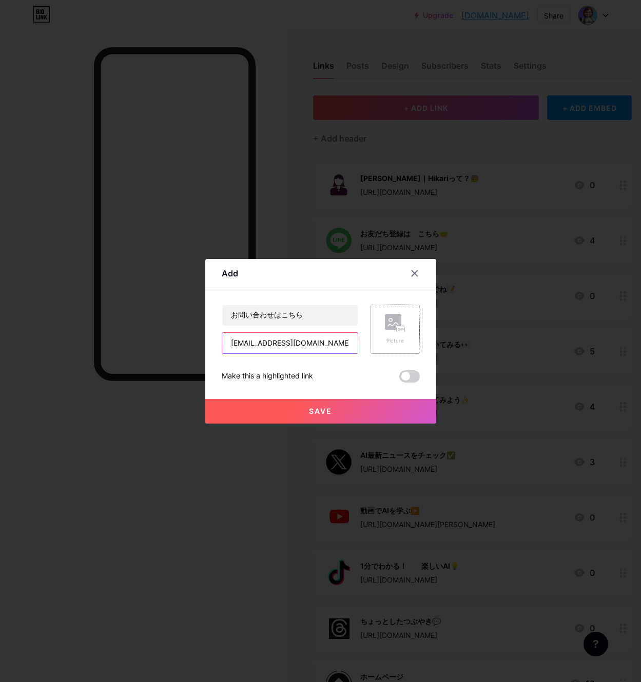
type input "[EMAIL_ADDRESS][DOMAIN_NAME]"
click at [389, 331] on icon at bounding box center [395, 323] width 21 height 19
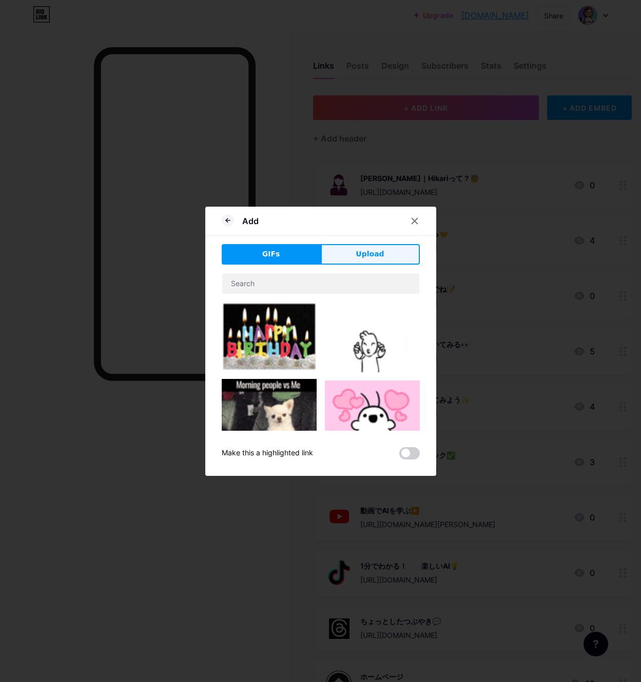
click at [358, 249] on span "Upload" at bounding box center [369, 254] width 28 height 11
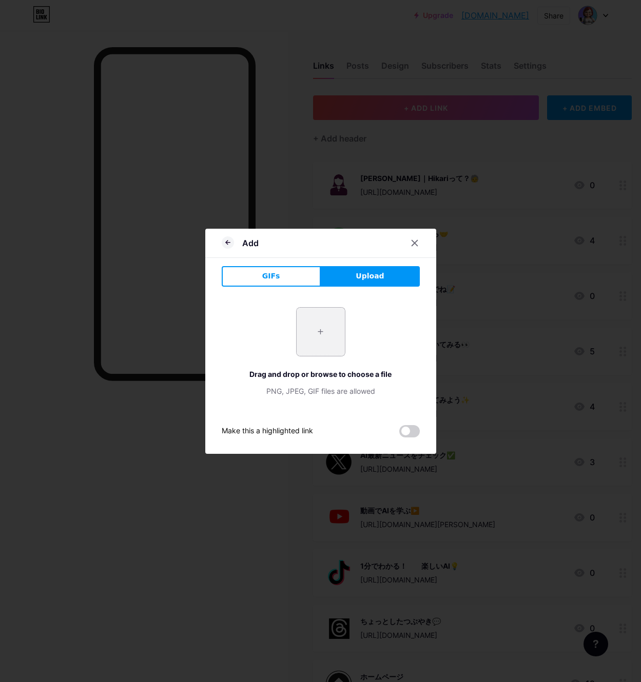
click at [320, 321] on input "file" at bounding box center [320, 332] width 48 height 48
type input "C:\fakepath\メールの無料アイコンその8.png"
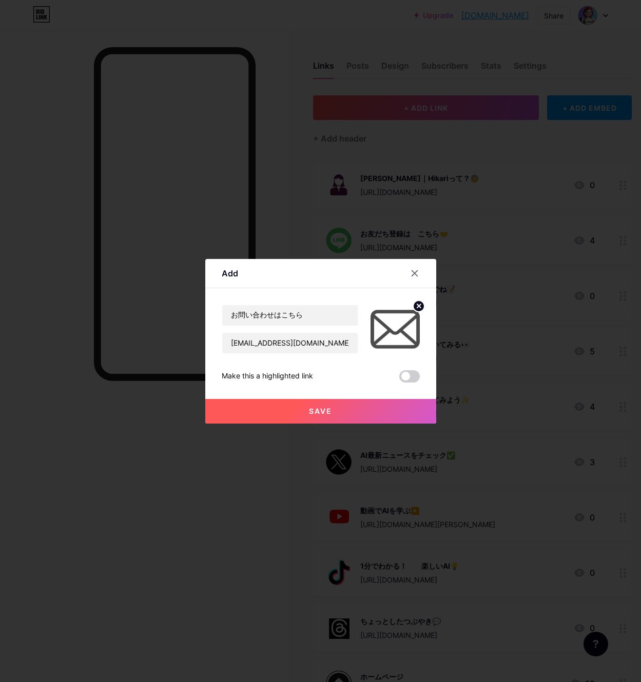
click at [326, 410] on span "Save" at bounding box center [320, 411] width 23 height 9
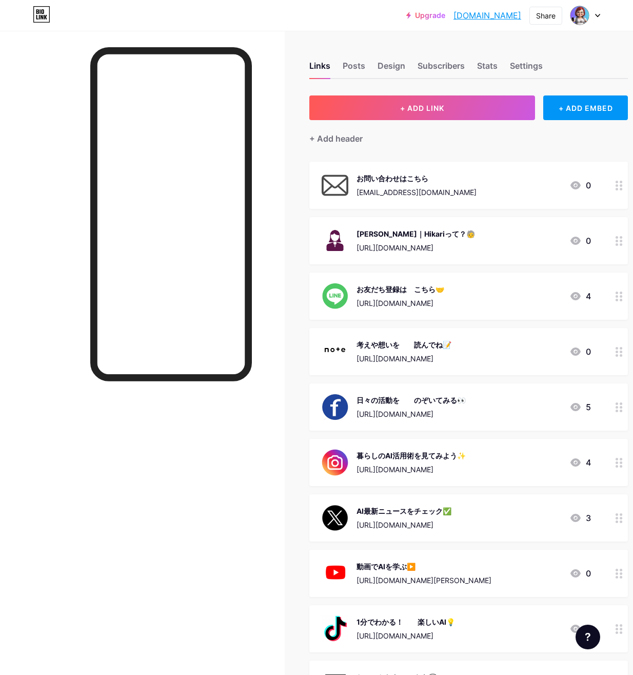
click at [340, 188] on img at bounding box center [335, 185] width 27 height 27
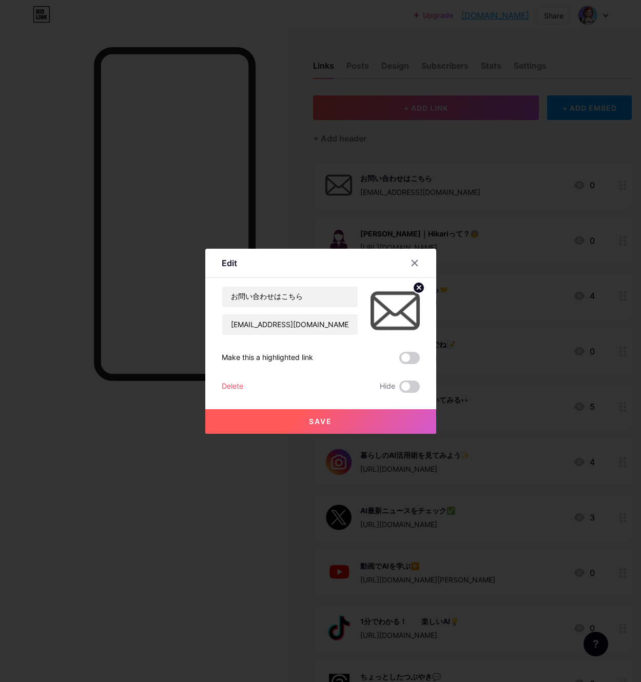
click at [175, 189] on div at bounding box center [320, 341] width 641 height 682
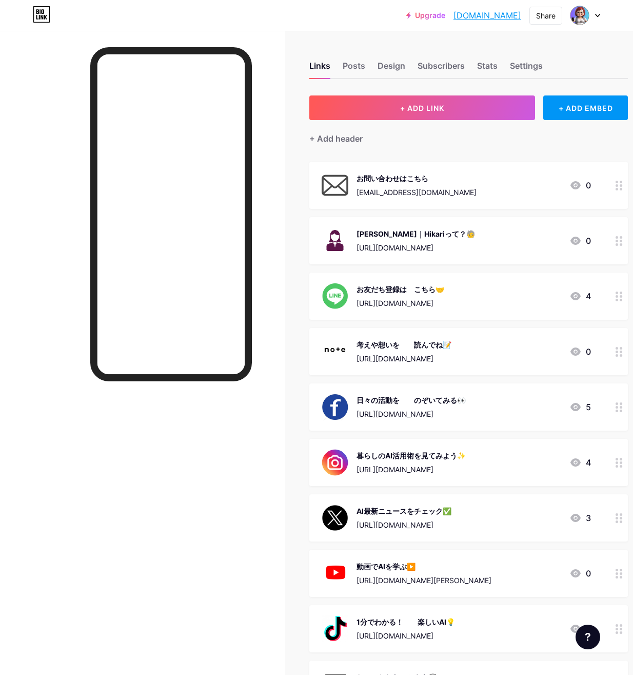
click at [399, 181] on div "お問い合わせはこちら" at bounding box center [417, 178] width 120 height 11
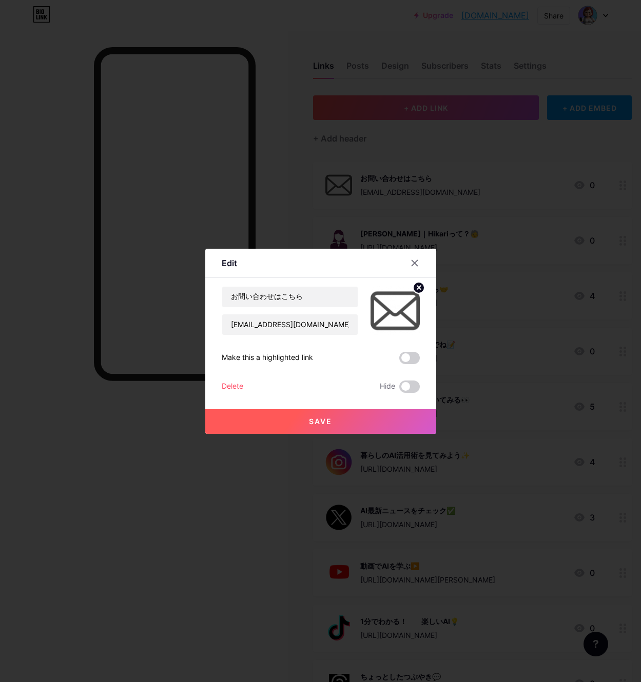
click at [420, 286] on icon at bounding box center [419, 288] width 4 height 4
click at [391, 305] on rect at bounding box center [393, 303] width 16 height 16
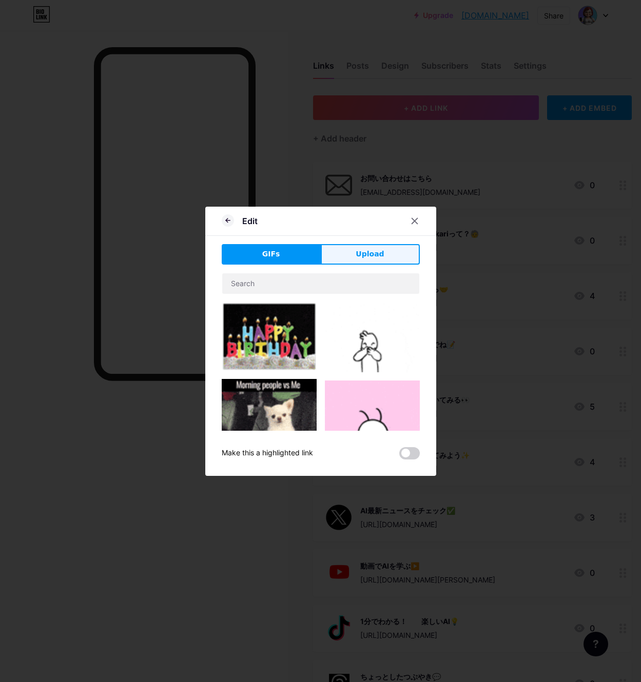
click at [377, 258] on span "Upload" at bounding box center [369, 254] width 28 height 11
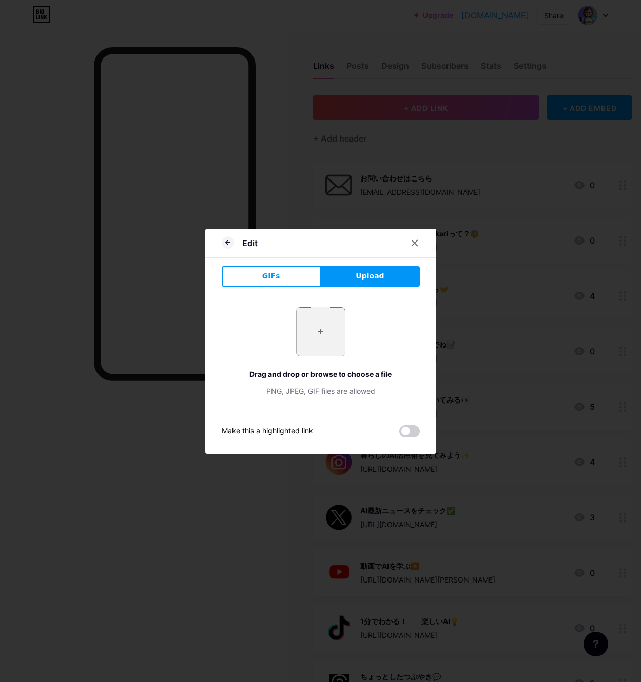
click at [329, 338] on input "file" at bounding box center [320, 332] width 48 height 48
type input "C:\fakepath\名称未設定のデザイン (42).png"
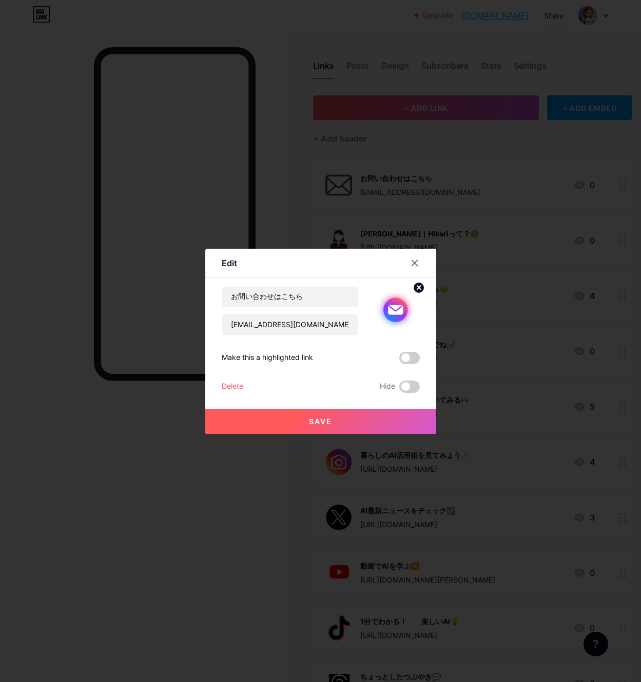
click at [312, 421] on span "Save" at bounding box center [320, 421] width 23 height 9
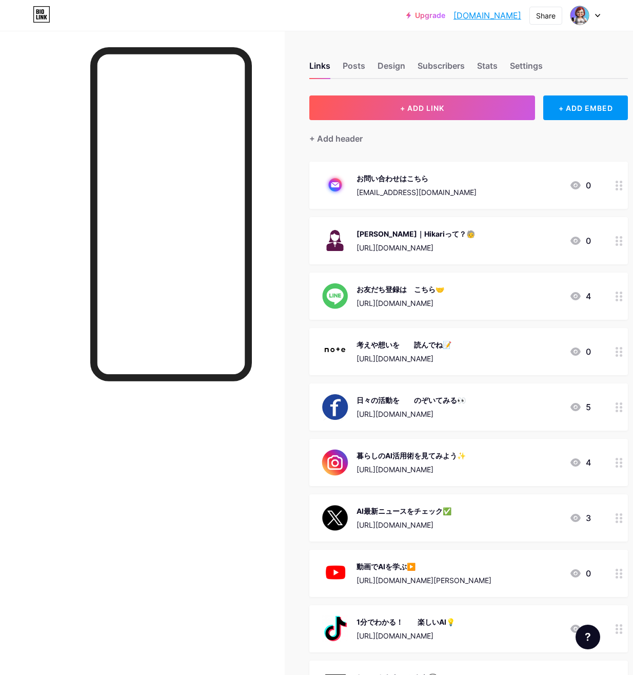
click at [411, 184] on div "お問い合わせはこちら [EMAIL_ADDRESS][DOMAIN_NAME]" at bounding box center [417, 185] width 120 height 27
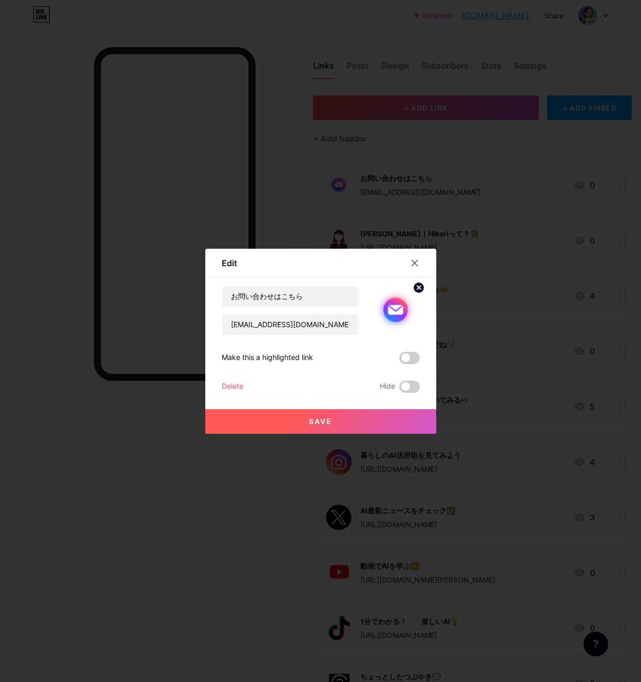
click at [416, 284] on circle at bounding box center [418, 287] width 11 height 11
click at [398, 313] on rect at bounding box center [400, 310] width 8 height 5
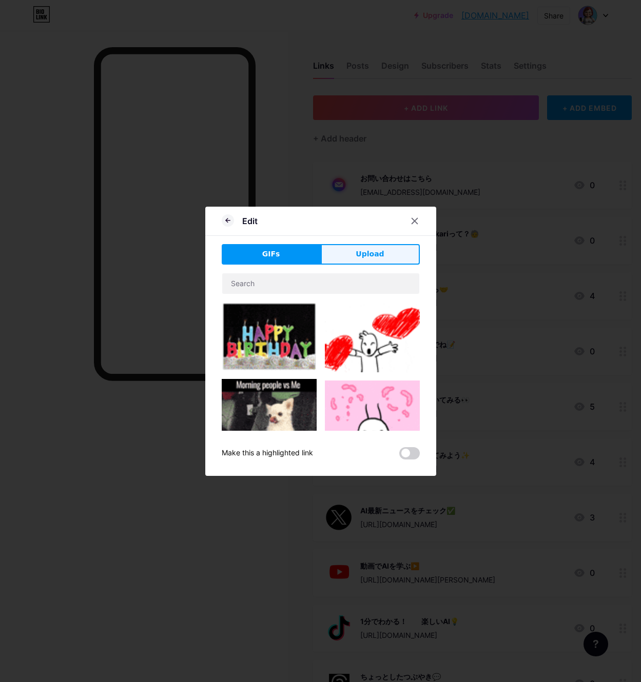
click at [362, 255] on span "Upload" at bounding box center [369, 254] width 28 height 11
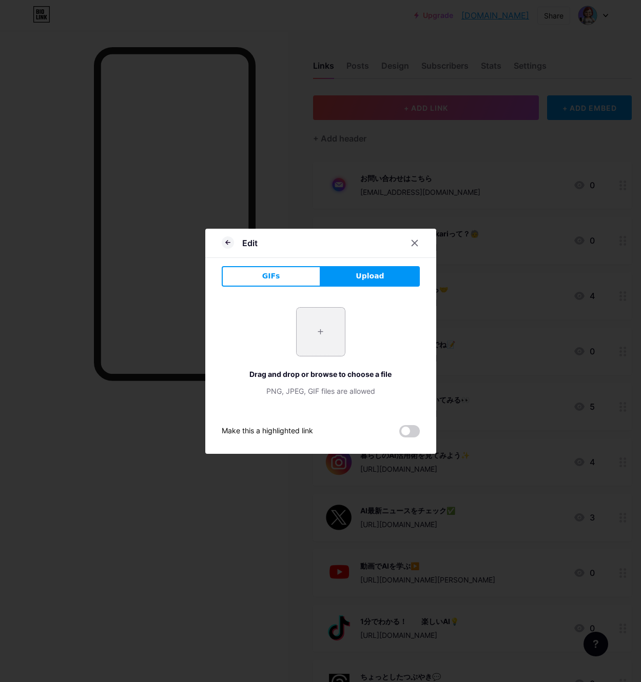
click at [325, 346] on input "file" at bounding box center [320, 332] width 48 height 48
type input "C:\fakepath\スクリーンショット [DATE] 192727.png"
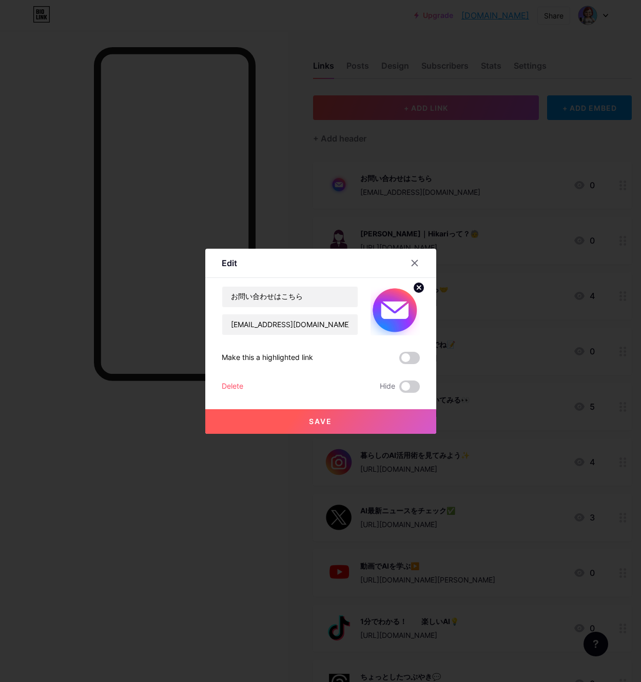
click at [328, 425] on span "Save" at bounding box center [320, 421] width 23 height 9
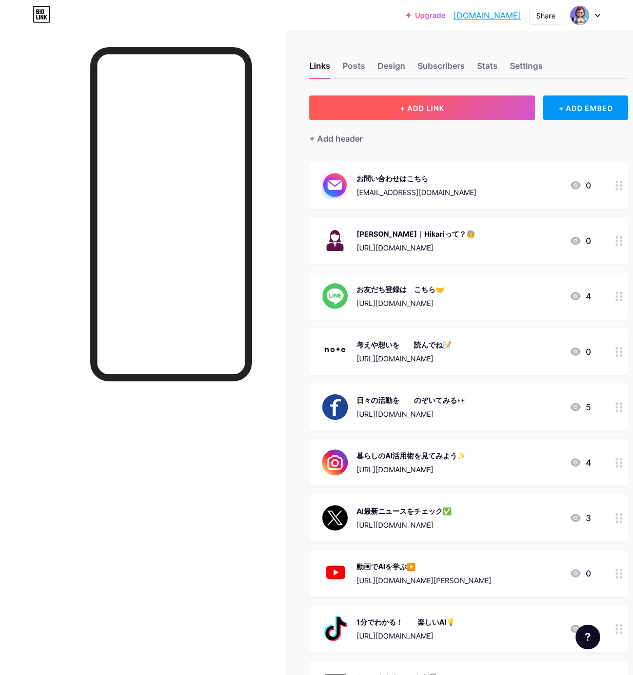
click at [429, 108] on span "+ ADD LINK" at bounding box center [422, 108] width 44 height 9
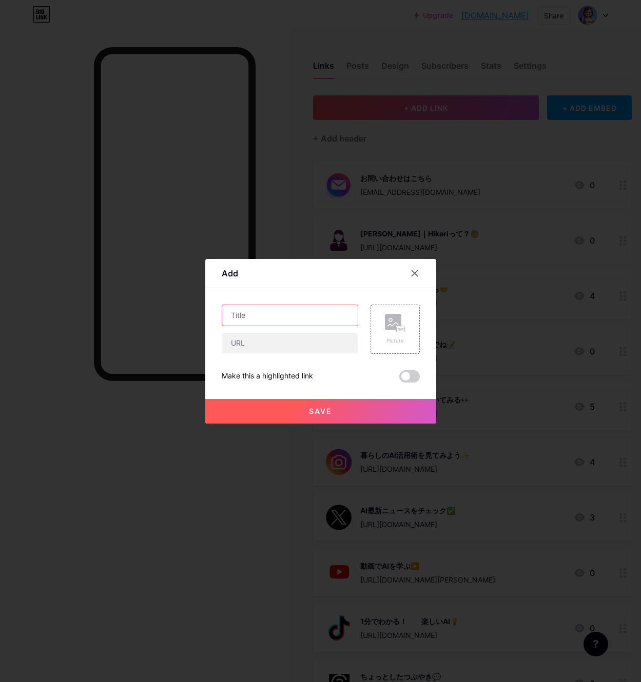
click at [256, 318] on input "text" at bounding box center [289, 315] width 135 height 21
click at [468, 481] on div at bounding box center [320, 341] width 641 height 682
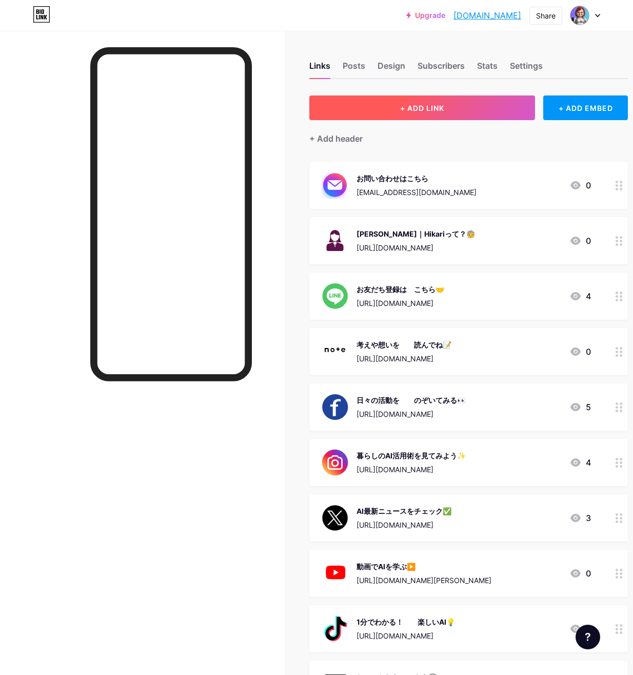
click at [392, 106] on button "+ ADD LINK" at bounding box center [422, 107] width 226 height 25
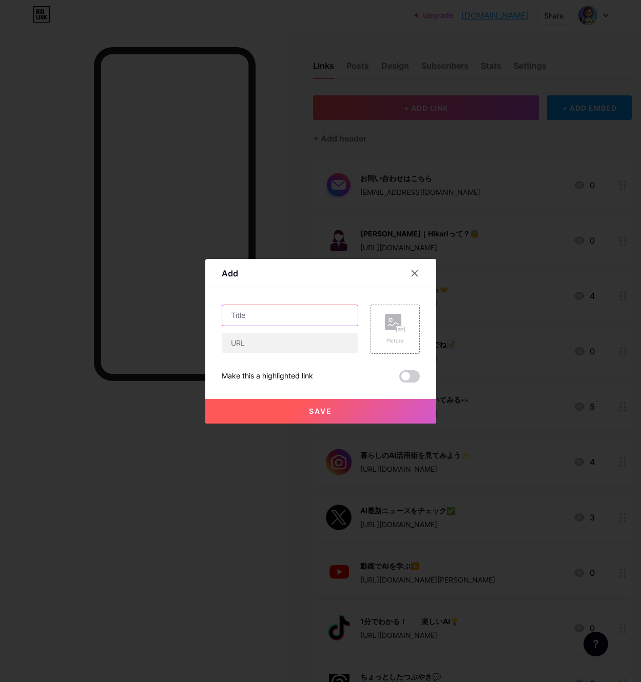
click at [241, 316] on input "text" at bounding box center [289, 315] width 135 height 21
click at [238, 317] on input "text" at bounding box center [289, 315] width 135 height 21
paste input "AI起業・副業講座はこちら🤖"
type input "AI起業・副業講座はこちら🤖"
click at [232, 346] on input "text" at bounding box center [289, 343] width 135 height 21
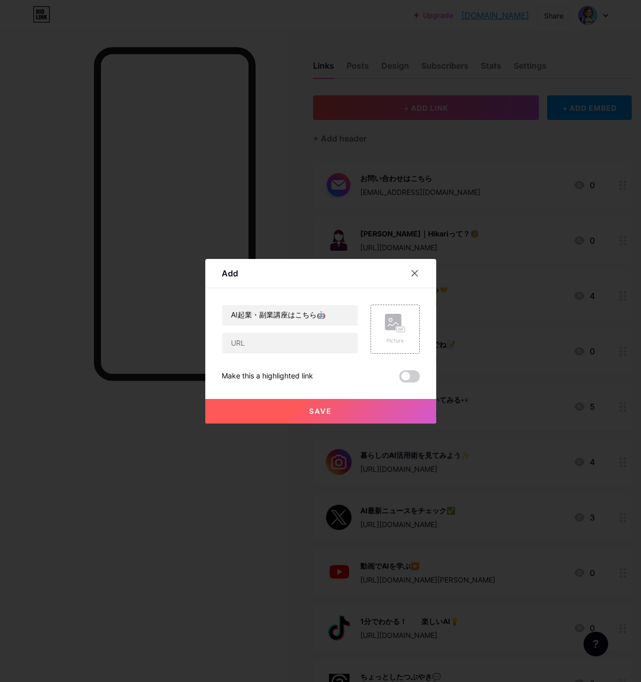
click at [488, 474] on div at bounding box center [320, 341] width 641 height 682
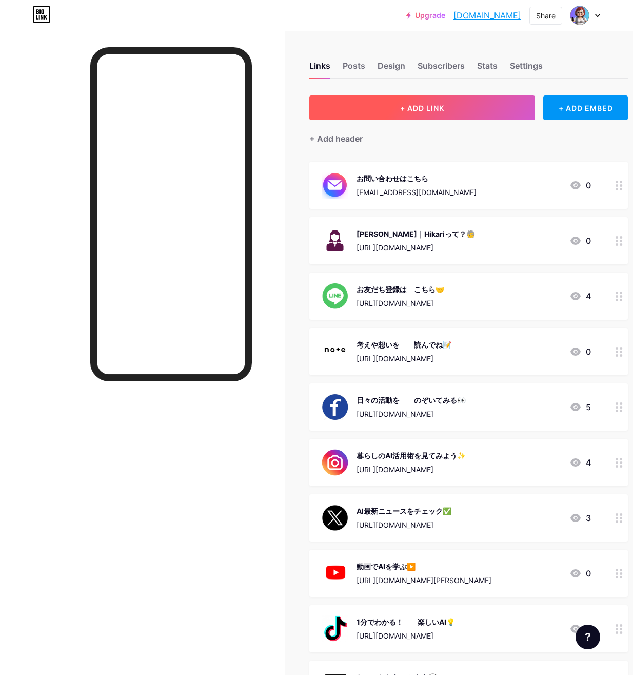
click at [413, 107] on span "+ ADD LINK" at bounding box center [422, 108] width 44 height 9
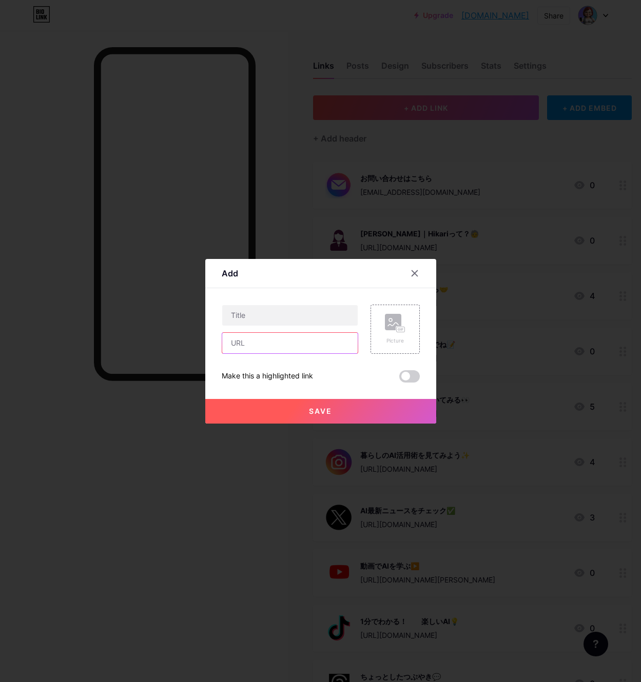
click at [246, 344] on input "text" at bounding box center [289, 343] width 135 height 21
drag, startPoint x: 246, startPoint y: 344, endPoint x: 236, endPoint y: 345, distance: 9.8
click at [236, 345] on input "text" at bounding box center [289, 343] width 135 height 21
paste input "[URL][DOMAIN_NAME]"
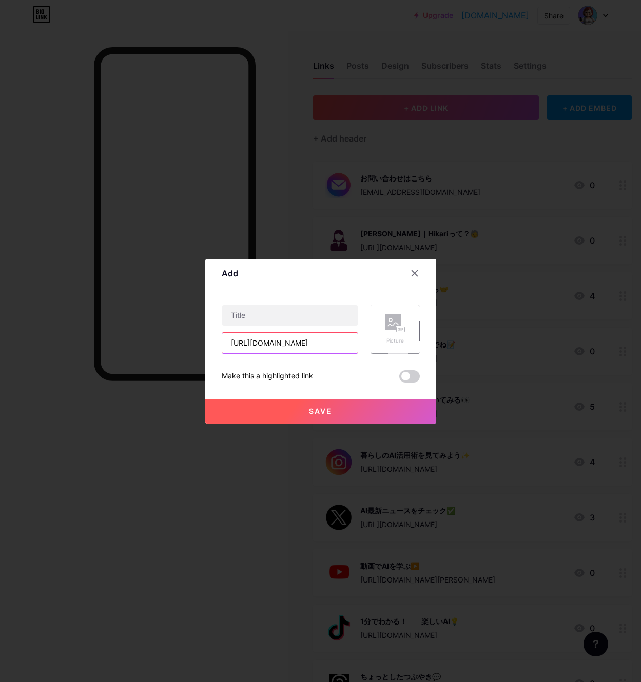
type input "[URL][DOMAIN_NAME]"
click at [397, 326] on rect at bounding box center [399, 329] width 9 height 6
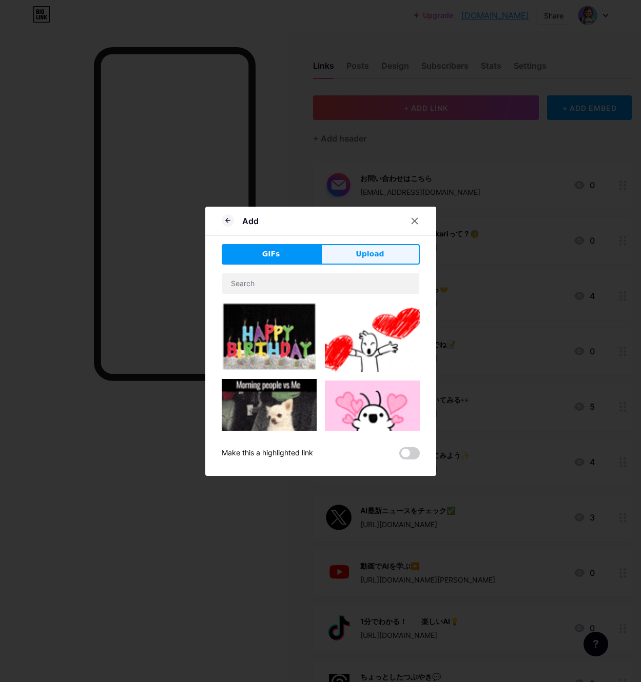
click at [344, 256] on button "Upload" at bounding box center [370, 254] width 99 height 21
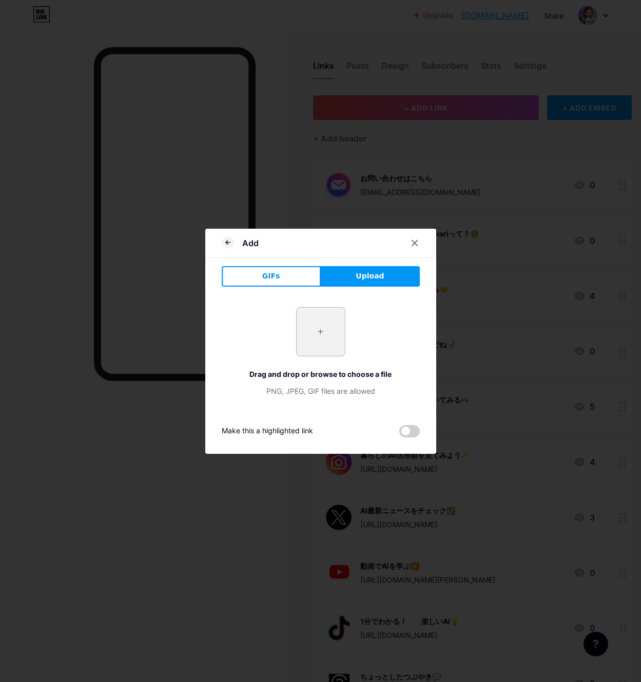
click at [320, 322] on input "file" at bounding box center [320, 332] width 48 height 48
type input "C:\fakepath\名称未設定のデザイン (38).png"
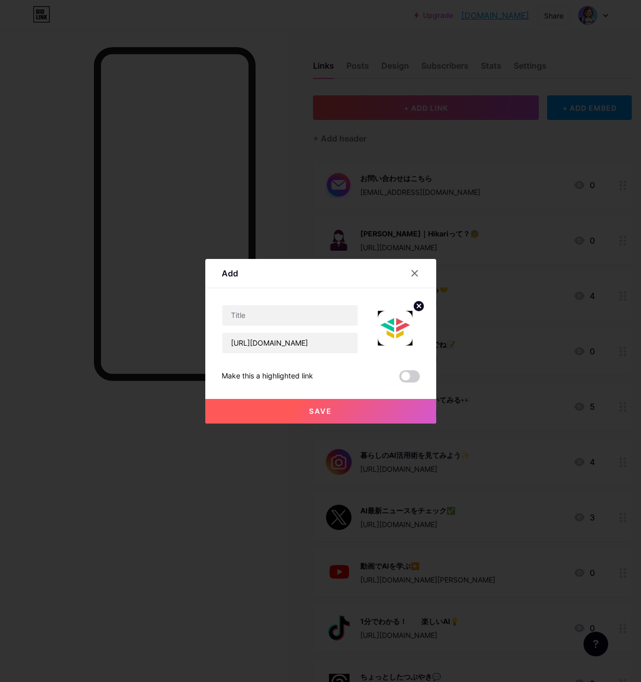
click at [517, 261] on div at bounding box center [320, 341] width 641 height 682
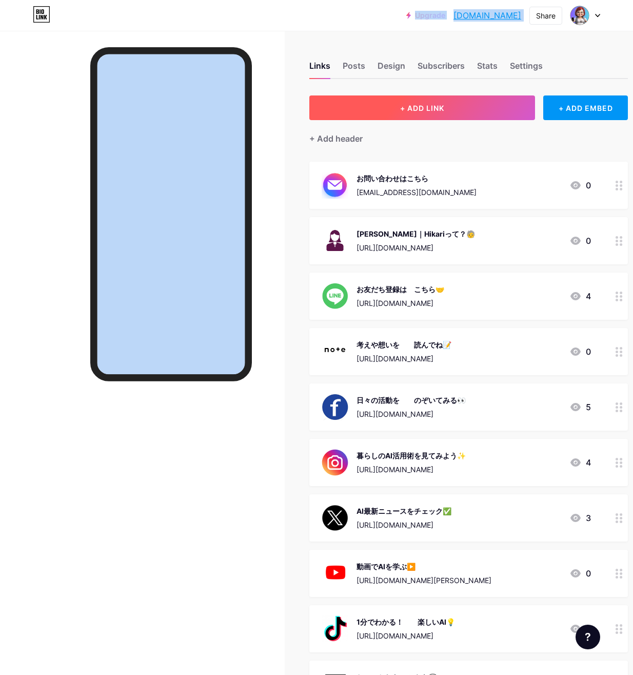
click at [366, 105] on button "+ ADD LINK" at bounding box center [422, 107] width 226 height 25
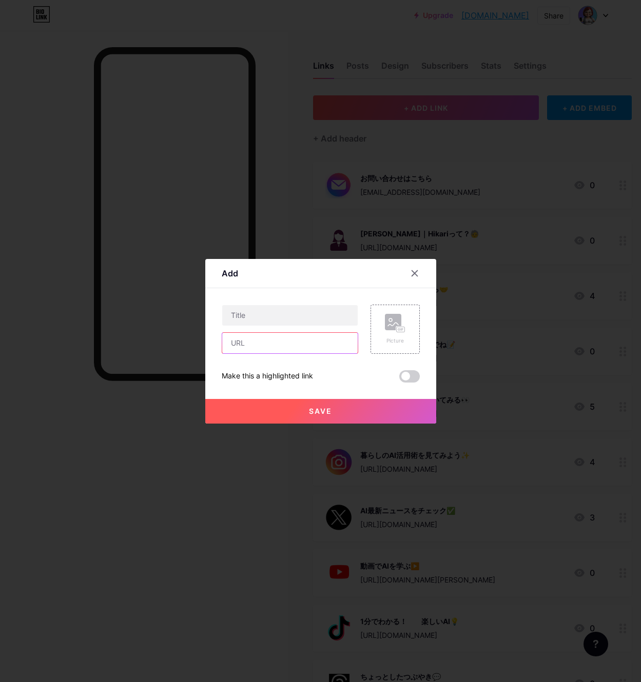
click at [248, 346] on input "text" at bounding box center [289, 343] width 135 height 21
drag, startPoint x: 245, startPoint y: 343, endPoint x: 236, endPoint y: 344, distance: 9.3
click at [236, 344] on input "text" at bounding box center [289, 343] width 135 height 21
paste input "[URL][DOMAIN_NAME]"
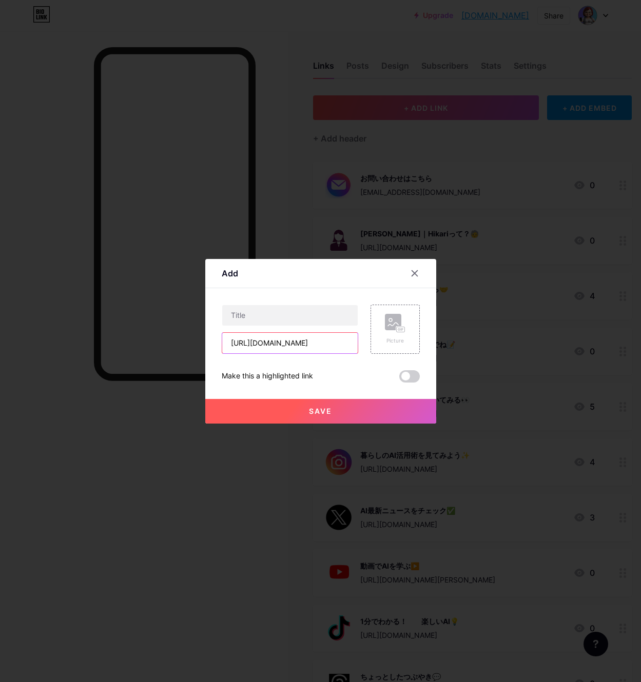
type input "[URL][DOMAIN_NAME]"
click at [321, 310] on input "text" at bounding box center [289, 315] width 135 height 21
paste input "AI起業・副業講座はこちら🤖"
type input "AI起業・副業講座はこちら🤖"
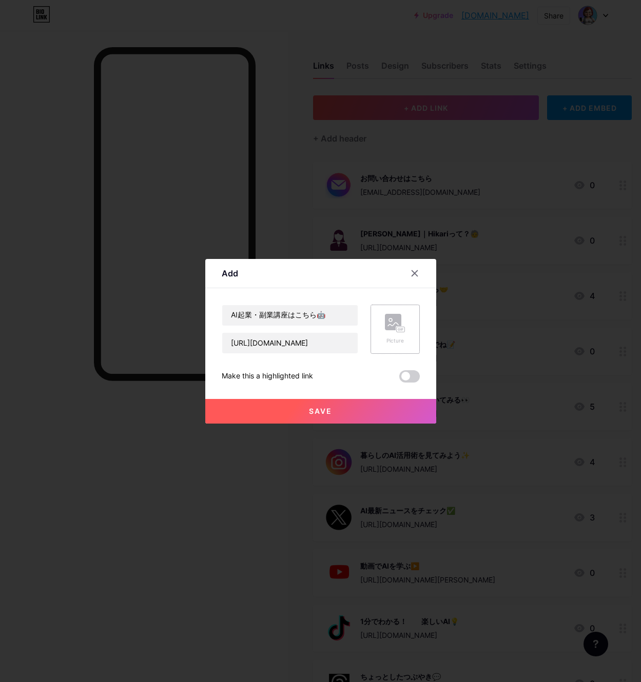
click at [389, 329] on rect at bounding box center [393, 322] width 16 height 16
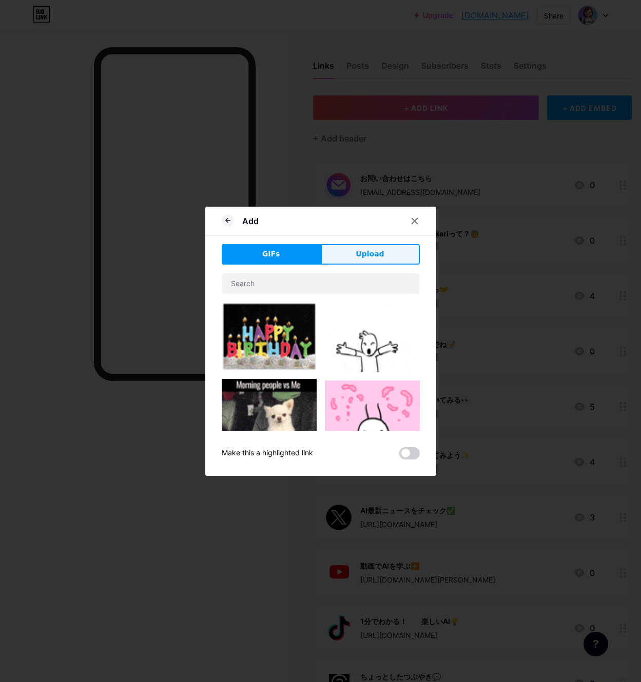
click at [376, 249] on span "Upload" at bounding box center [369, 254] width 28 height 11
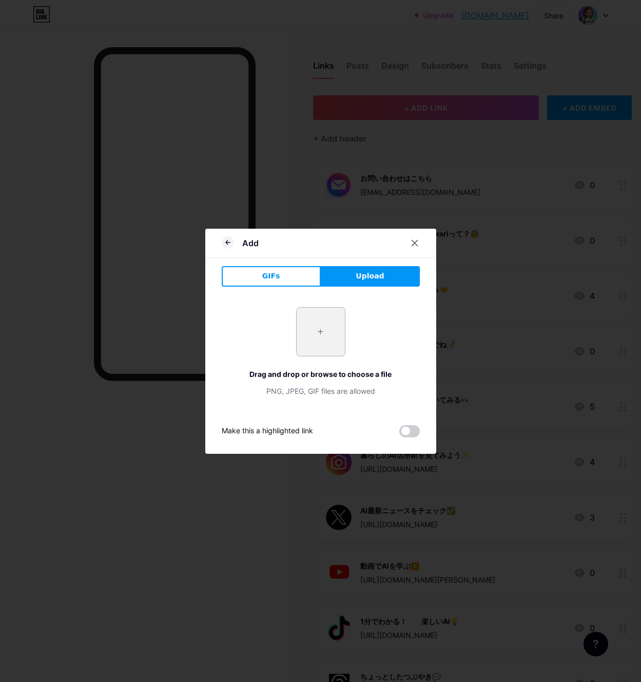
click at [317, 333] on input "file" at bounding box center [320, 332] width 48 height 48
type input "C:\fakepath\名称未設定のデザイン (38).png"
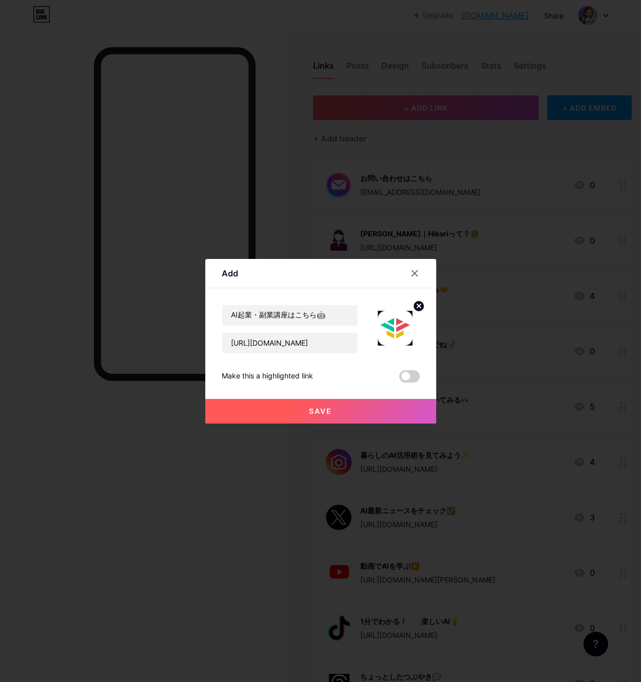
click at [316, 411] on span "Save" at bounding box center [320, 411] width 23 height 9
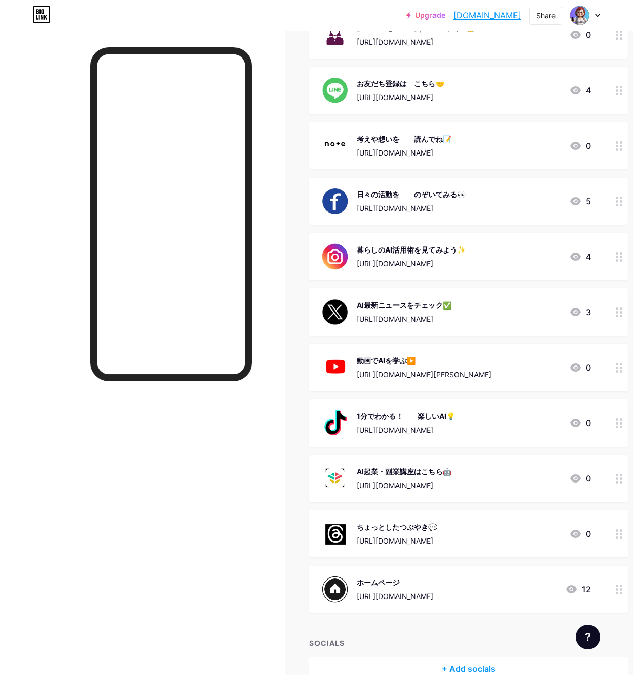
scroll to position [228, 0]
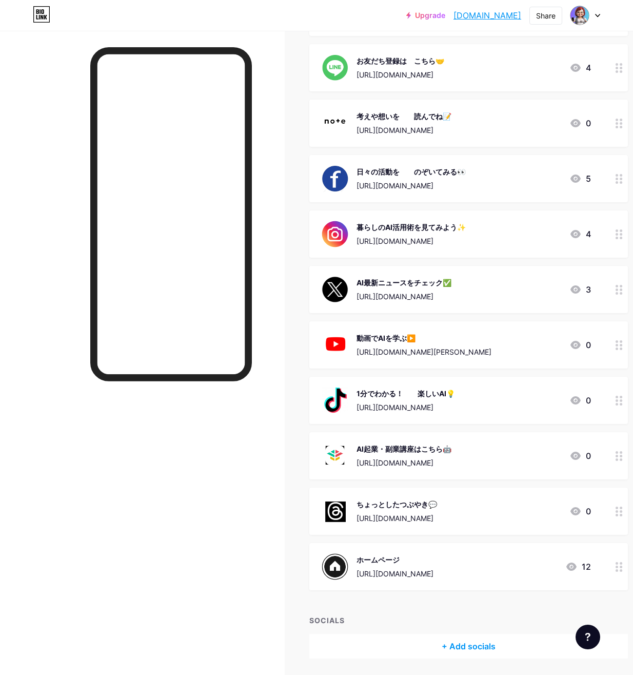
drag, startPoint x: 605, startPoint y: 459, endPoint x: 605, endPoint y: 490, distance: 30.8
click at [605, 490] on span "お問い合わせはこちら [EMAIL_ADDRESS][DOMAIN_NAME] 0 [PERSON_NAME]｜Hikariって？🧓 [URL][DOMAIN…" at bounding box center [468, 261] width 319 height 657
click at [451, 444] on div "AI起業・副業講座はこちら🤖" at bounding box center [404, 448] width 95 height 11
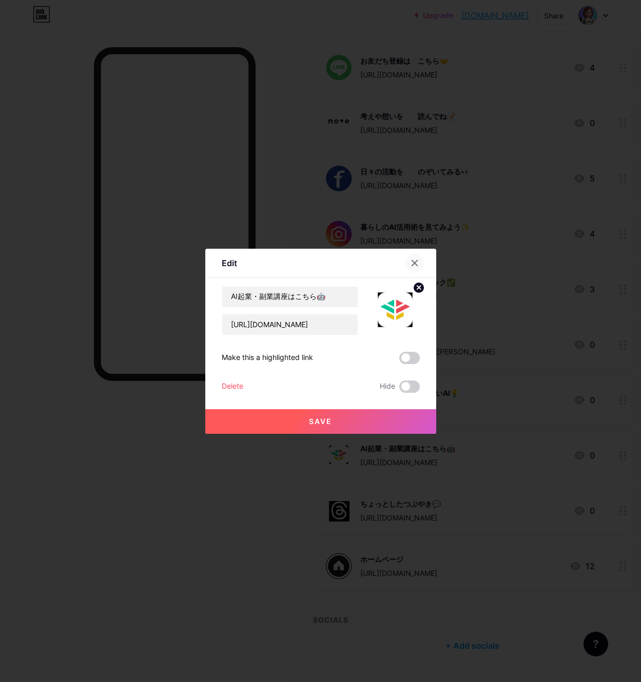
click at [412, 259] on div at bounding box center [414, 263] width 18 height 18
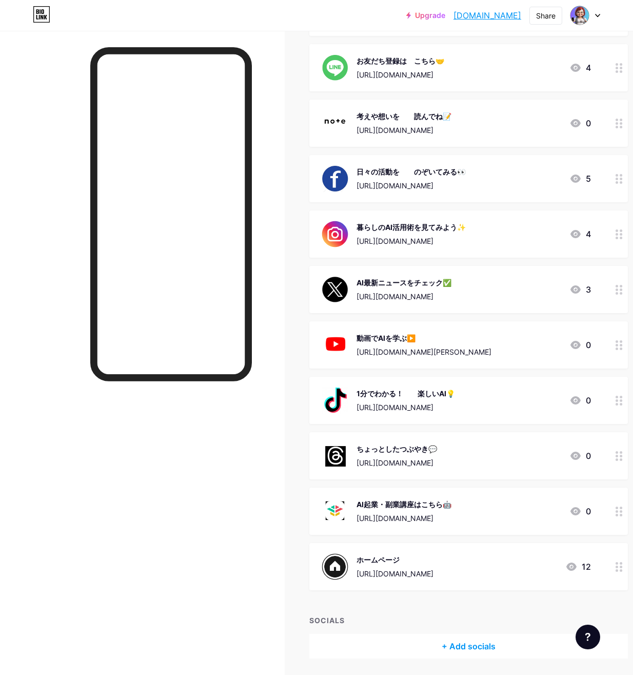
click at [619, 568] on icon at bounding box center [619, 567] width 7 height 10
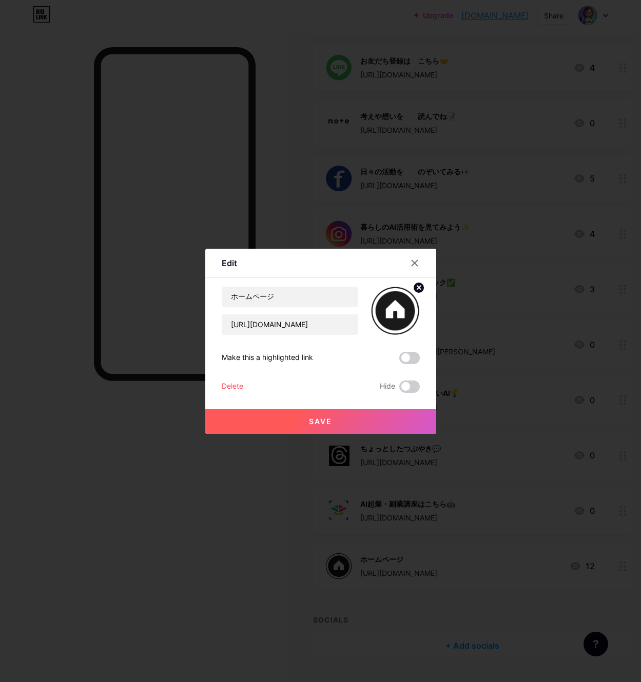
click at [420, 287] on circle at bounding box center [418, 287] width 11 height 11
click at [414, 265] on icon at bounding box center [414, 263] width 8 height 8
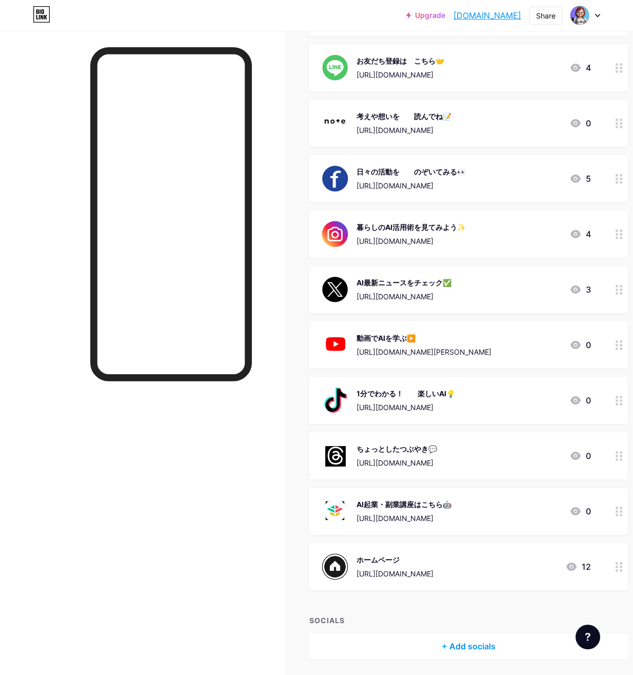
drag, startPoint x: 410, startPoint y: 566, endPoint x: 344, endPoint y: 564, distance: 66.2
click at [344, 564] on img at bounding box center [335, 566] width 27 height 27
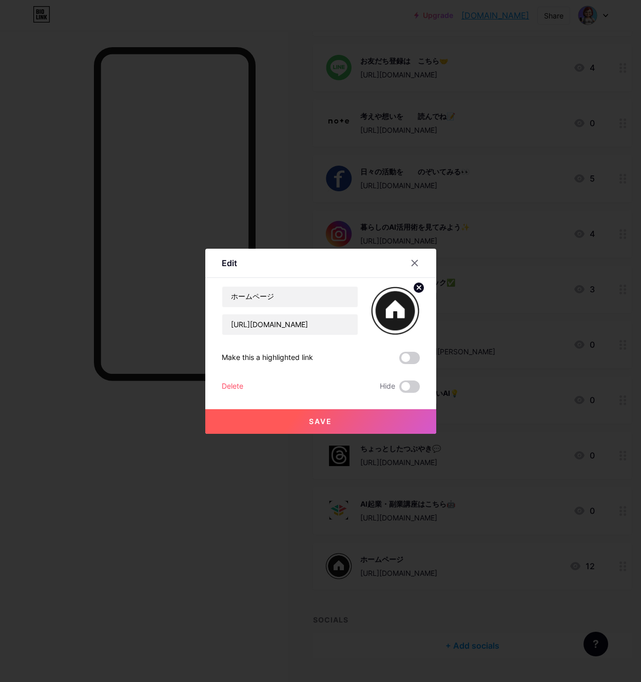
click at [235, 386] on div "Delete" at bounding box center [233, 387] width 22 height 12
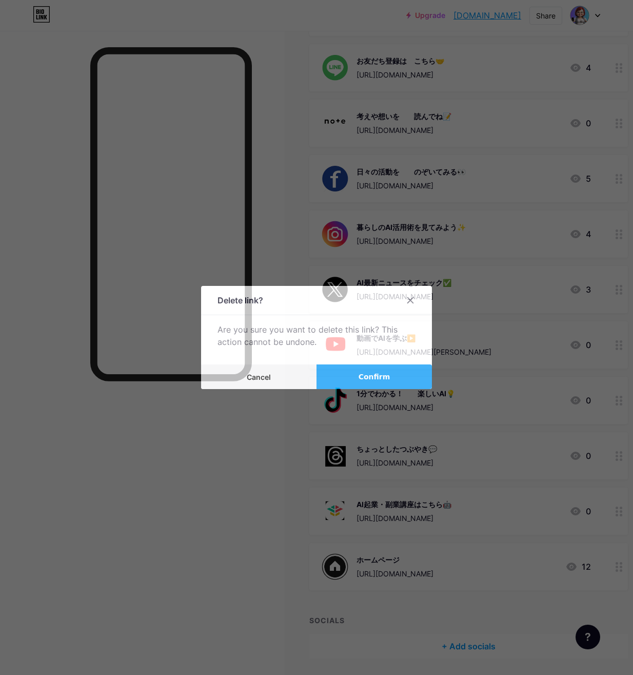
click at [367, 382] on span "Confirm" at bounding box center [375, 376] width 32 height 11
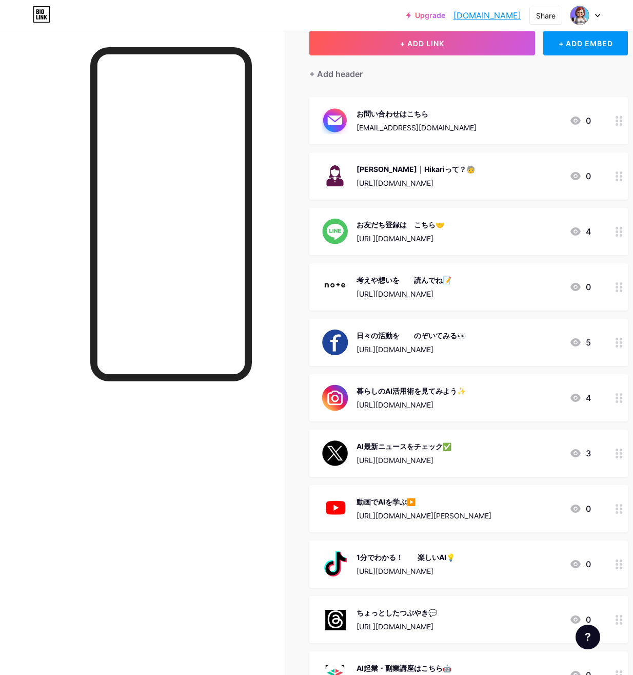
scroll to position [0, 0]
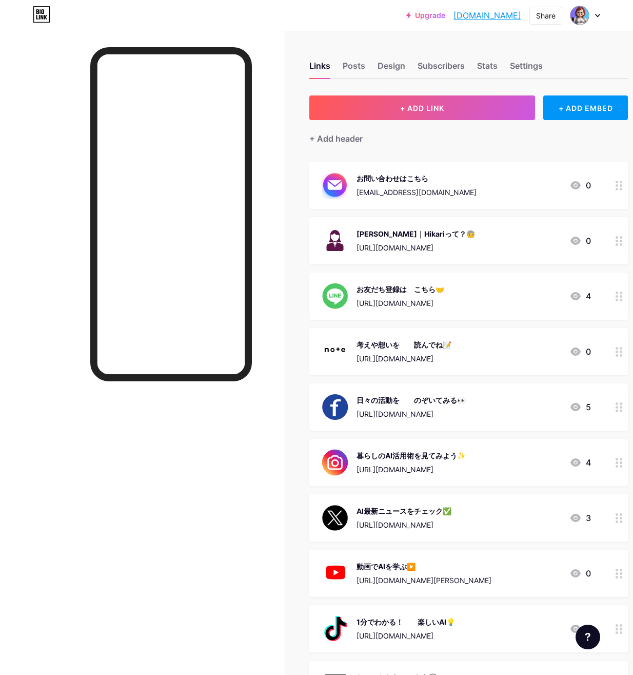
click at [383, 181] on div "お問い合わせはこちら" at bounding box center [417, 178] width 120 height 11
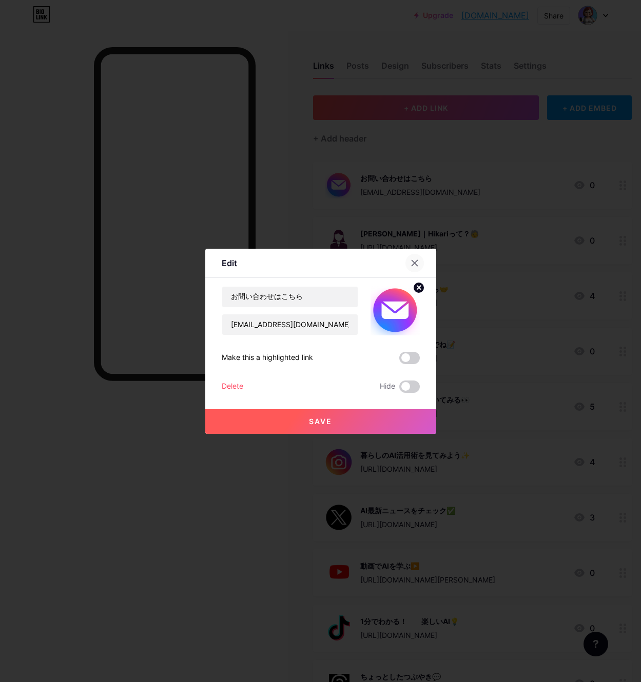
click at [410, 262] on icon at bounding box center [414, 263] width 8 height 8
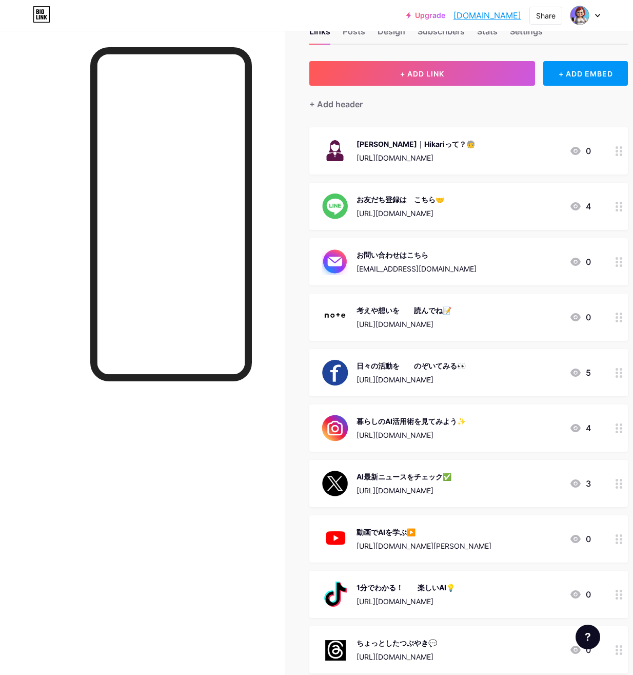
scroll to position [2, 0]
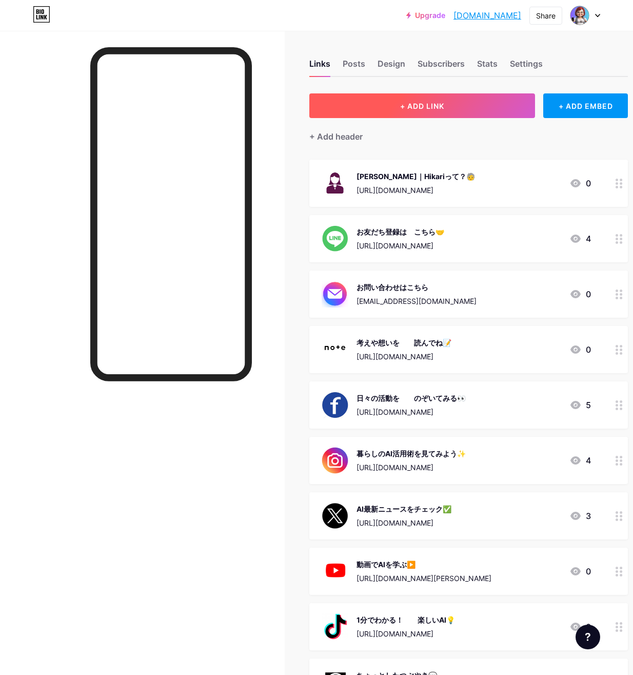
click at [406, 104] on span "+ ADD LINK" at bounding box center [422, 106] width 44 height 9
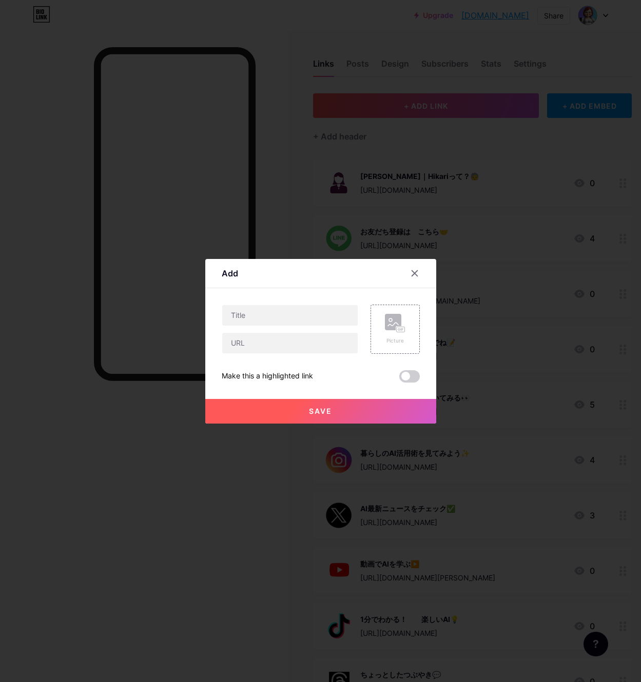
click at [288, 280] on div "Add" at bounding box center [320, 276] width 231 height 24
click at [416, 276] on icon at bounding box center [414, 273] width 8 height 8
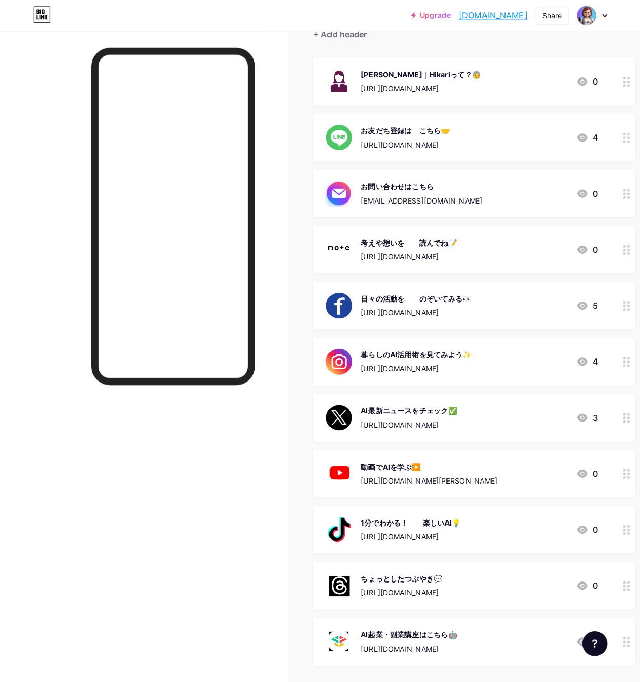
scroll to position [53, 0]
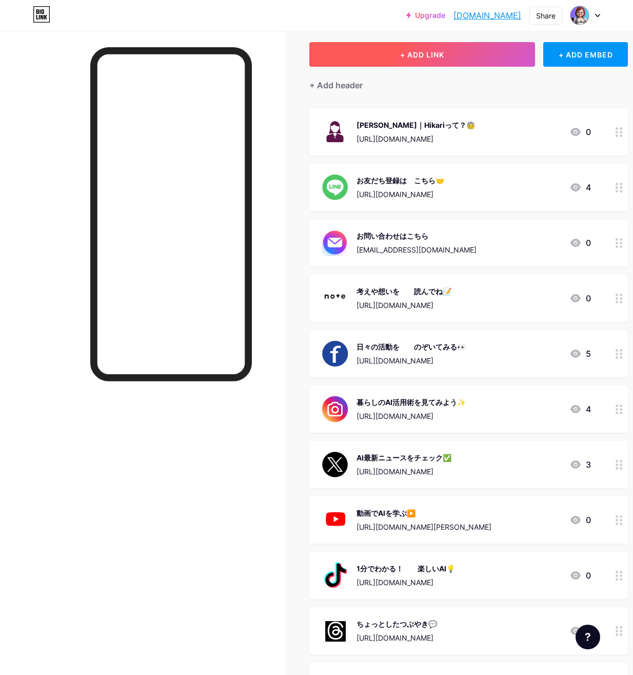
click at [417, 58] on span "+ ADD LINK" at bounding box center [422, 54] width 44 height 9
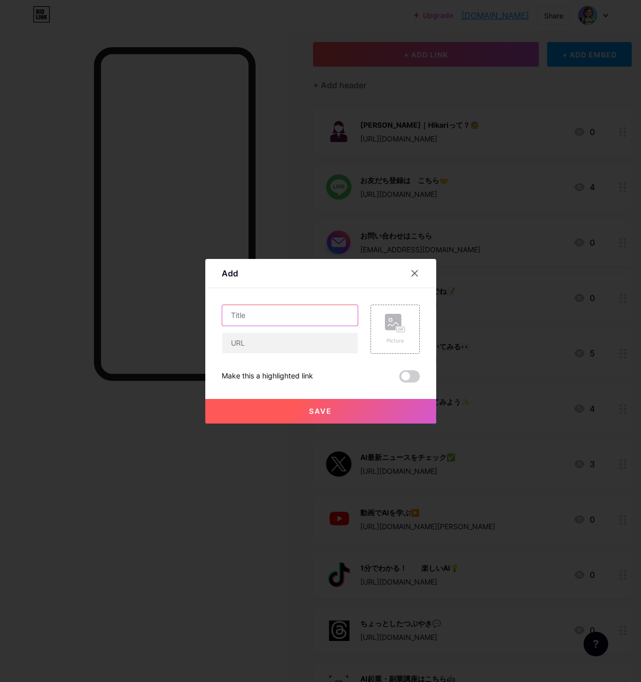
click at [238, 316] on input "text" at bounding box center [289, 315] width 135 height 21
paste input "1分でわかる！楽しいAI💡"
type input "1分でわかる！楽しいAI💡"
click at [235, 345] on input "text" at bounding box center [289, 343] width 135 height 21
paste input "[URL][DOMAIN_NAME]"
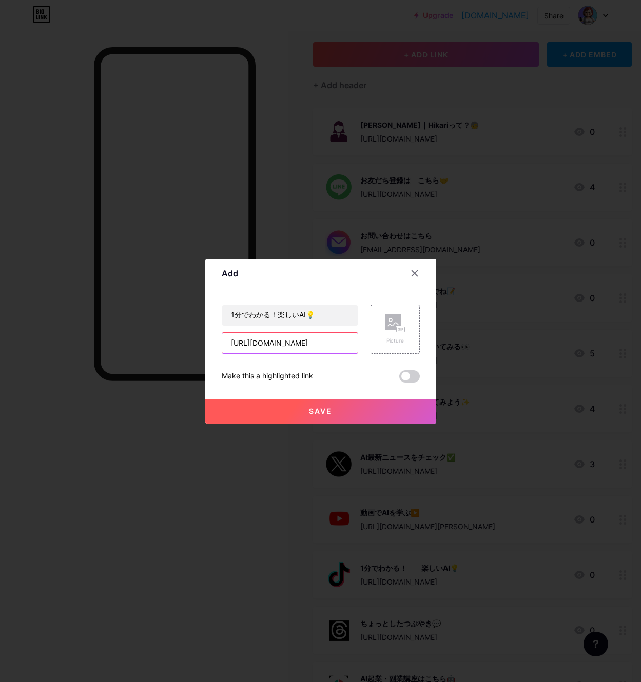
scroll to position [0, 22]
type input "[URL][DOMAIN_NAME]"
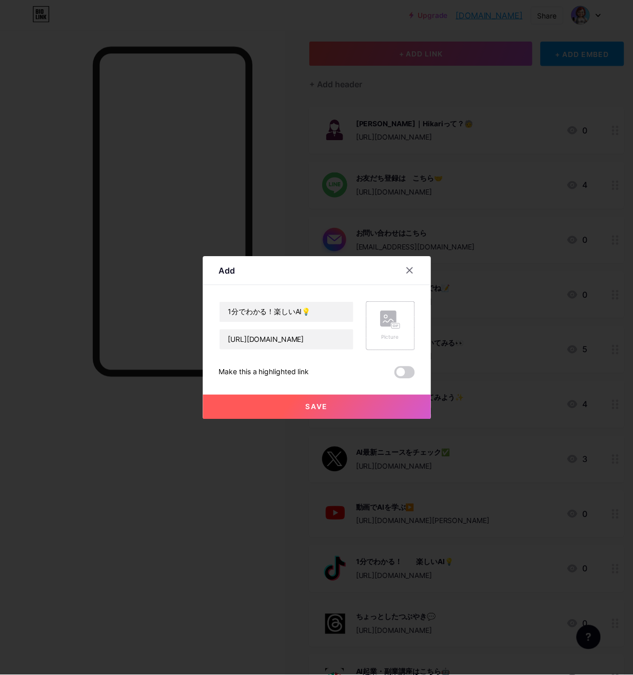
scroll to position [0, 0]
click at [388, 332] on icon at bounding box center [395, 323] width 21 height 19
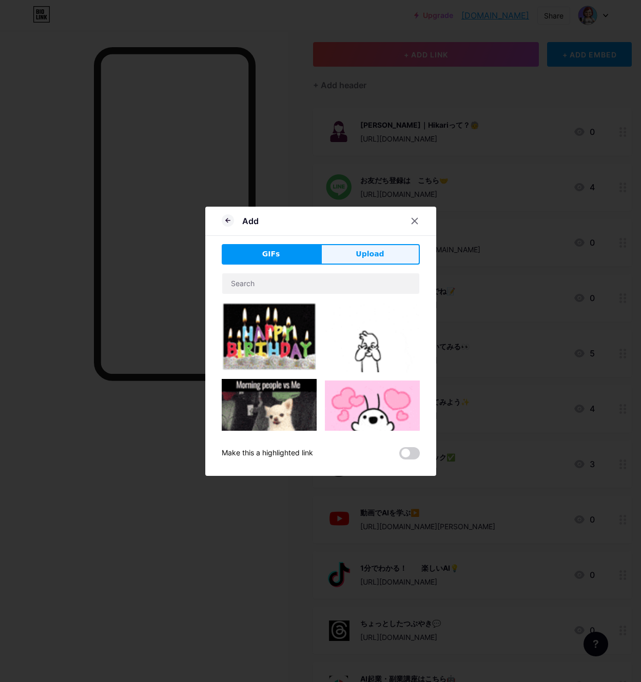
click at [350, 253] on button "Upload" at bounding box center [370, 254] width 99 height 21
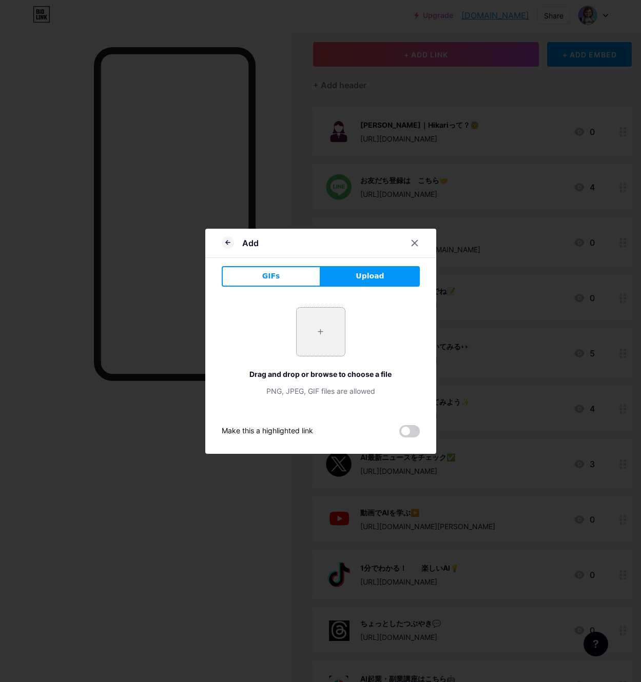
click at [319, 328] on input "file" at bounding box center [320, 332] width 48 height 48
type input "C:\fakepath\名称未設定のデザイン (43).png"
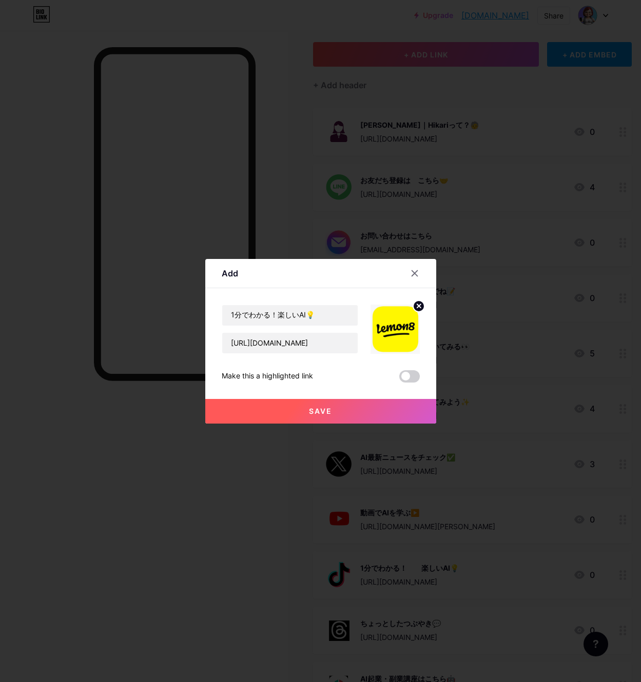
click at [321, 411] on span "Save" at bounding box center [320, 411] width 23 height 9
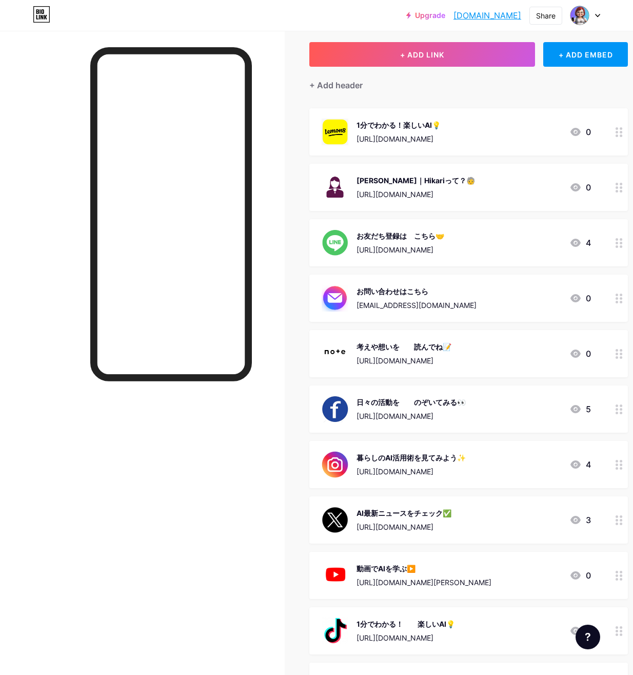
click at [408, 127] on div "1分でわかる！楽しいAI💡" at bounding box center [399, 125] width 84 height 11
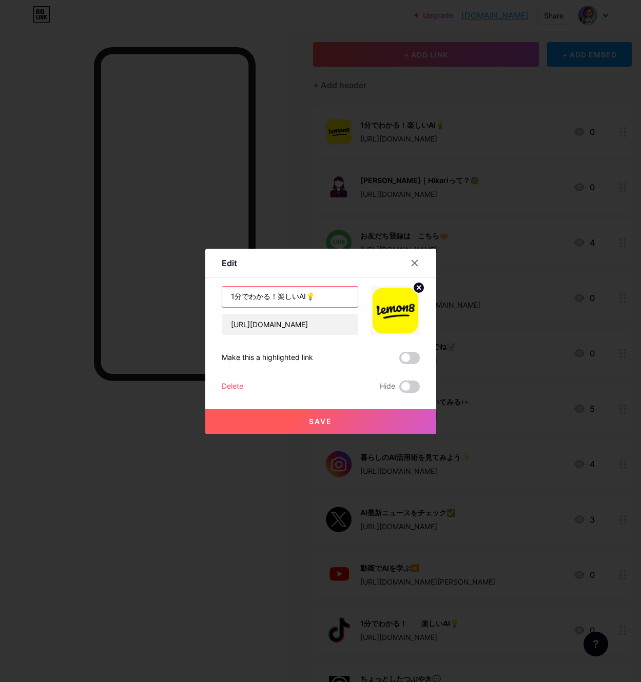
click at [279, 297] on input "1分でわかる！楽しいAI💡" at bounding box center [289, 297] width 135 height 21
type input "1分でわかる！ 楽しいAI💡"
click at [322, 422] on span "Save" at bounding box center [320, 421] width 23 height 9
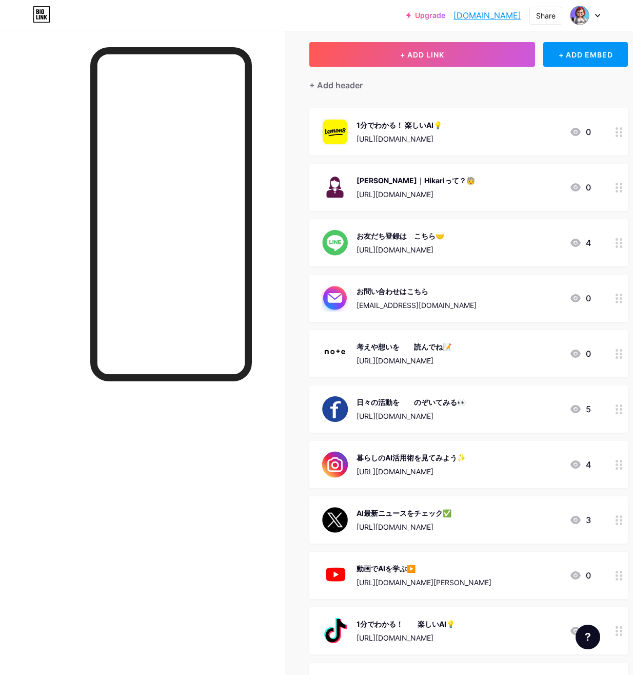
click at [392, 131] on div "1分でわかる！ 楽しいAI💡 [URL][DOMAIN_NAME]" at bounding box center [400, 131] width 86 height 27
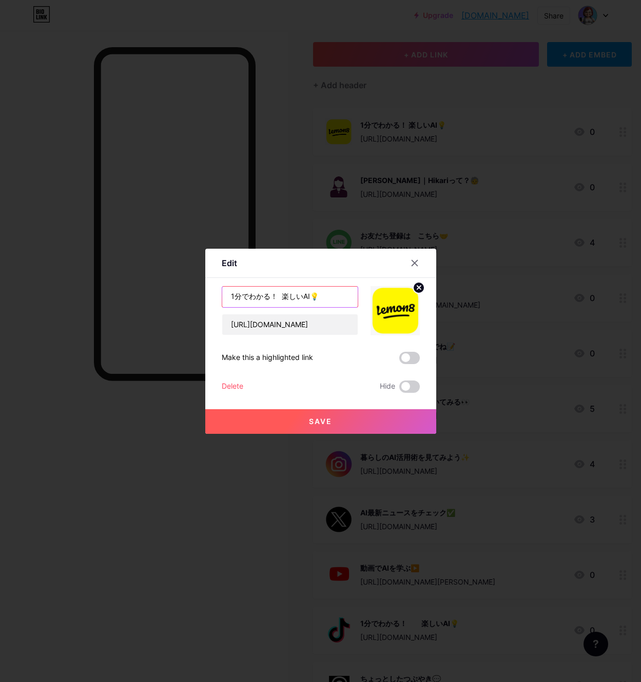
click at [282, 296] on input "1分でわかる！ 楽しいAI💡" at bounding box center [289, 297] width 135 height 21
type input "1分でわかる！ 楽しいAI💡"
click at [314, 422] on span "Save" at bounding box center [320, 421] width 23 height 9
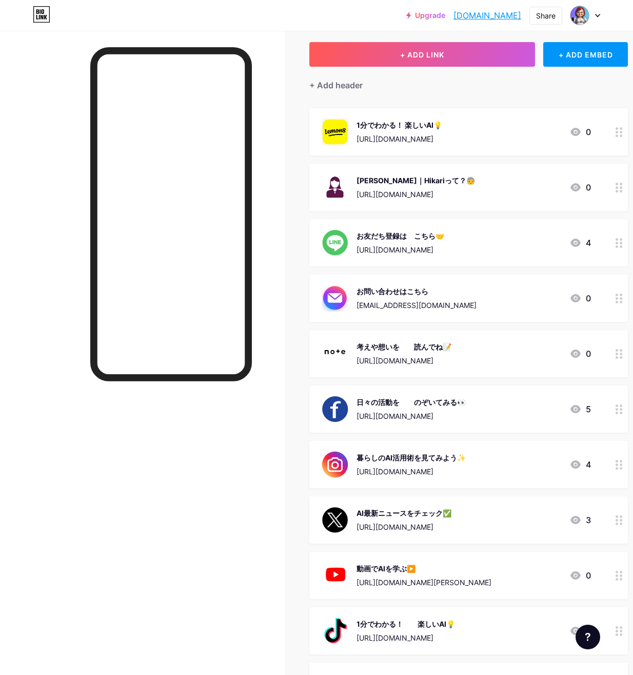
click at [399, 132] on div "1分でわかる！ 楽しいAI💡 [URL][DOMAIN_NAME]" at bounding box center [400, 131] width 86 height 27
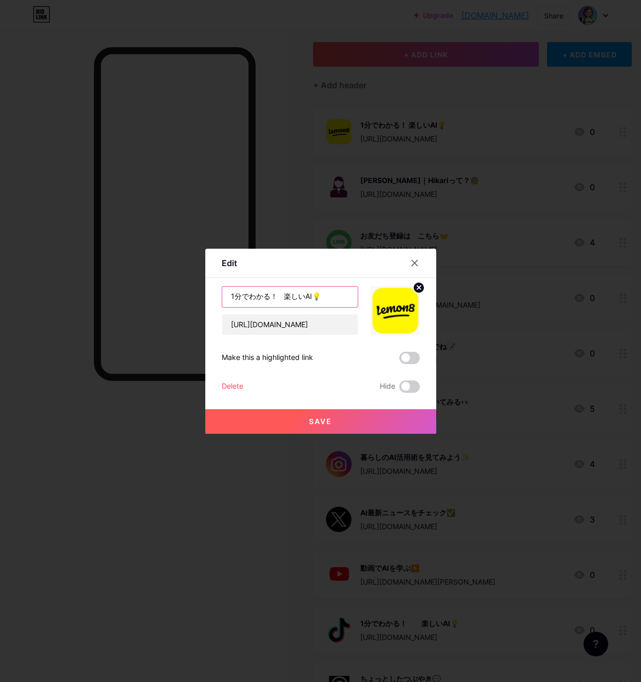
click at [282, 293] on input "1分でわかる！ 楽しいAI💡" at bounding box center [289, 297] width 135 height 21
type input "1分でわかる！ 楽しいAI💡"
click at [322, 425] on span "Save" at bounding box center [320, 421] width 23 height 9
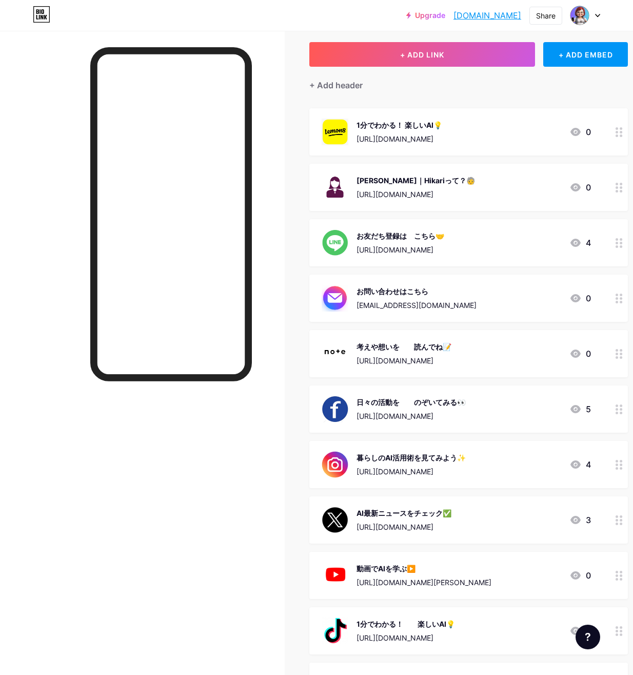
click at [407, 135] on div "[URL][DOMAIN_NAME]" at bounding box center [400, 138] width 86 height 11
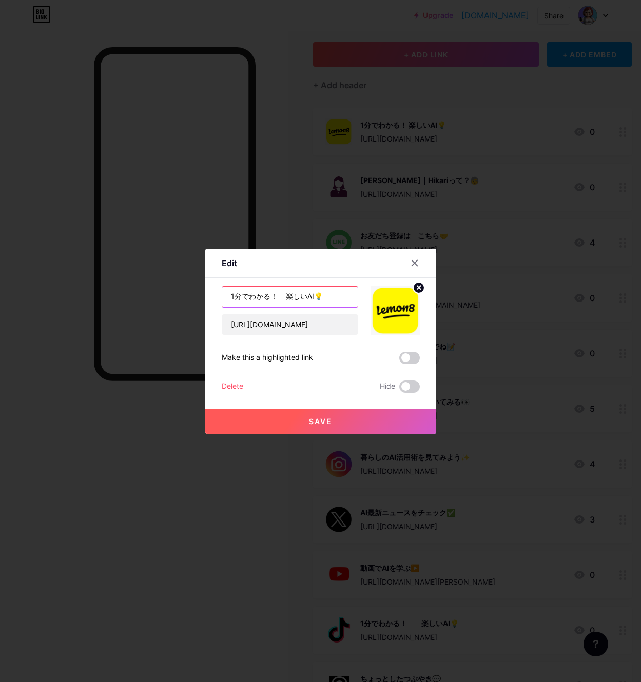
click at [283, 296] on input "1分でわかる！ 楽しいAI💡" at bounding box center [289, 297] width 135 height 21
type input "1分でわかる！ 楽しいAI💡"
click at [321, 423] on span "Save" at bounding box center [320, 421] width 23 height 9
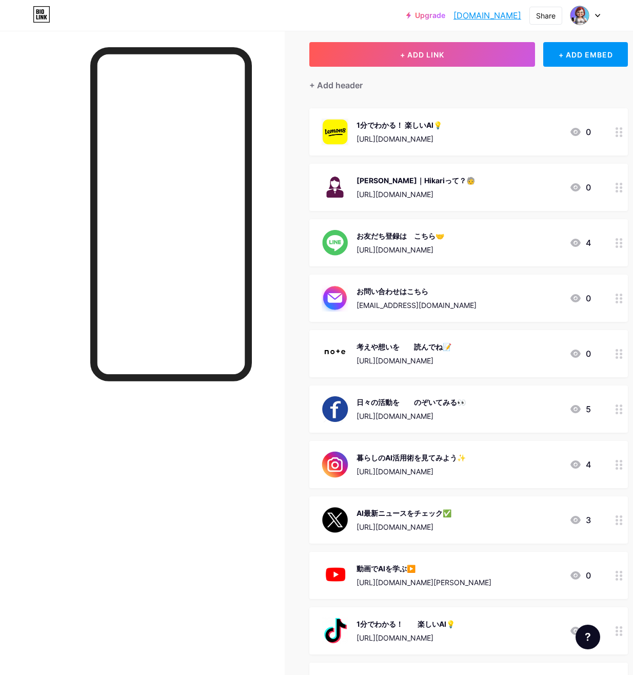
click at [387, 127] on div "1分でわかる！ 楽しいAI💡" at bounding box center [400, 125] width 86 height 11
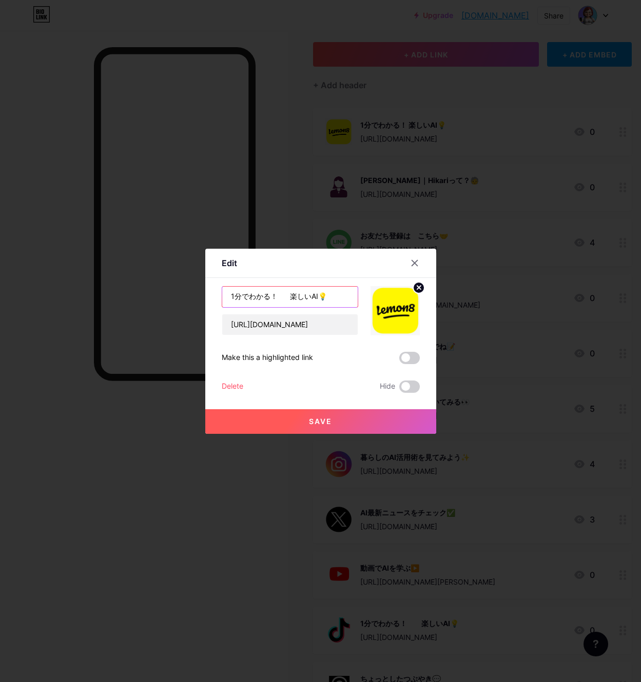
click at [289, 295] on input "1分でわかる！ 楽しいAI💡" at bounding box center [289, 297] width 135 height 21
type input "1分でわかる！ 楽しいAI💡"
click at [329, 423] on span "Save" at bounding box center [320, 421] width 23 height 9
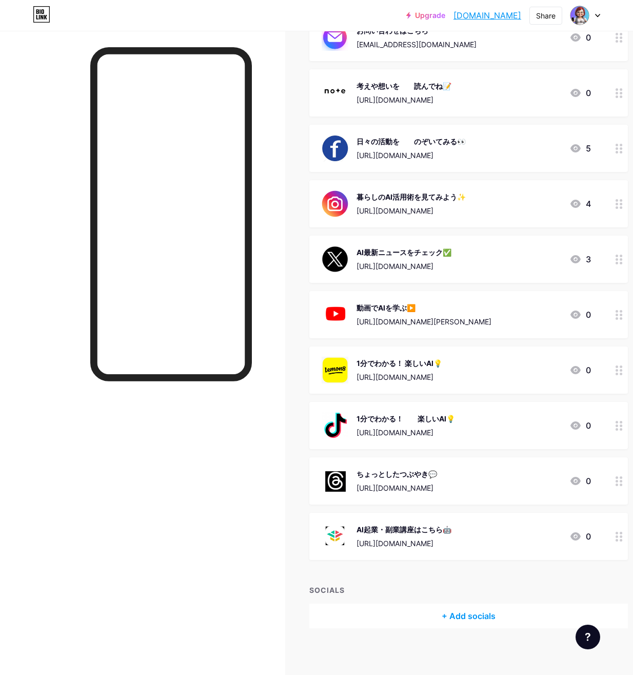
scroll to position [263, 0]
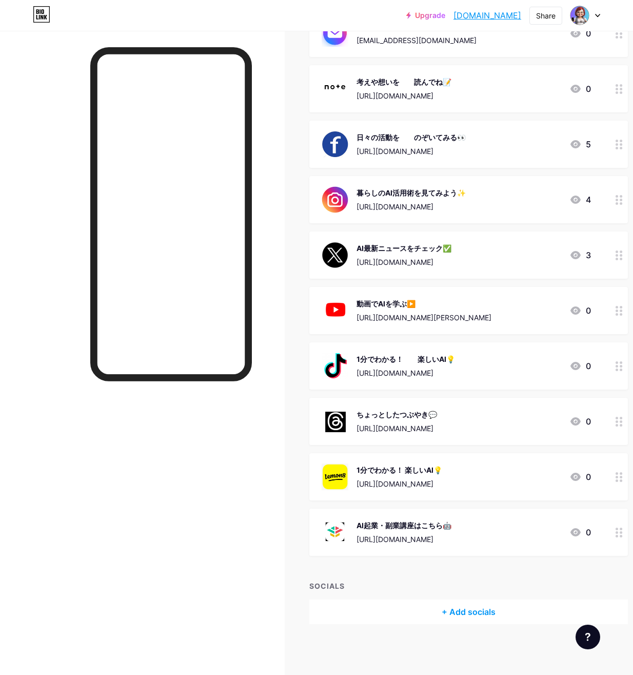
click at [422, 480] on div "[URL][DOMAIN_NAME]" at bounding box center [400, 483] width 86 height 11
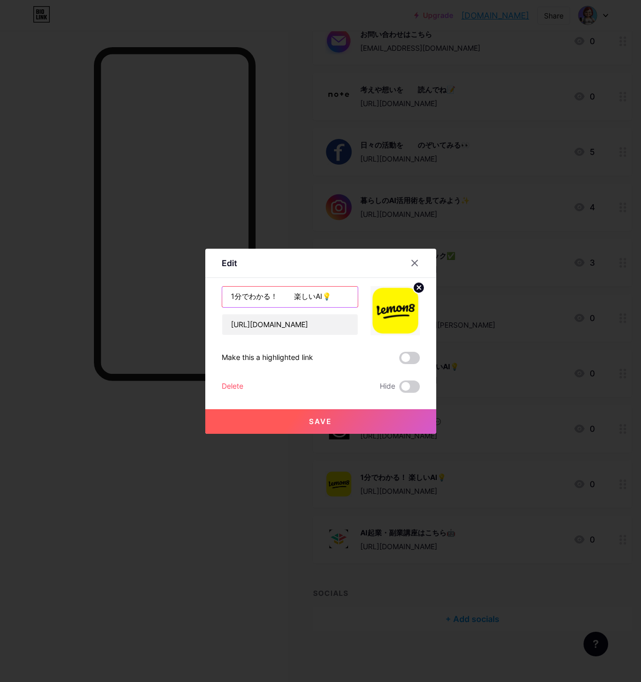
click at [295, 302] on input "1分でわかる！ 楽しいAI💡" at bounding box center [289, 297] width 135 height 21
type input "1分でわかる！ 楽しいAI💡"
click at [315, 423] on span "Save" at bounding box center [320, 421] width 23 height 9
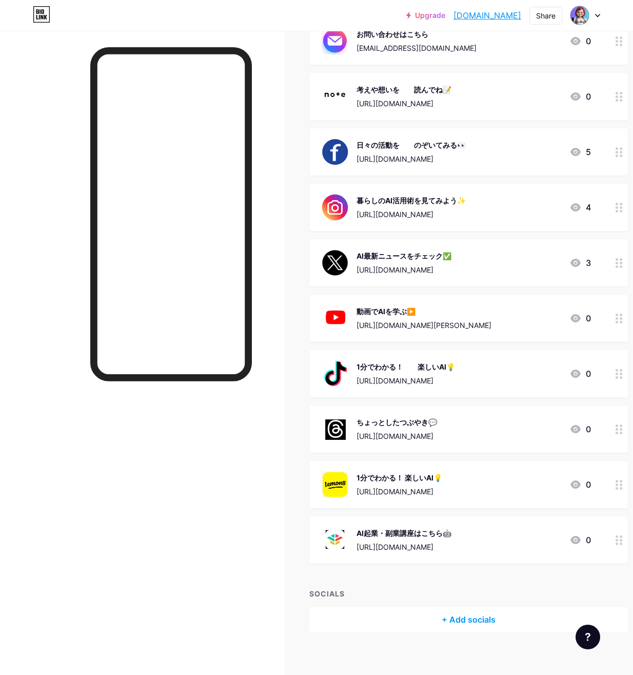
click at [240, 21] on div "Upgrade [DOMAIN_NAME]... [DOMAIN_NAME] Share Switch accounts tomoniai｜シン・シニア [D…" at bounding box center [316, 15] width 633 height 18
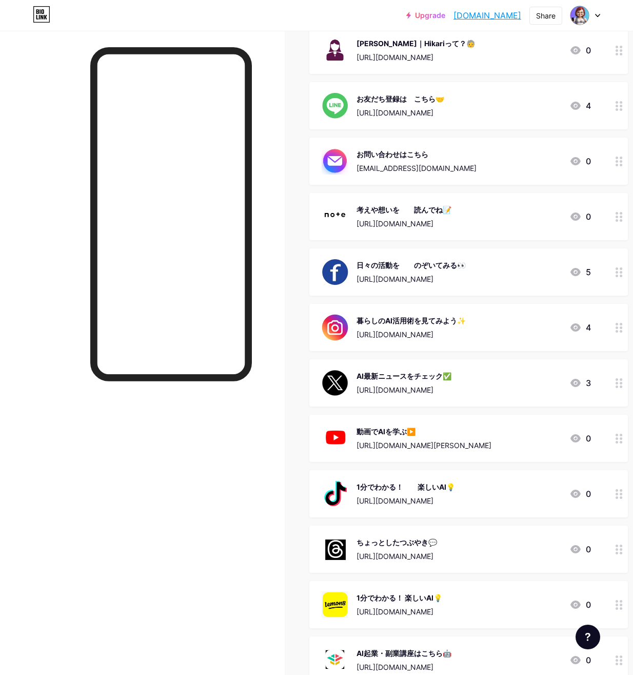
scroll to position [263, 0]
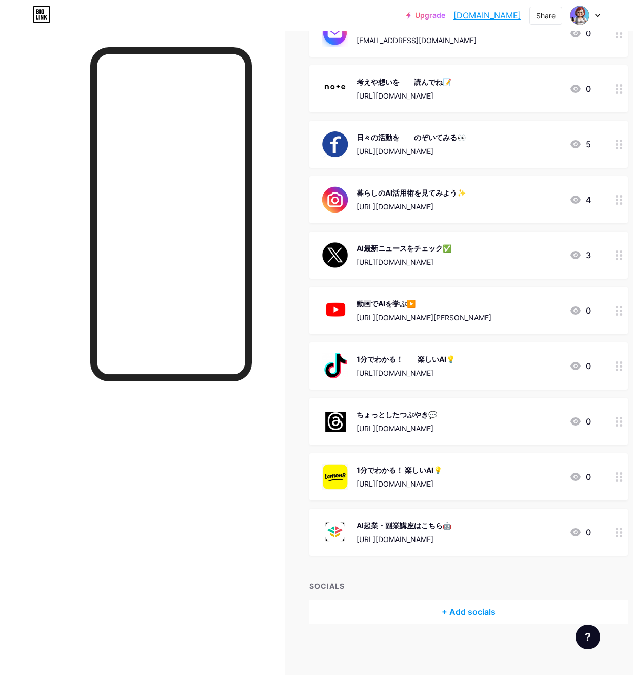
click at [384, 469] on div "1分でわかる！ 楽しいAI💡" at bounding box center [400, 469] width 86 height 11
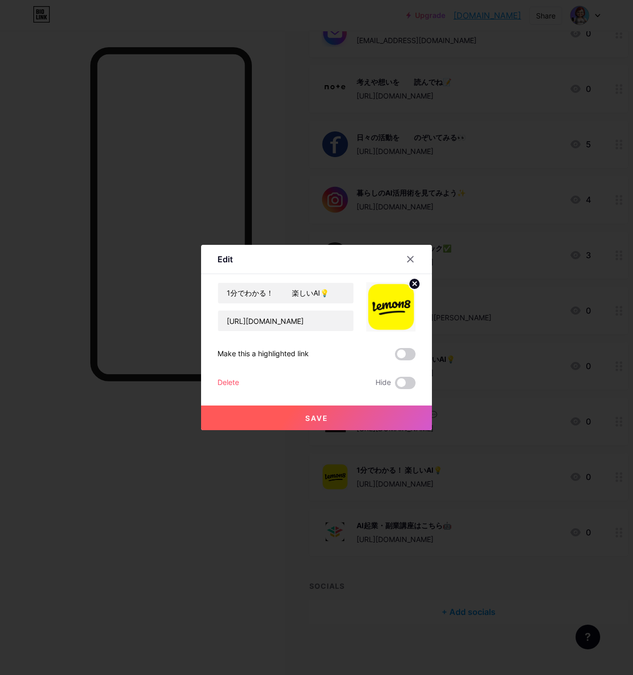
scroll to position [255, 0]
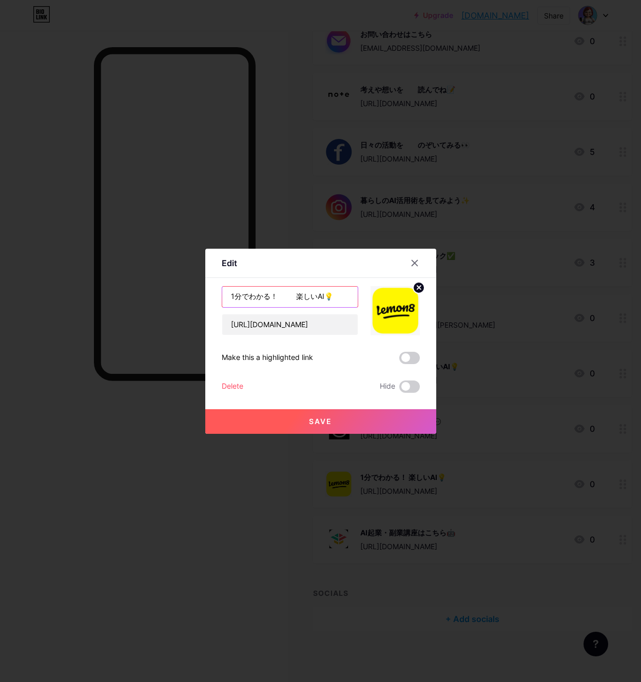
drag, startPoint x: 340, startPoint y: 299, endPoint x: 208, endPoint y: 291, distance: 132.0
click at [208, 291] on div "Edit Content YouTube Play YouTube video without leaving your page. ADD Vimeo Pl…" at bounding box center [320, 341] width 231 height 185
click at [238, 299] on input "text" at bounding box center [289, 297] width 135 height 21
paste input "最新の投稿をチラ見せ👀"
type input "最新の投稿をチラ見せ👀"
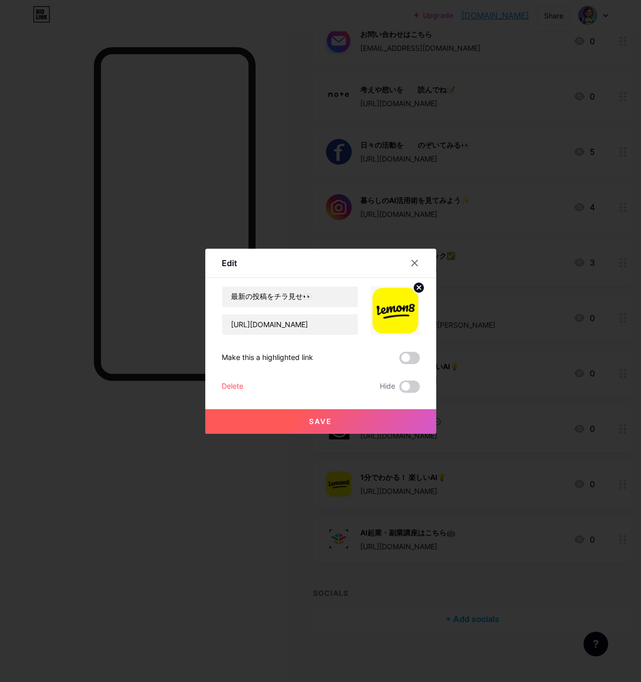
click at [317, 417] on button "Save" at bounding box center [320, 421] width 231 height 25
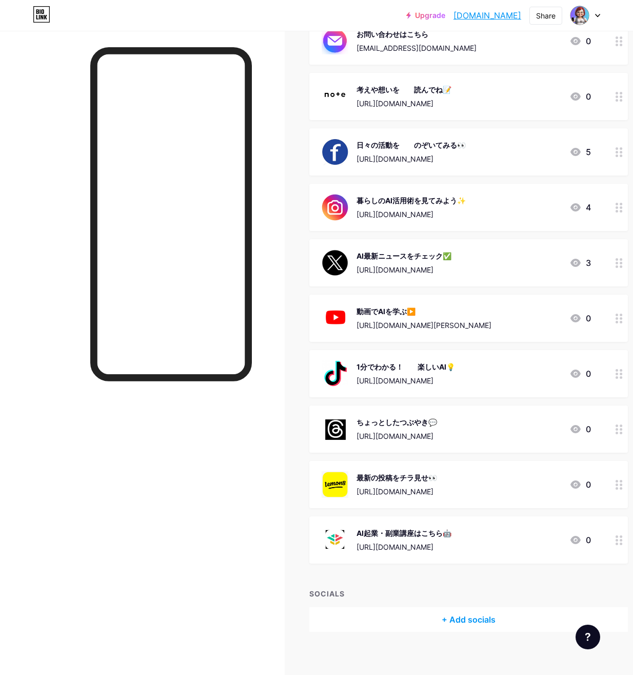
click at [387, 479] on div "最新の投稿をチラ見せ👀" at bounding box center [397, 477] width 81 height 11
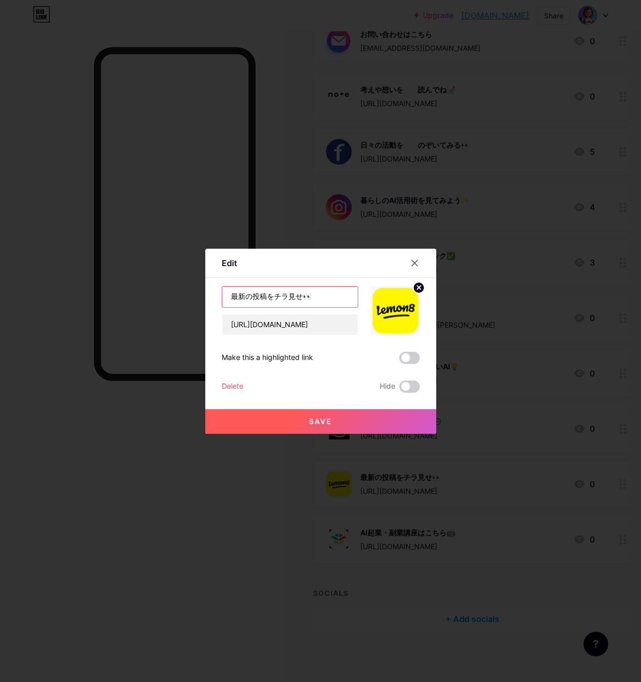
drag, startPoint x: 275, startPoint y: 293, endPoint x: 293, endPoint y: 294, distance: 18.0
click at [275, 294] on input "最新の投稿をチラ見せ👀" at bounding box center [289, 297] width 135 height 21
click at [280, 293] on input "最新の投稿を チラ見せ👀" at bounding box center [289, 297] width 135 height 21
type input "最新の投稿を　　チラ見せ👀"
click at [323, 423] on span "Save" at bounding box center [320, 421] width 23 height 9
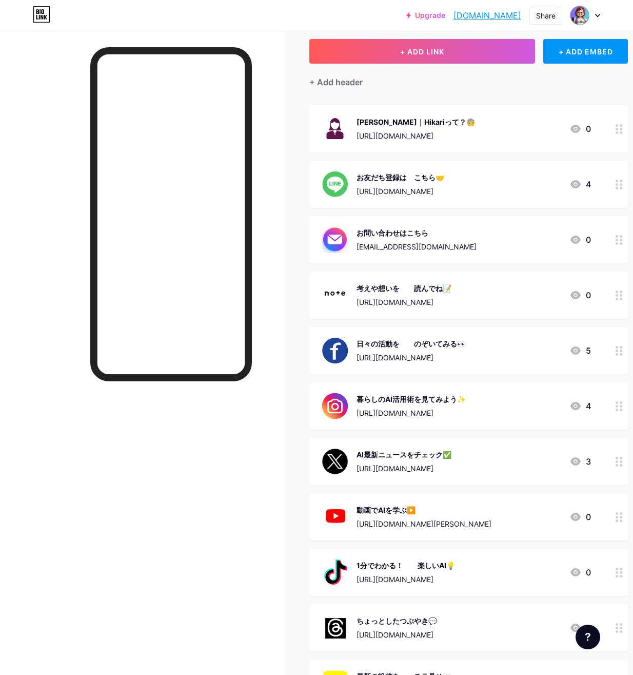
scroll to position [50, 0]
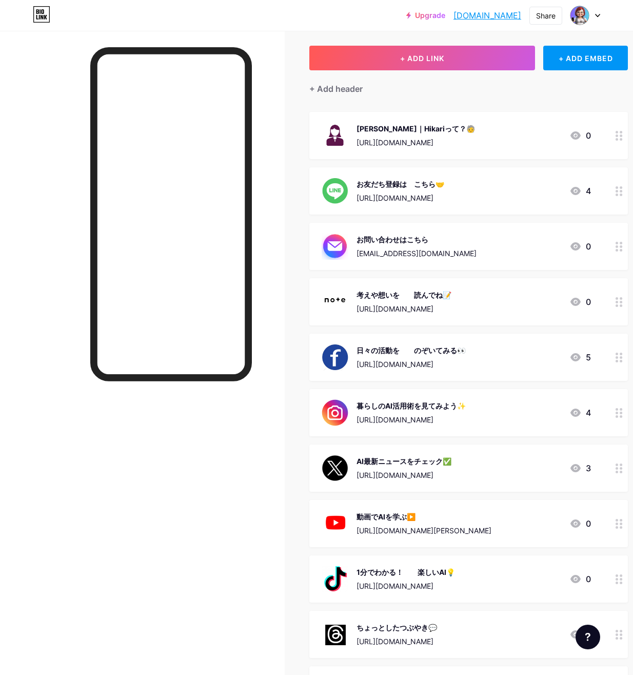
click at [378, 249] on div "[EMAIL_ADDRESS][DOMAIN_NAME]" at bounding box center [417, 253] width 120 height 11
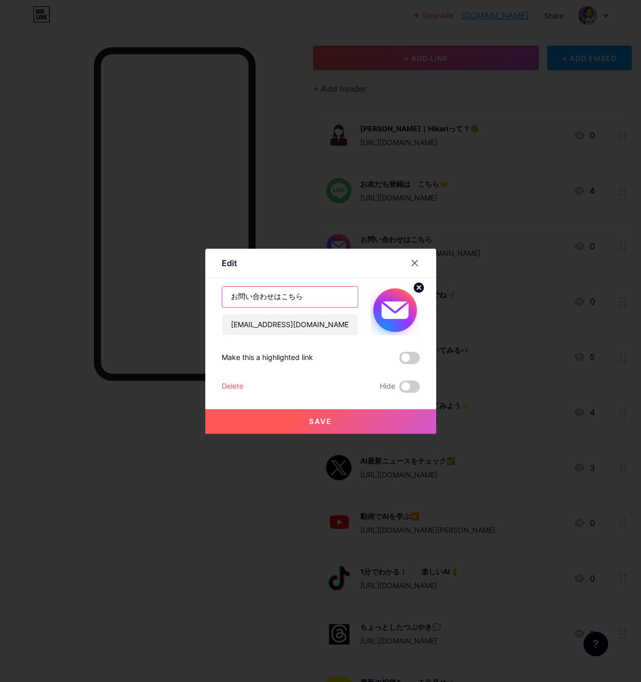
click at [283, 299] on input "お問い合わせはこちら" at bounding box center [289, 297] width 135 height 21
type input "お問い合わせは　　こちら"
click at [325, 419] on span "Save" at bounding box center [320, 421] width 23 height 9
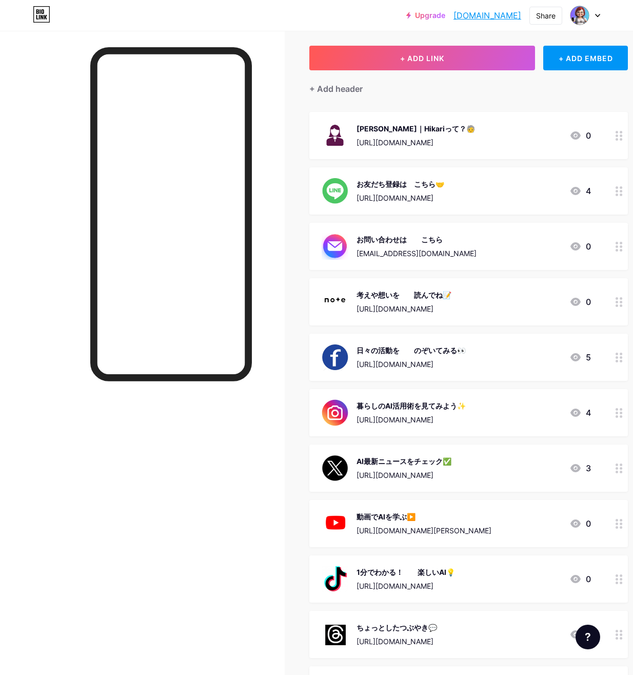
click at [459, 251] on div "お問い合わせは　　こちら [EMAIL_ADDRESS][DOMAIN_NAME] 0" at bounding box center [456, 246] width 269 height 27
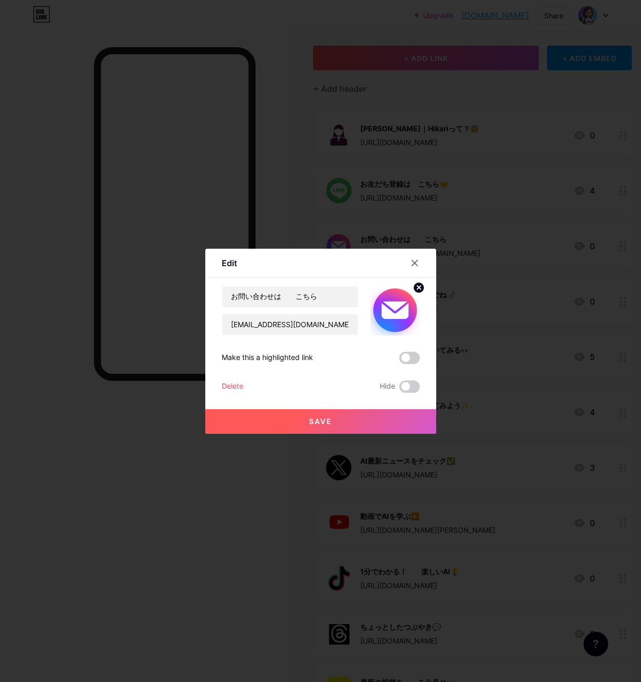
click at [367, 217] on div at bounding box center [320, 341] width 641 height 682
